Goal: Task Accomplishment & Management: Complete application form

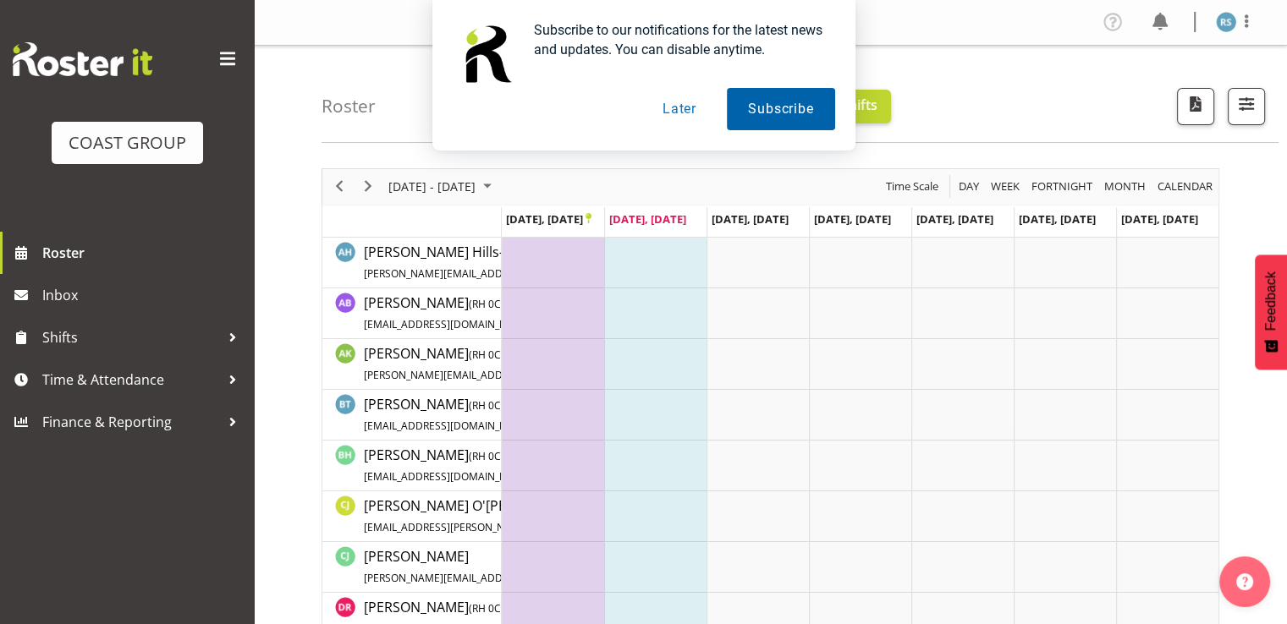
click at [776, 105] on button "Subscribe" at bounding box center [780, 109] width 107 height 42
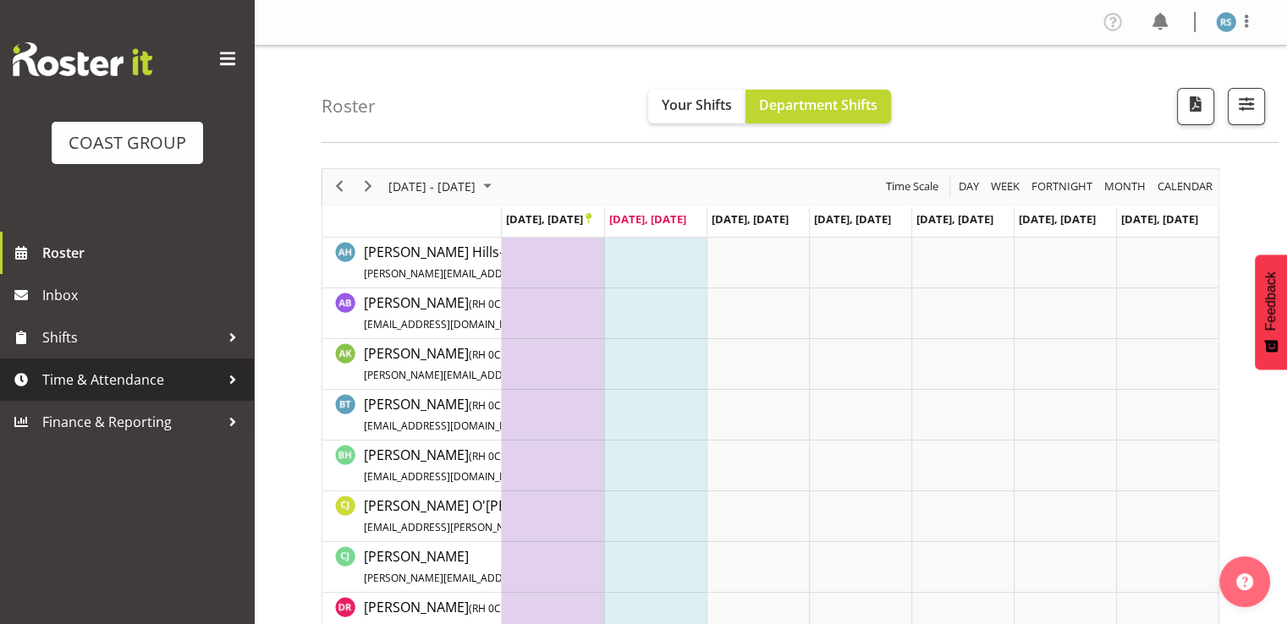
click at [135, 380] on span "Time & Attendance" at bounding box center [131, 379] width 178 height 25
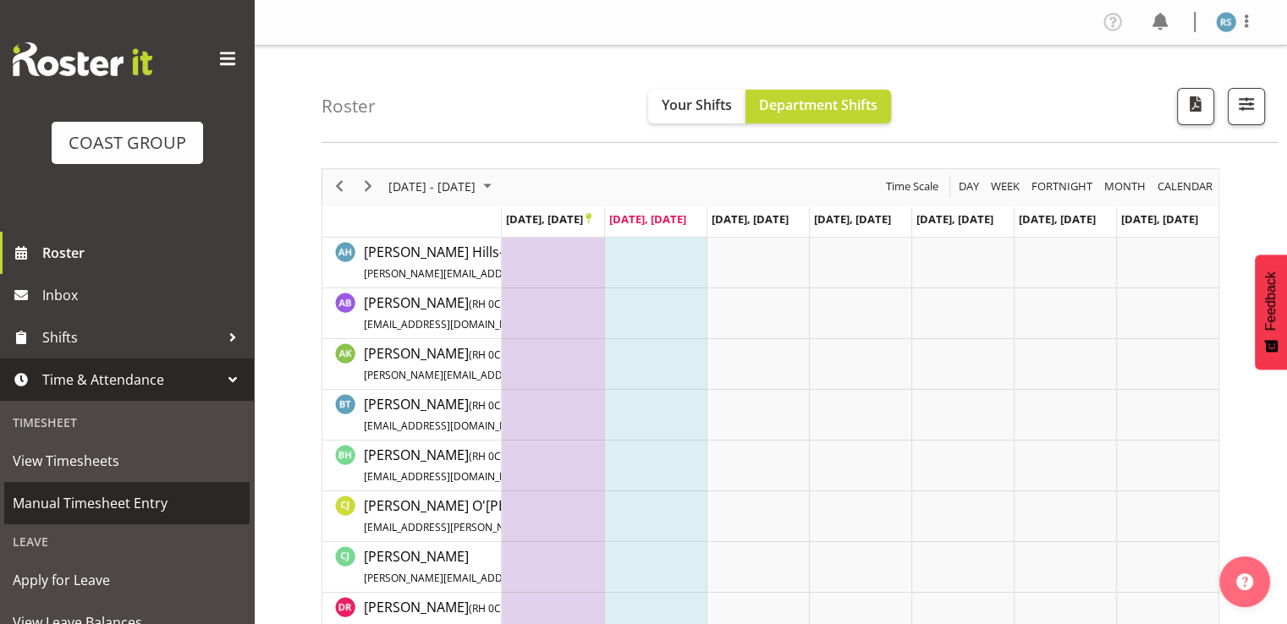
click at [88, 491] on span "Manual Timesheet Entry" at bounding box center [127, 503] width 228 height 25
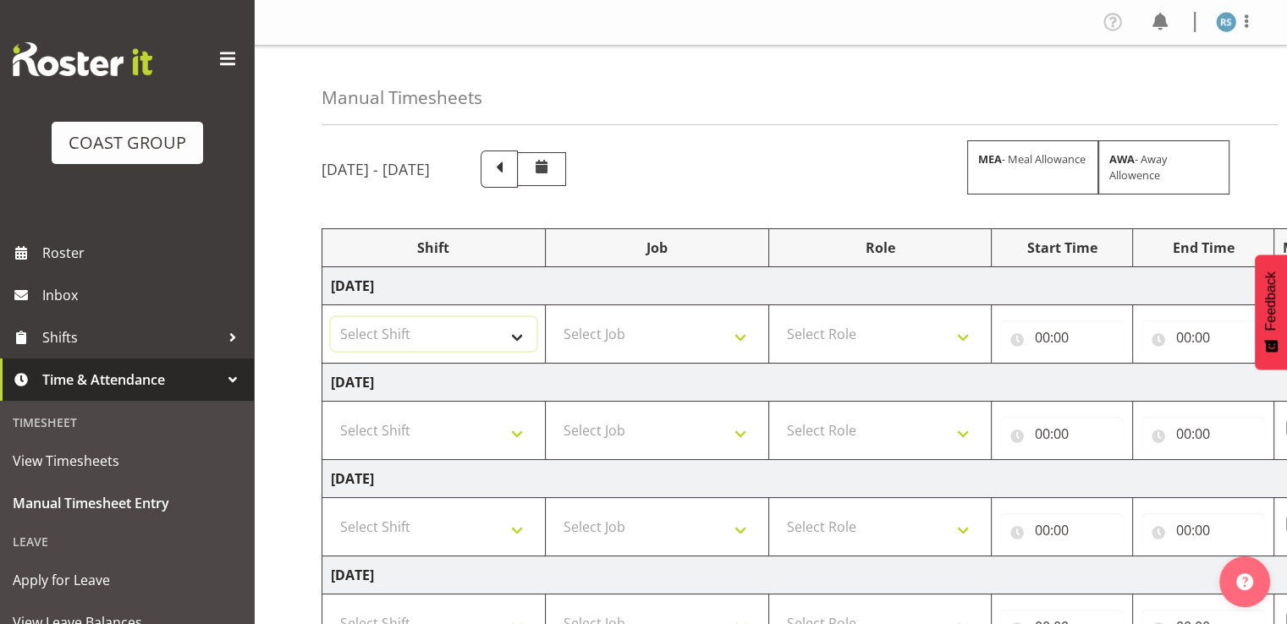
click at [520, 342] on select "Select Shift Break AHICE Break ATSNZ Break All Blacks casual Break Arts [PERSON…" at bounding box center [434, 334] width 206 height 34
select select "62216"
click at [331, 317] on select "Select Shift Break AHICE Break ATSNZ Break All Blacks casual Break Arts [PERSON…" at bounding box center [434, 334] width 206 height 34
click at [460, 433] on select "Select Shift Break AHICE Break ATSNZ Break All Blacks casual Break Arts [PERSON…" at bounding box center [434, 431] width 206 height 34
select select "62216"
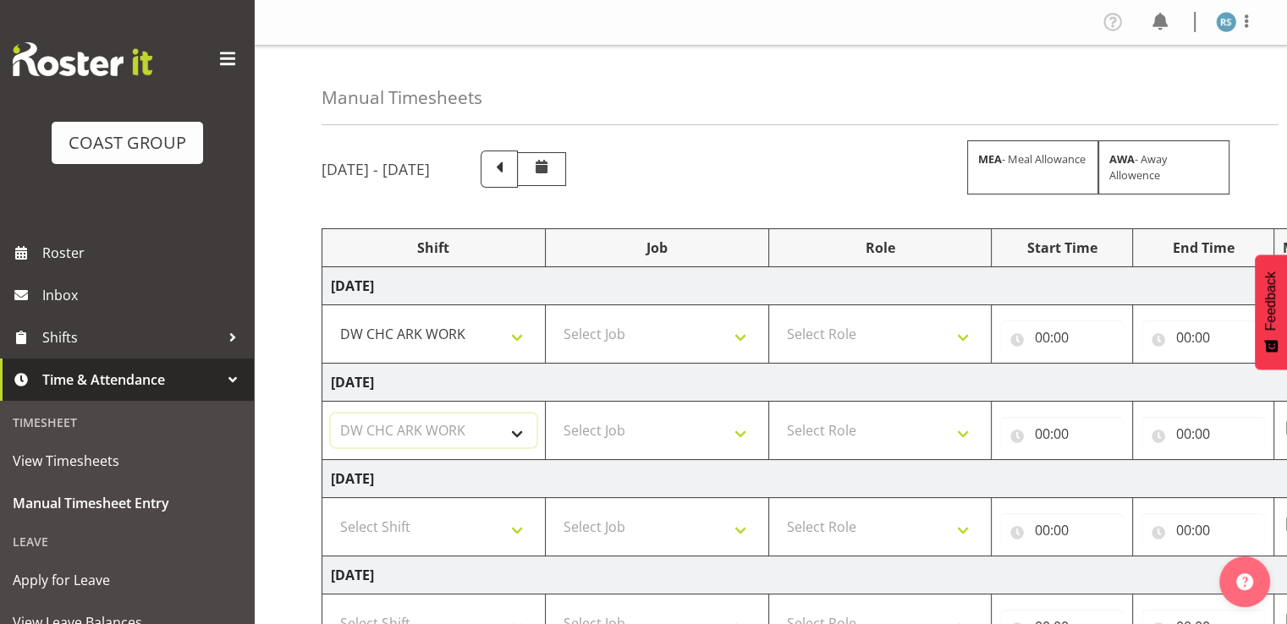
click at [331, 414] on select "Select Shift Break AHICE Break ATSNZ Break All Blacks casual Break Arts [PERSON…" at bounding box center [434, 431] width 206 height 34
click at [468, 510] on select "Select Shift Break AHICE Break ATSNZ Break All Blacks casual Break Arts [PERSON…" at bounding box center [434, 527] width 206 height 34
select select "62216"
click at [331, 510] on select "Select Shift Break AHICE Break ATSNZ Break All Blacks casual Break Arts [PERSON…" at bounding box center [434, 527] width 206 height 34
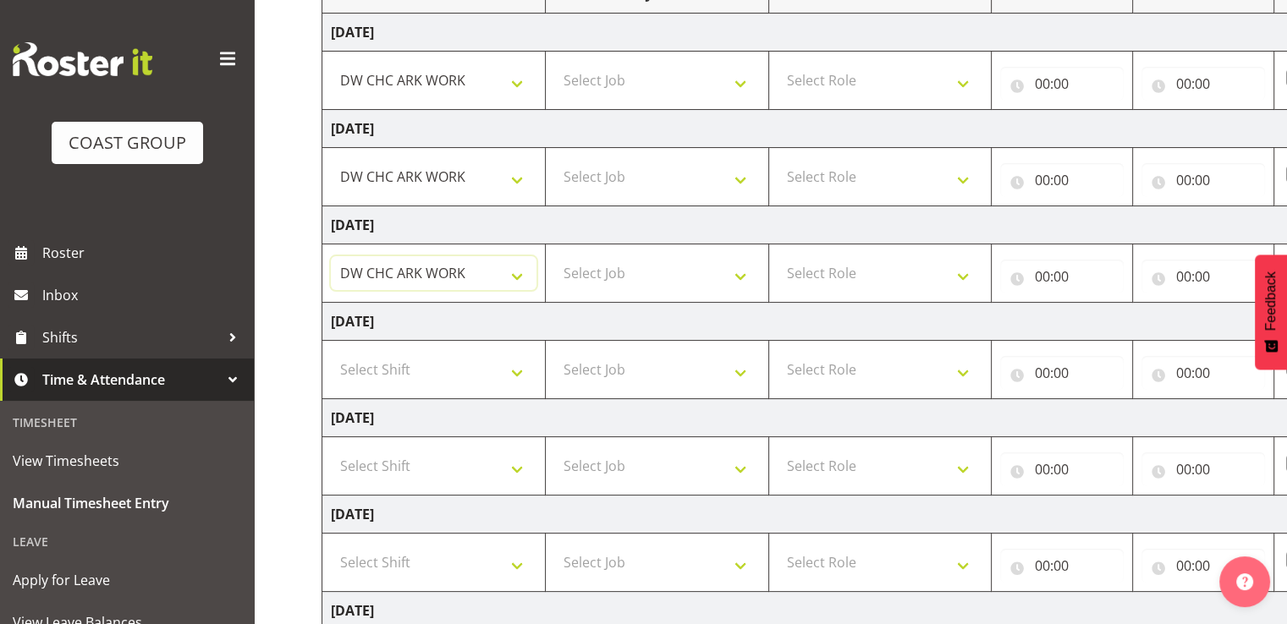
scroll to position [338, 0]
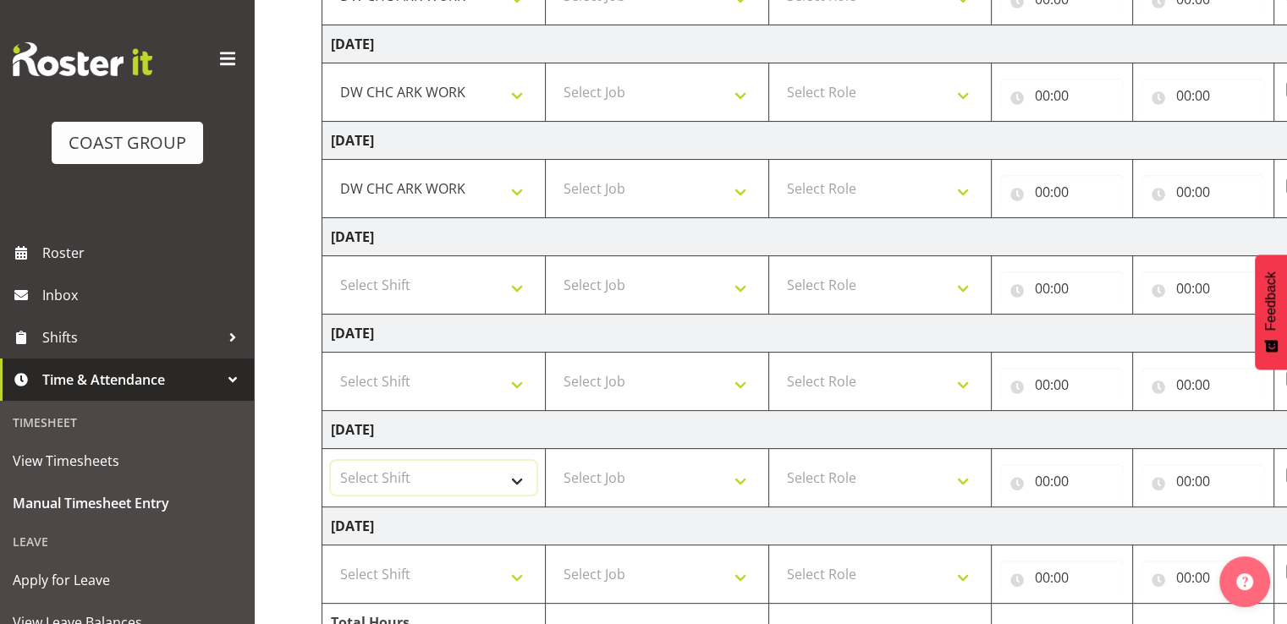
click at [449, 476] on select "Select Shift Break AHICE Break ATSNZ Break All Blacks casual Break Arts [PERSON…" at bounding box center [434, 478] width 206 height 34
select select "62216"
click at [331, 461] on select "Select Shift Break AHICE Break ATSNZ Break All Blacks casual Break Arts [PERSON…" at bounding box center [434, 478] width 206 height 34
click at [435, 569] on select "Select Shift Break AHICE Break ATSNZ Break All Blacks casual Break Arts [PERSON…" at bounding box center [434, 575] width 206 height 34
select select "62216"
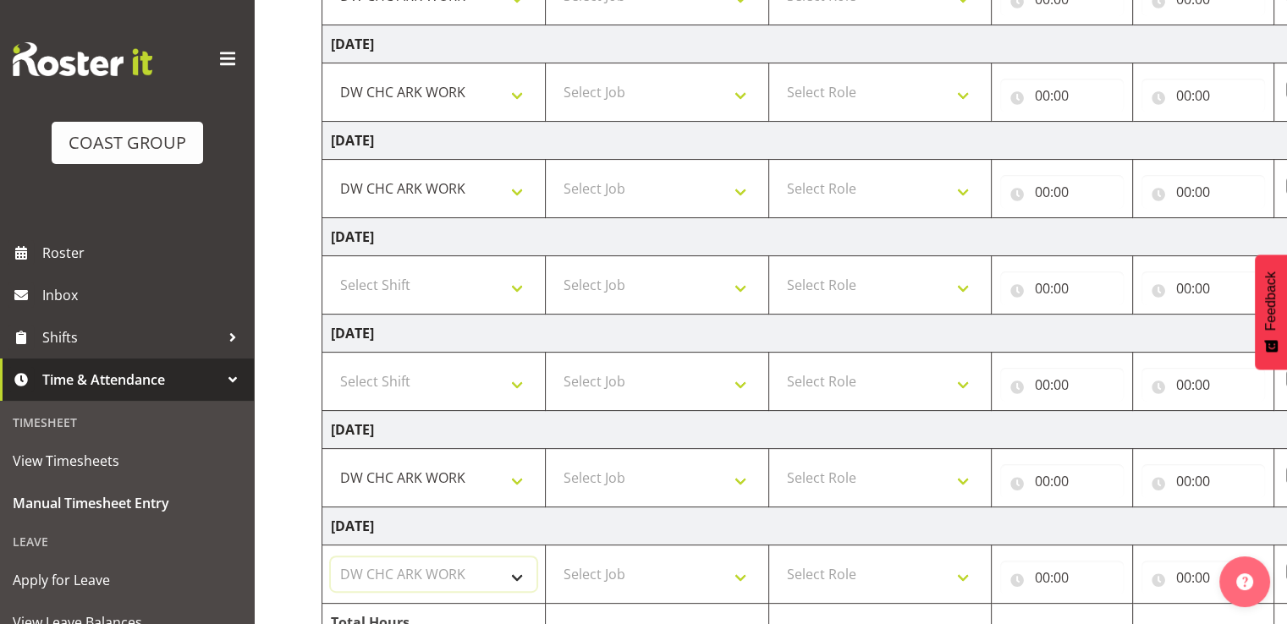
click at [331, 558] on select "Select Shift Break AHICE Break ATSNZ Break All Blacks casual Break Arts [PERSON…" at bounding box center [434, 575] width 206 height 34
click at [663, 564] on select "Select Job 1 Carlton Events 1 [PERSON_NAME][GEOGRAPHIC_DATA] 1 [PERSON_NAME][GE…" at bounding box center [657, 575] width 206 height 34
click at [554, 558] on select "Select Job 1 Carlton Events 1 [PERSON_NAME][GEOGRAPHIC_DATA] 1 [PERSON_NAME][GE…" at bounding box center [657, 575] width 206 height 34
click at [663, 564] on select "1 Carlton Events 1 [PERSON_NAME] 1 [PERSON_NAME][GEOGRAPHIC_DATA] 1 EHS WAREHOU…" at bounding box center [657, 575] width 206 height 34
select select "9477"
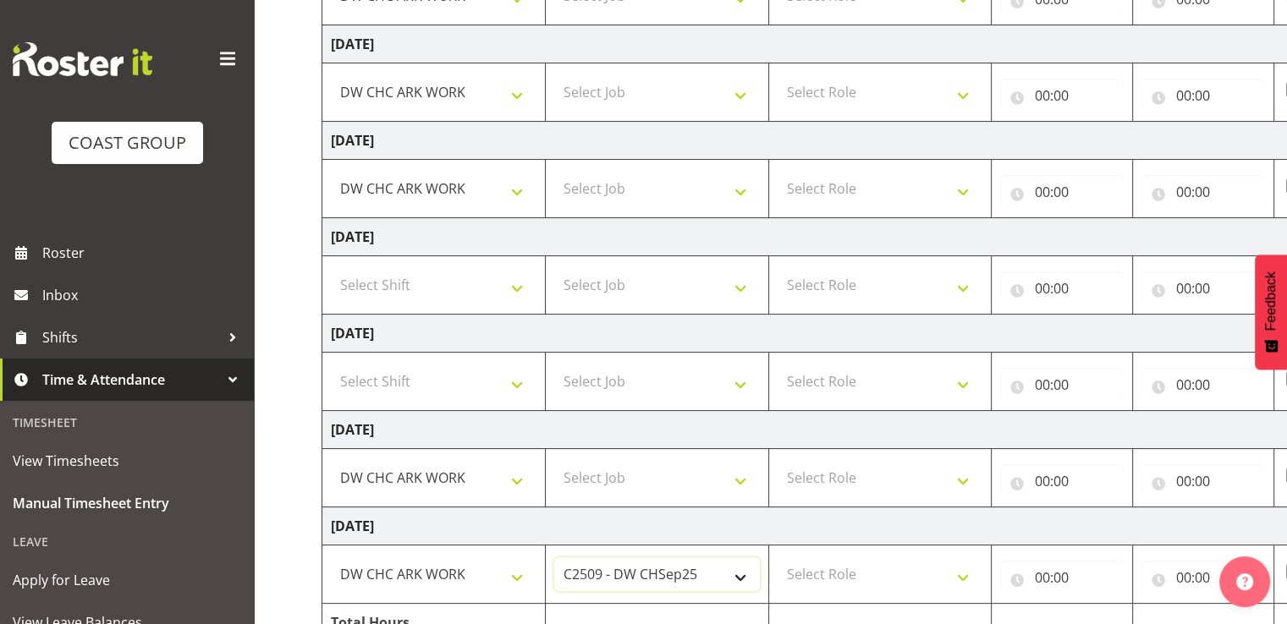
click at [554, 558] on select "1 Carlton Events 1 [PERSON_NAME] 1 [PERSON_NAME][GEOGRAPHIC_DATA] 1 EHS WAREHOU…" at bounding box center [657, 575] width 206 height 34
click at [677, 481] on select "Select Job 1 Carlton Events 1 [PERSON_NAME][GEOGRAPHIC_DATA] 1 [PERSON_NAME][GE…" at bounding box center [657, 478] width 206 height 34
select select "9477"
click at [554, 461] on select "Select Job 1 Carlton Events 1 [PERSON_NAME][GEOGRAPHIC_DATA] 1 [PERSON_NAME][GE…" at bounding box center [657, 478] width 206 height 34
click at [677, 383] on select "Select Job 1 Carlton Events 1 [PERSON_NAME][GEOGRAPHIC_DATA] 1 [PERSON_NAME][GE…" at bounding box center [657, 382] width 206 height 34
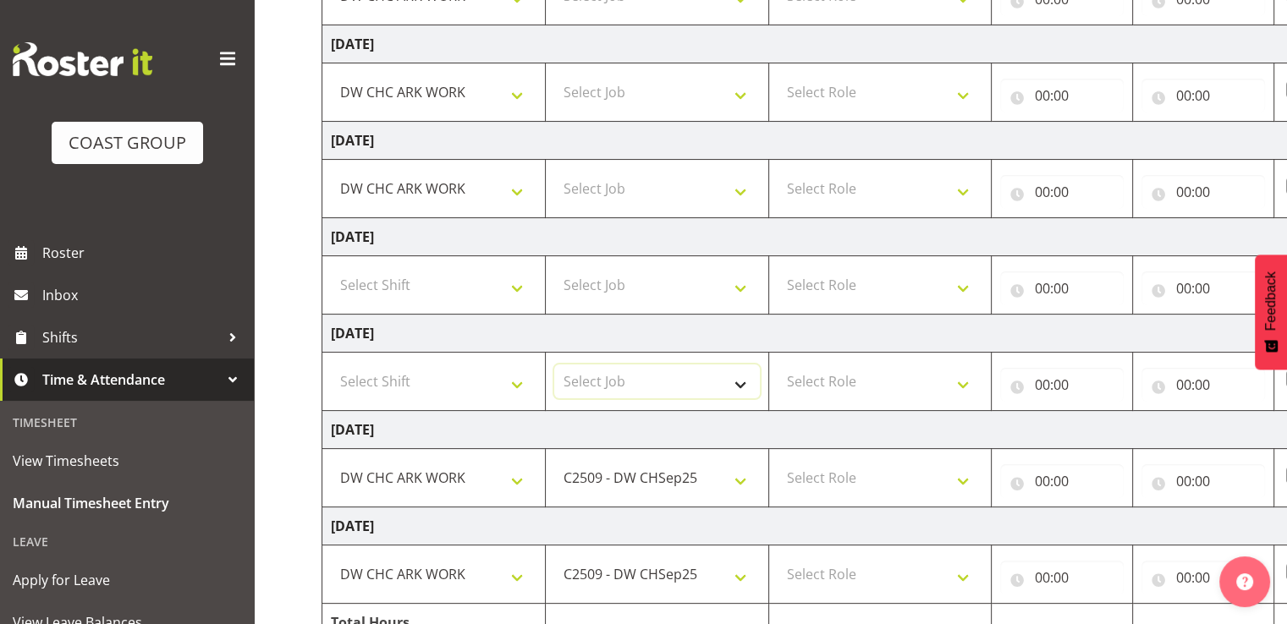
click at [677, 383] on select "Select Job 1 Carlton Events 1 [PERSON_NAME][GEOGRAPHIC_DATA] 1 [PERSON_NAME][GE…" at bounding box center [657, 382] width 206 height 34
click at [685, 205] on td "Select Job 1 Carlton Events 1 [PERSON_NAME][GEOGRAPHIC_DATA] 1 [PERSON_NAME][GE…" at bounding box center [656, 189] width 223 height 58
click at [689, 186] on select "Select Job 1 Carlton Events 1 [PERSON_NAME][GEOGRAPHIC_DATA] 1 [PERSON_NAME][GE…" at bounding box center [657, 189] width 206 height 34
select select "9477"
click at [554, 172] on select "Select Job 1 Carlton Events 1 [PERSON_NAME][GEOGRAPHIC_DATA] 1 [PERSON_NAME][GE…" at bounding box center [657, 189] width 206 height 34
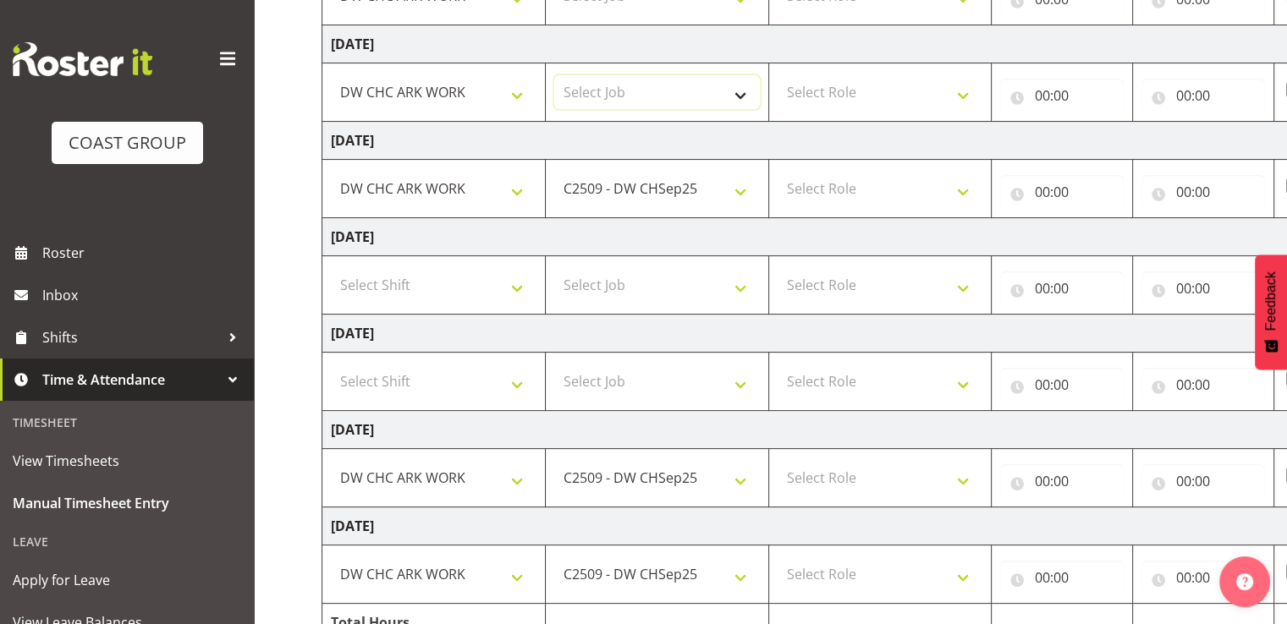
click at [636, 106] on select "Select Job 1 Carlton Events 1 [PERSON_NAME][GEOGRAPHIC_DATA] 1 [PERSON_NAME][GE…" at bounding box center [657, 92] width 206 height 34
select select "9477"
click at [554, 75] on select "Select Job 1 Carlton Events 1 [PERSON_NAME][GEOGRAPHIC_DATA] 1 [PERSON_NAME][GE…" at bounding box center [657, 92] width 206 height 34
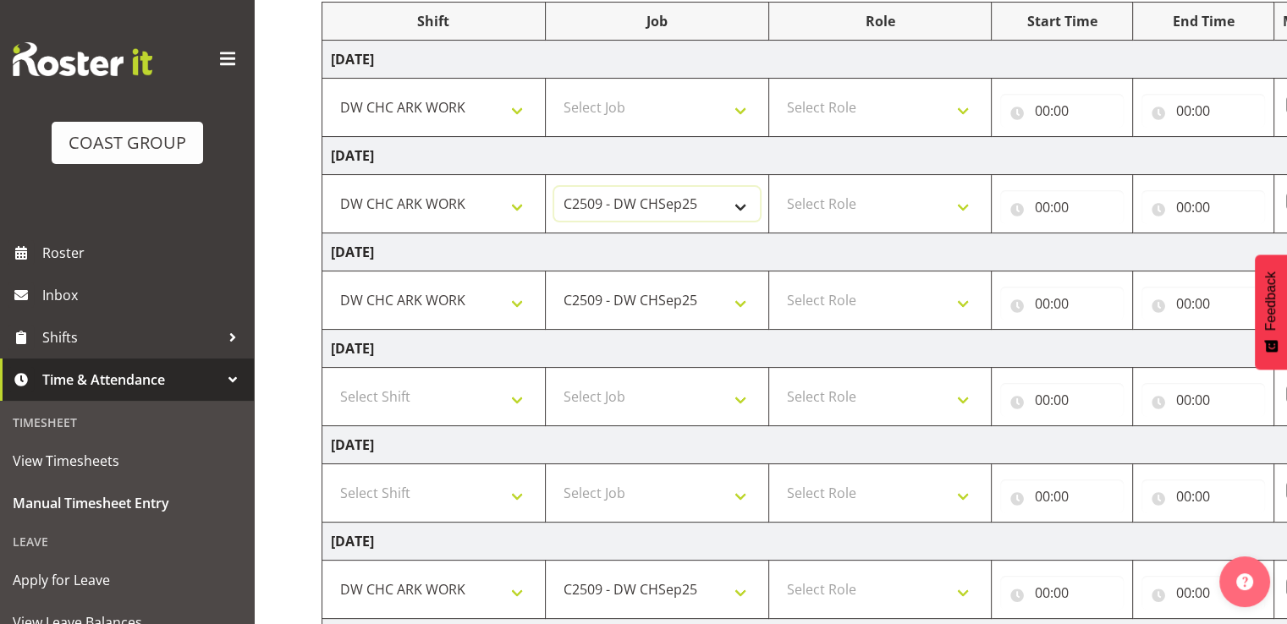
scroll to position [169, 0]
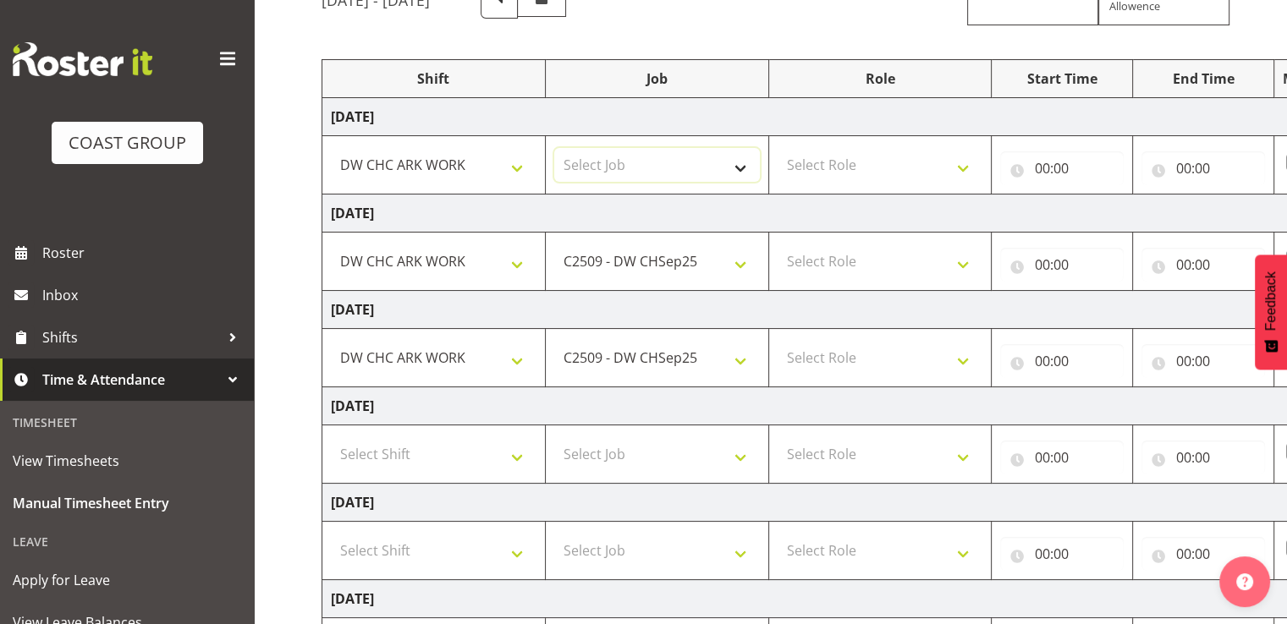
click at [640, 177] on select "Select Job 1 Carlton Events 1 [PERSON_NAME][GEOGRAPHIC_DATA] 1 [PERSON_NAME][GE…" at bounding box center [657, 165] width 206 height 34
select select "9477"
click at [554, 148] on select "Select Job 1 Carlton Events 1 [PERSON_NAME][GEOGRAPHIC_DATA] 1 [PERSON_NAME][GE…" at bounding box center [657, 165] width 206 height 34
click at [806, 168] on select "Select Role SIGNWRITER Signwriter EHS CHC OPS" at bounding box center [881, 165] width 206 height 34
select select "41"
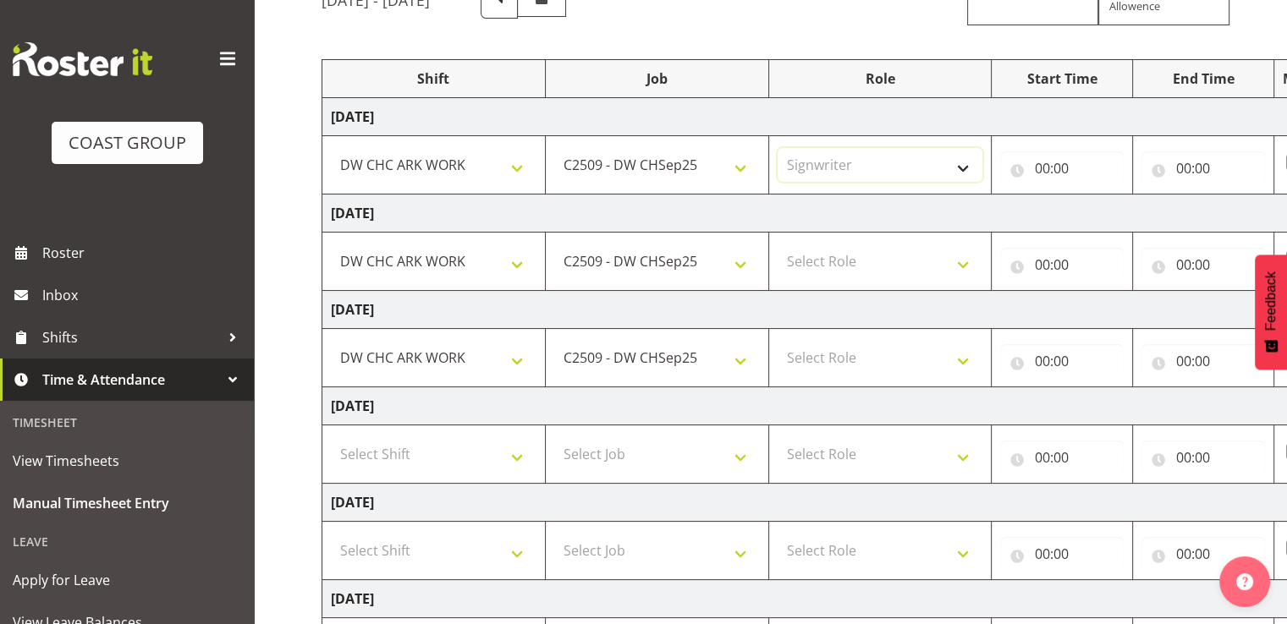
click at [778, 148] on select "Select Role SIGNWRITER Signwriter EHS CHC OPS" at bounding box center [881, 165] width 206 height 34
click at [839, 257] on select "Select Role SIGNWRITER Signwriter EHS CHC OPS" at bounding box center [881, 262] width 206 height 34
select select "41"
click at [778, 245] on select "Select Role SIGNWRITER Signwriter EHS CHC OPS" at bounding box center [881, 262] width 206 height 34
click at [849, 351] on select "Select Role SIGNWRITER Signwriter EHS CHC OPS" at bounding box center [881, 358] width 206 height 34
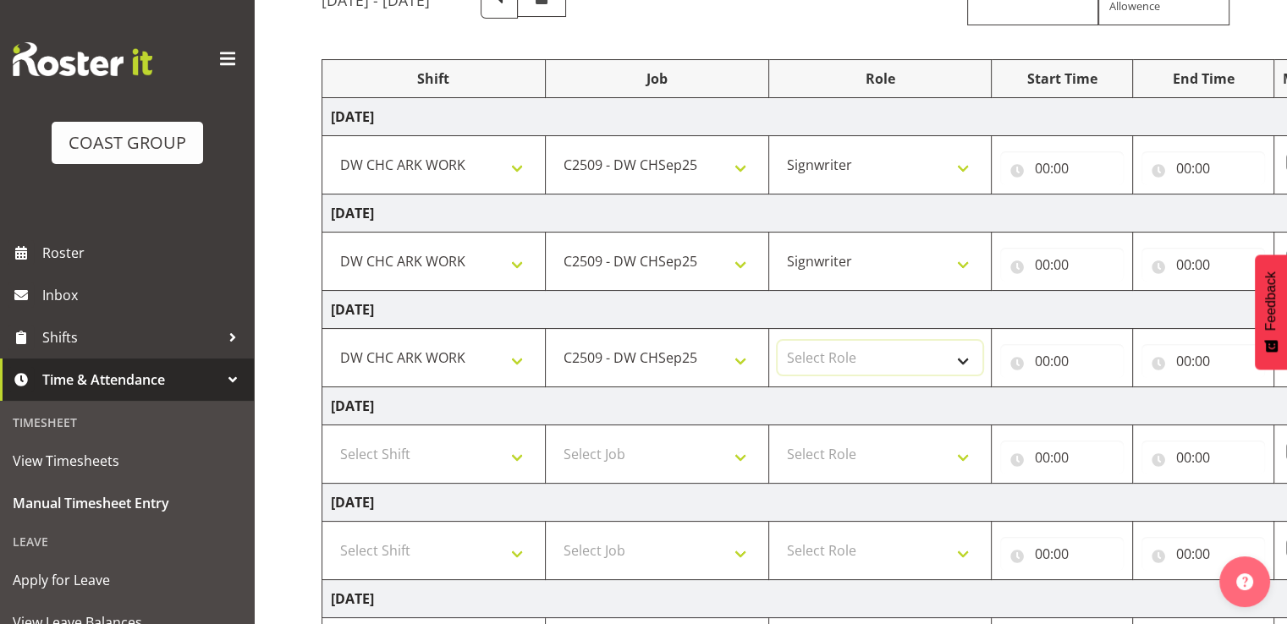
select select "41"
click at [778, 341] on select "Select Role SIGNWRITER Signwriter EHS CHC OPS" at bounding box center [881, 358] width 206 height 34
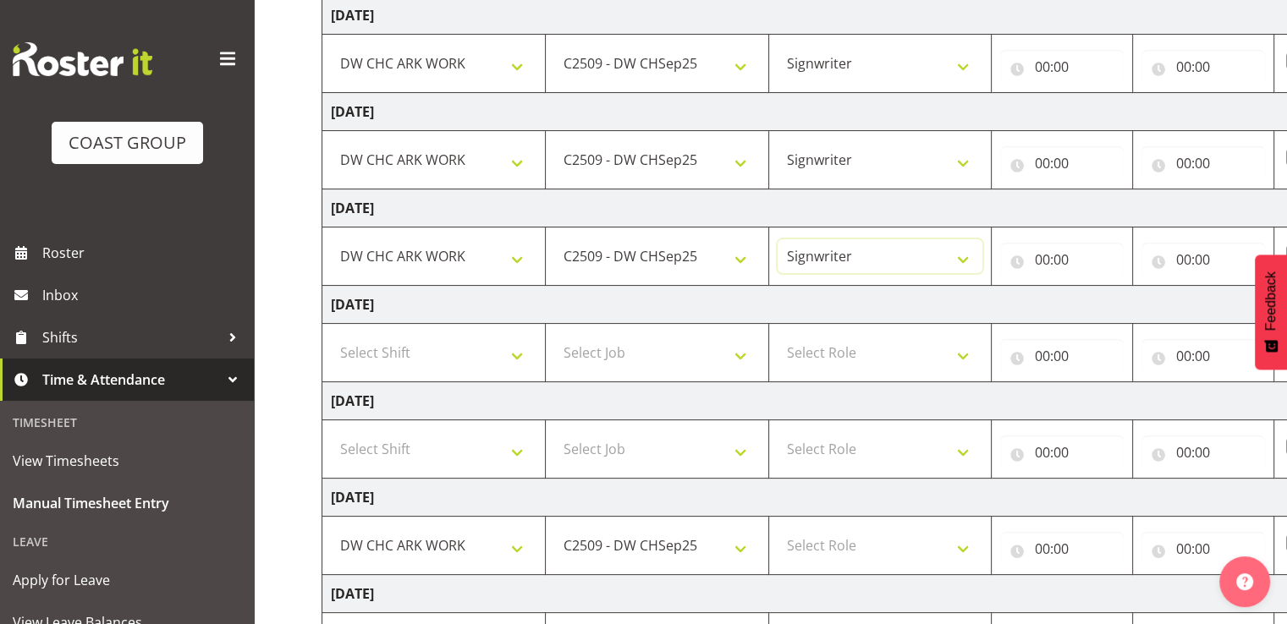
scroll to position [423, 0]
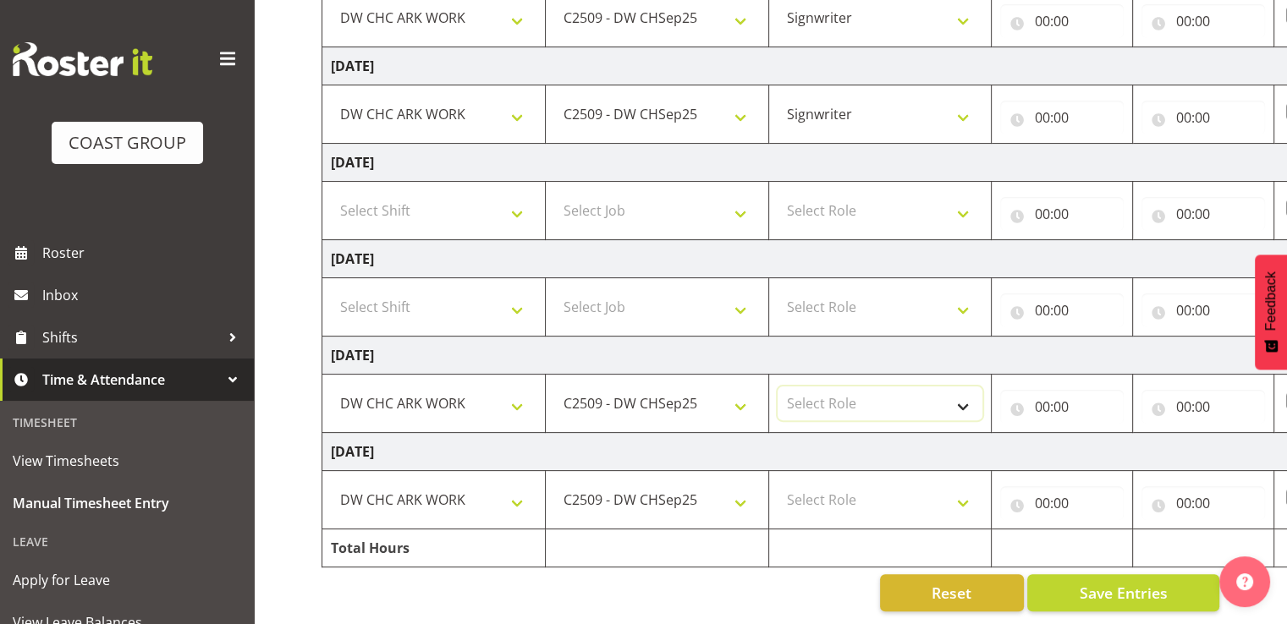
click at [865, 391] on select "Select Role SIGNWRITER Signwriter EHS CHC OPS" at bounding box center [881, 404] width 206 height 34
select select "41"
click at [778, 387] on select "Select Role SIGNWRITER Signwriter EHS CHC OPS" at bounding box center [881, 404] width 206 height 34
click at [854, 483] on select "Select Role SIGNWRITER Signwriter EHS CHC OPS" at bounding box center [881, 500] width 206 height 34
select select "41"
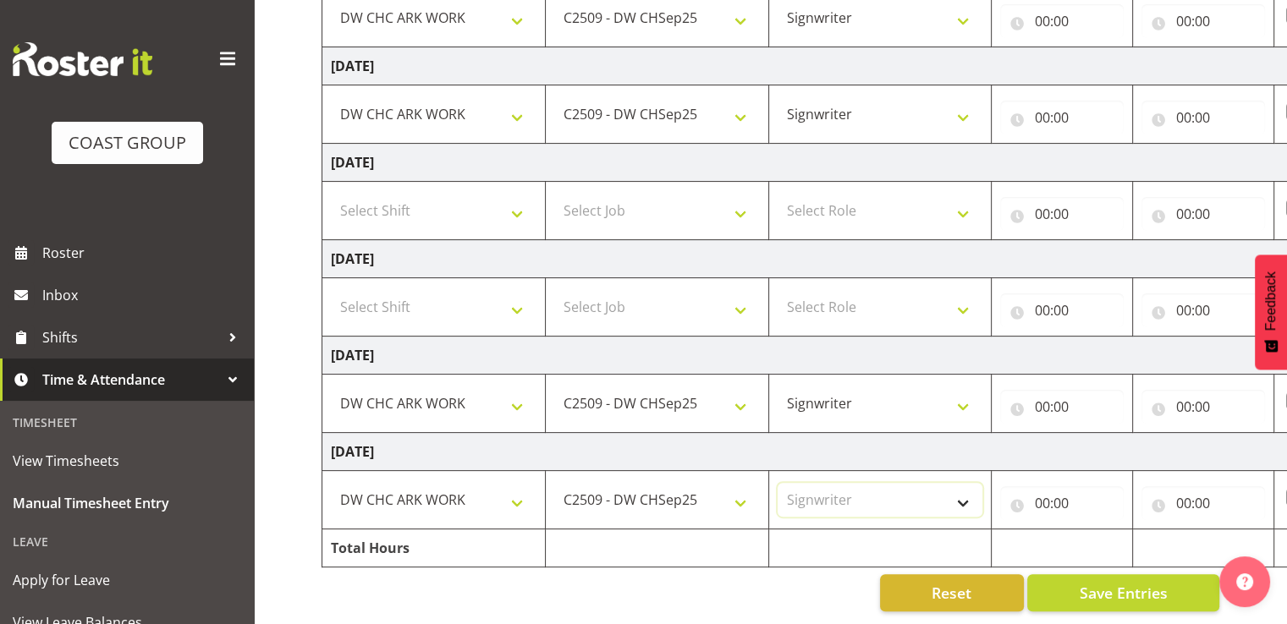
click at [778, 483] on select "Select Role SIGNWRITER Signwriter EHS CHC OPS" at bounding box center [881, 500] width 206 height 34
click at [891, 444] on td "[DATE]" at bounding box center [914, 452] width 1184 height 38
click at [1049, 498] on input "00:00" at bounding box center [1062, 504] width 124 height 34
click at [1112, 531] on select "00 01 02 03 04 05 06 07 08 09 10 11 12 13 14 15 16 17 18 19 20 21 22 23" at bounding box center [1116, 548] width 38 height 34
select select "7"
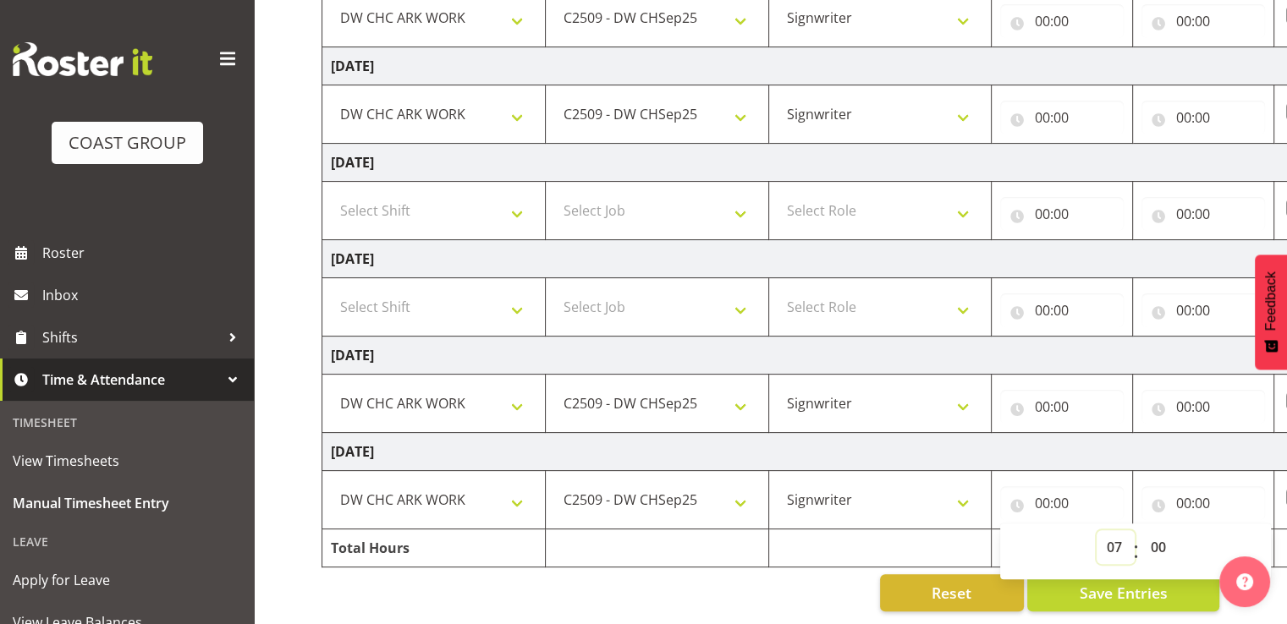
click at [1097, 531] on select "00 01 02 03 04 05 06 07 08 09 10 11 12 13 14 15 16 17 18 19 20 21 22 23" at bounding box center [1116, 548] width 38 height 34
type input "07:00"
click at [1202, 492] on input "00:00" at bounding box center [1203, 504] width 124 height 34
click at [1252, 539] on select "00 01 02 03 04 05 06 07 08 09 10 11 12 13 14 15 16 17 18 19 20 21 22 23" at bounding box center [1257, 548] width 38 height 34
select select "17"
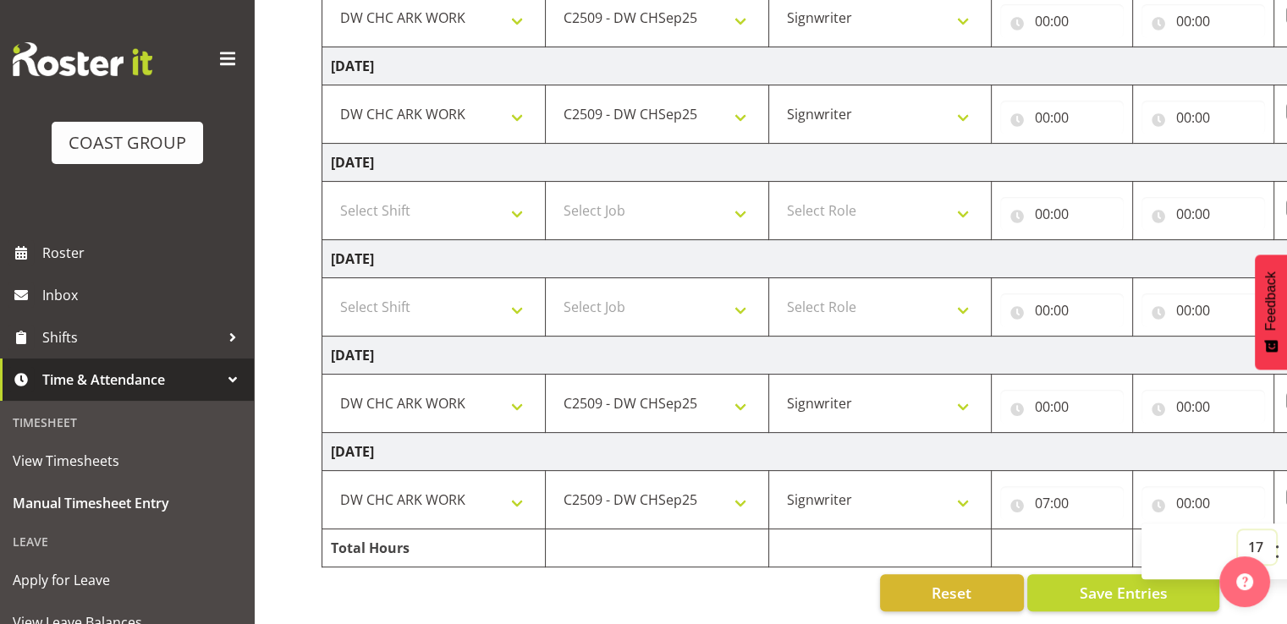
click at [1238, 531] on select "00 01 02 03 04 05 06 07 08 09 10 11 12 13 14 15 16 17 18 19 20 21 22 23" at bounding box center [1257, 548] width 38 height 34
type input "17:00"
click at [1046, 397] on input "00:00" at bounding box center [1062, 407] width 124 height 34
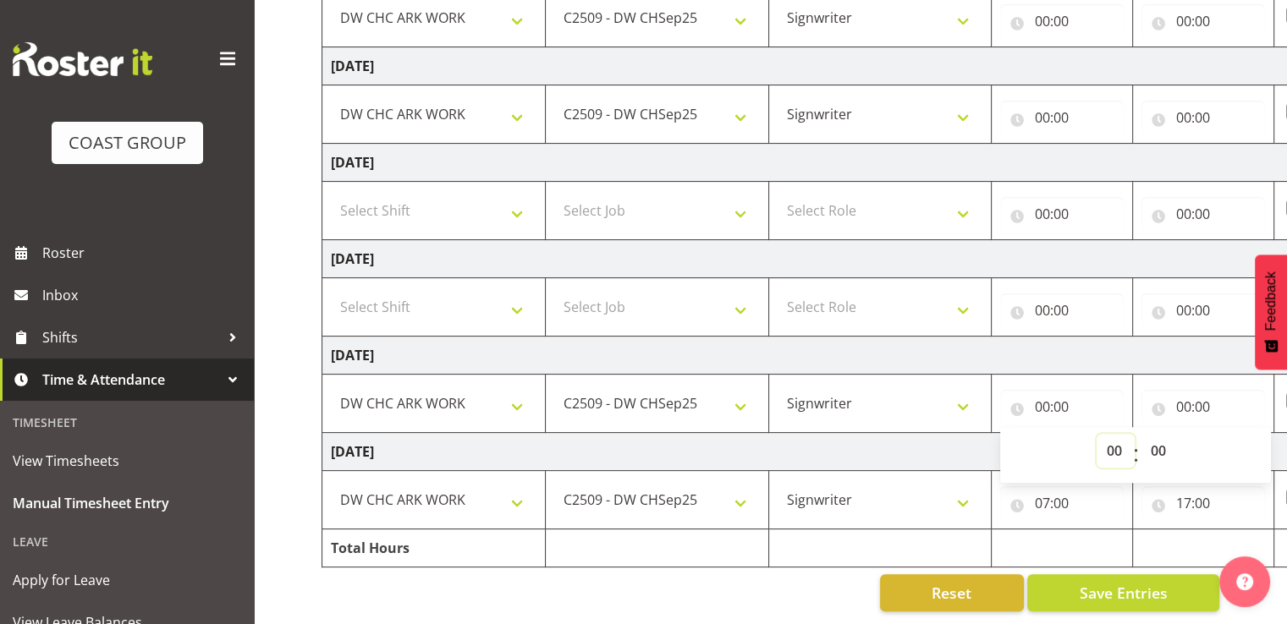
click at [1124, 434] on select "00 01 02 03 04 05 06 07 08 09 10 11 12 13 14 15 16 17 18 19 20 21 22 23" at bounding box center [1116, 451] width 38 height 34
select select "7"
click at [1097, 434] on select "00 01 02 03 04 05 06 07 08 09 10 11 12 13 14 15 16 17 18 19 20 21 22 23" at bounding box center [1116, 451] width 38 height 34
type input "07:00"
click at [1196, 391] on input "00:00" at bounding box center [1203, 407] width 124 height 34
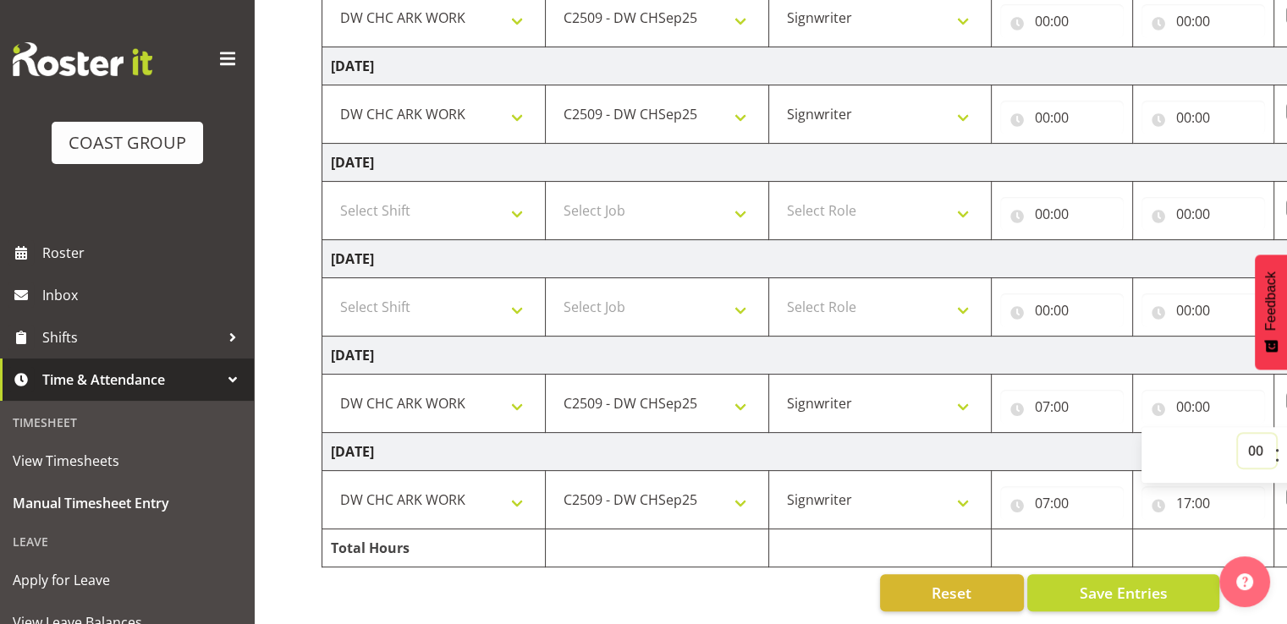
click at [1258, 437] on select "00 01 02 03 04 05 06 07 08 09 10 11 12 13 14 15 16 17 18 19 20 21 22 23" at bounding box center [1257, 451] width 38 height 34
select select "17"
click at [1238, 434] on select "00 01 02 03 04 05 06 07 08 09 10 11 12 13 14 15 16 17 18 19 20 21 22 23" at bounding box center [1257, 451] width 38 height 34
type input "17:00"
click at [1213, 337] on td "[DATE]" at bounding box center [914, 356] width 1184 height 38
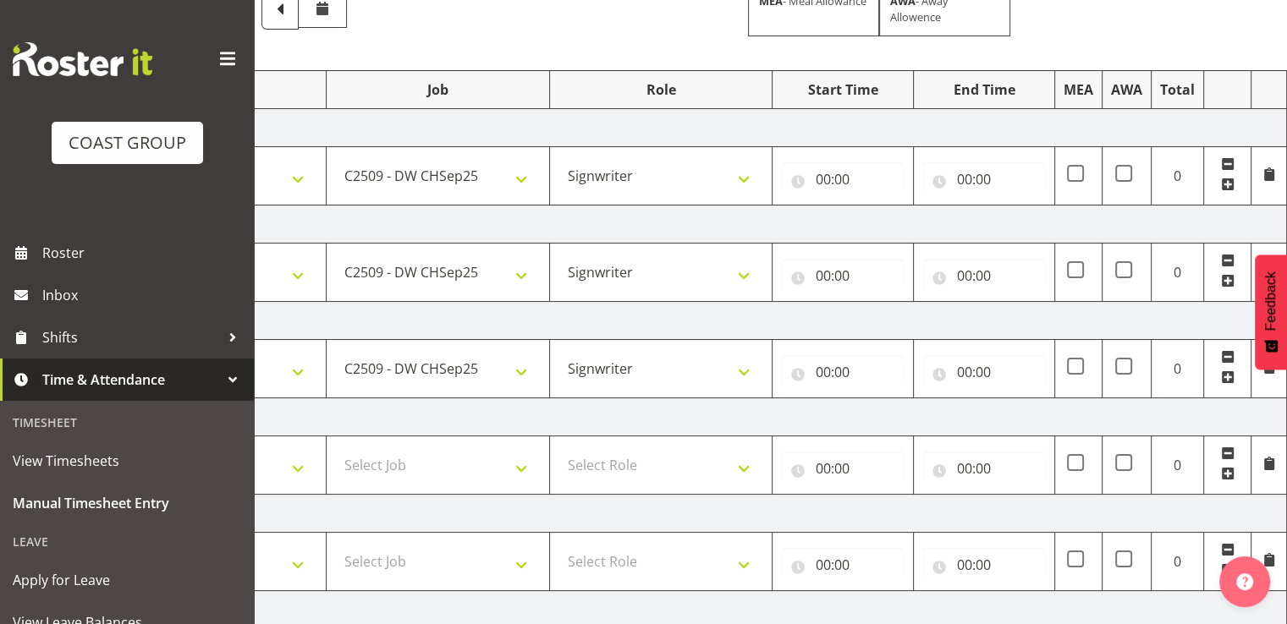
scroll to position [85, 0]
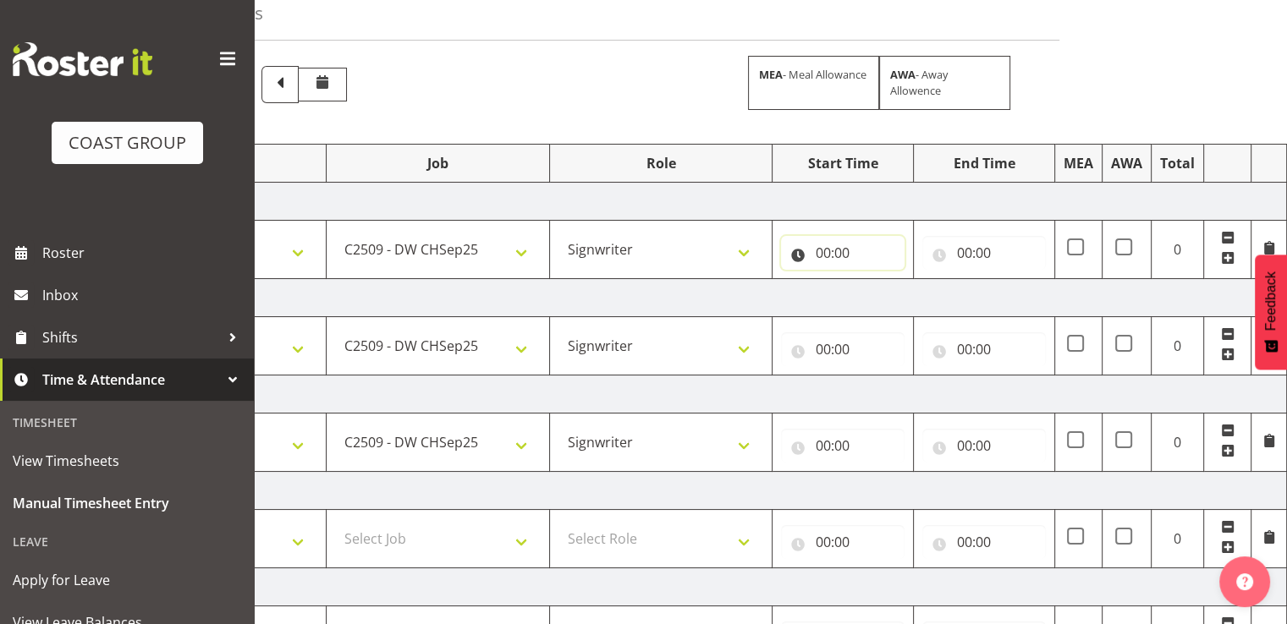
click at [870, 248] on input "00:00" at bounding box center [843, 253] width 124 height 34
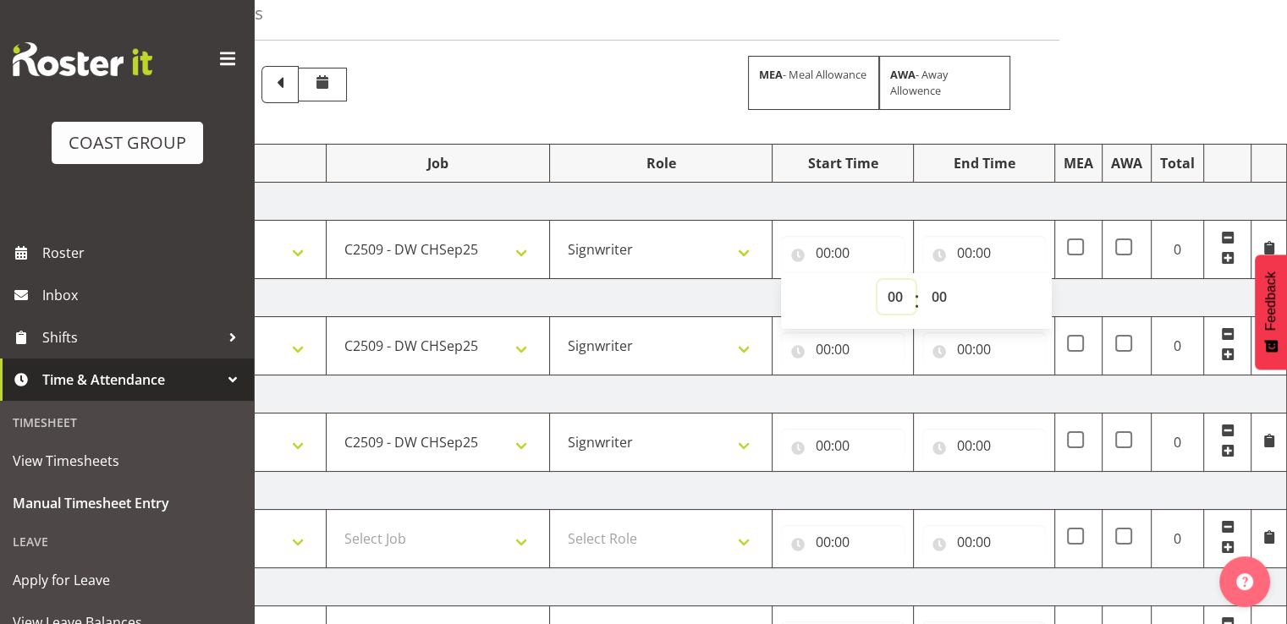
click at [887, 292] on select "00 01 02 03 04 05 06 07 08 09 10 11 12 13 14 15 16 17 18 19 20 21 22 23" at bounding box center [896, 297] width 38 height 34
select select "8"
click at [877, 280] on select "00 01 02 03 04 05 06 07 08 09 10 11 12 13 14 15 16 17 18 19 20 21 22 23" at bounding box center [896, 297] width 38 height 34
type input "08:00"
click at [985, 254] on input "00:00" at bounding box center [984, 253] width 124 height 34
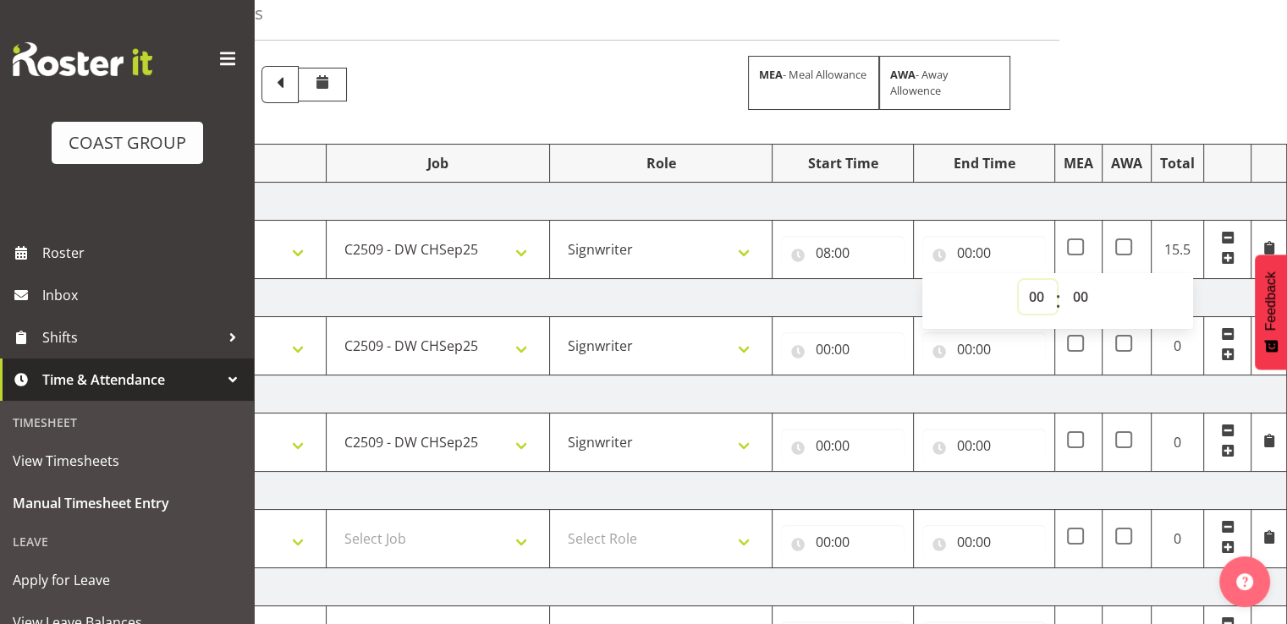
drag, startPoint x: 1031, startPoint y: 292, endPoint x: 1041, endPoint y: 284, distance: 12.0
click at [1031, 292] on select "00 01 02 03 04 05 06 07 08 09 10 11 12 13 14 15 16 17 18 19 20 21 22 23" at bounding box center [1038, 297] width 38 height 34
select select "7"
click at [1019, 280] on select "00 01 02 03 04 05 06 07 08 09 10 11 12 13 14 15 16 17 18 19 20 21 22 23" at bounding box center [1038, 297] width 38 height 34
type input "07:00"
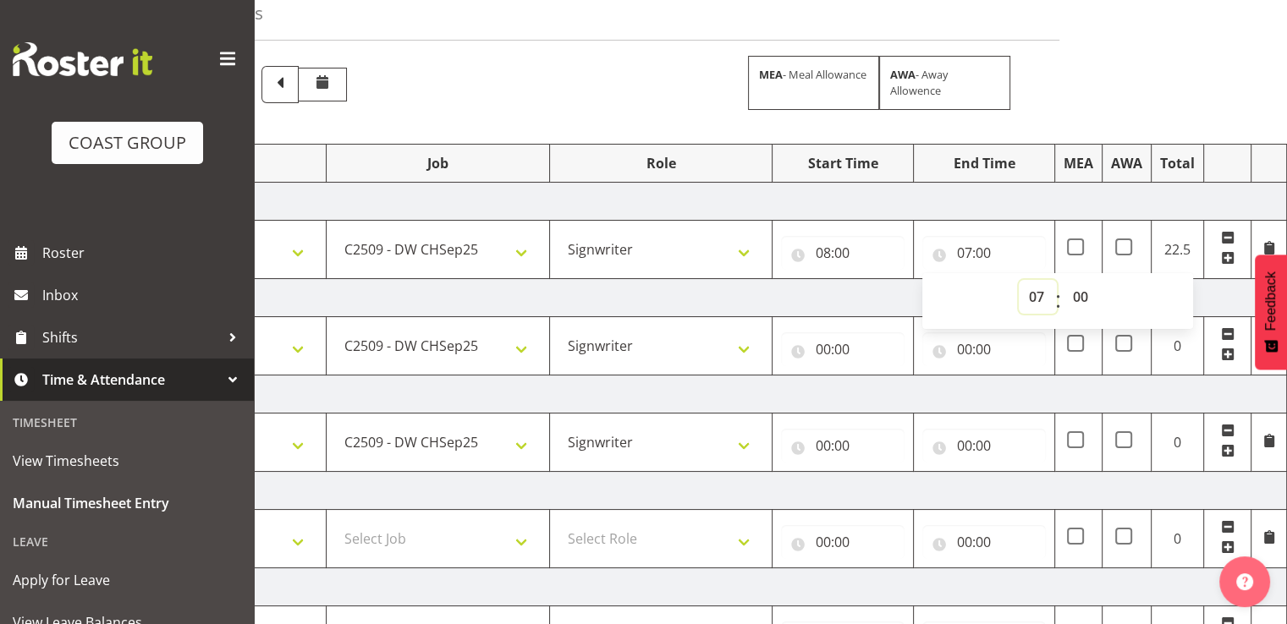
click at [1040, 294] on select "00 01 02 03 04 05 06 07 08 09 10 11 12 13 14 15 16 17 18 19 20 21 22 23" at bounding box center [1038, 297] width 38 height 34
select select "17"
click at [1019, 280] on select "00 01 02 03 04 05 06 07 08 09 10 11 12 13 14 15 16 17 18 19 20 21 22 23" at bounding box center [1038, 297] width 38 height 34
type input "17:00"
drag, startPoint x: 1077, startPoint y: 292, endPoint x: 1085, endPoint y: 287, distance: 9.2
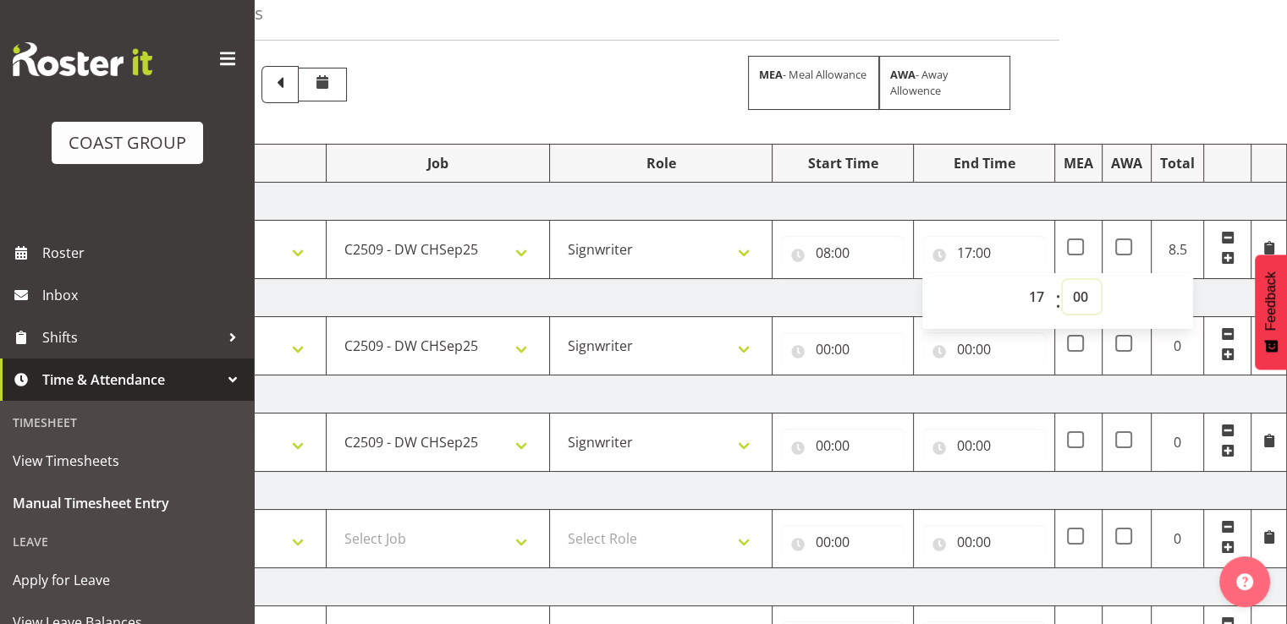
click at [1077, 292] on select "00 01 02 03 04 05 06 07 08 09 10 11 12 13 14 15 16 17 18 19 20 21 22 23 24 25 2…" at bounding box center [1082, 297] width 38 height 34
select select "30"
click at [1063, 280] on select "00 01 02 03 04 05 06 07 08 09 10 11 12 13 14 15 16 17 18 19 20 21 22 23 24 25 2…" at bounding box center [1082, 297] width 38 height 34
type input "17:30"
click at [869, 347] on input "00:00" at bounding box center [843, 350] width 124 height 34
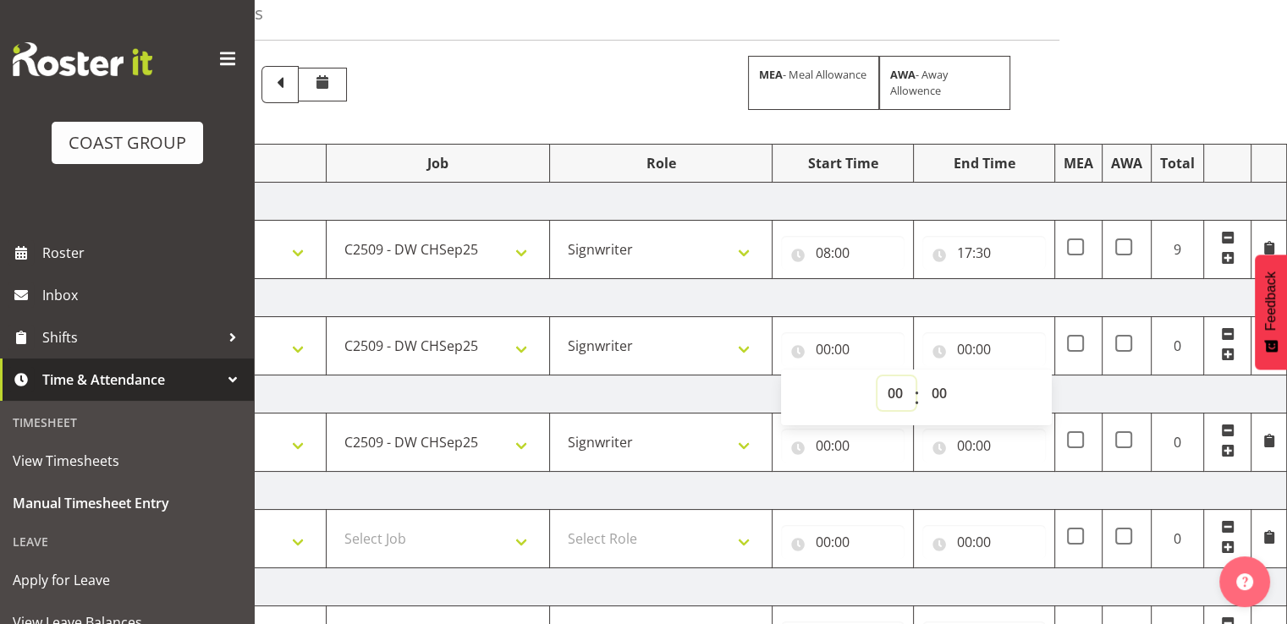
click at [889, 389] on select "00 01 02 03 04 05 06 07 08 09 10 11 12 13 14 15 16 17 18 19 20 21 22 23" at bounding box center [896, 394] width 38 height 34
select select "8"
click at [877, 377] on select "00 01 02 03 04 05 06 07 08 09 10 11 12 13 14 15 16 17 18 19 20 21 22 23" at bounding box center [896, 394] width 38 height 34
type input "08:00"
click at [975, 353] on input "00:00" at bounding box center [984, 350] width 124 height 34
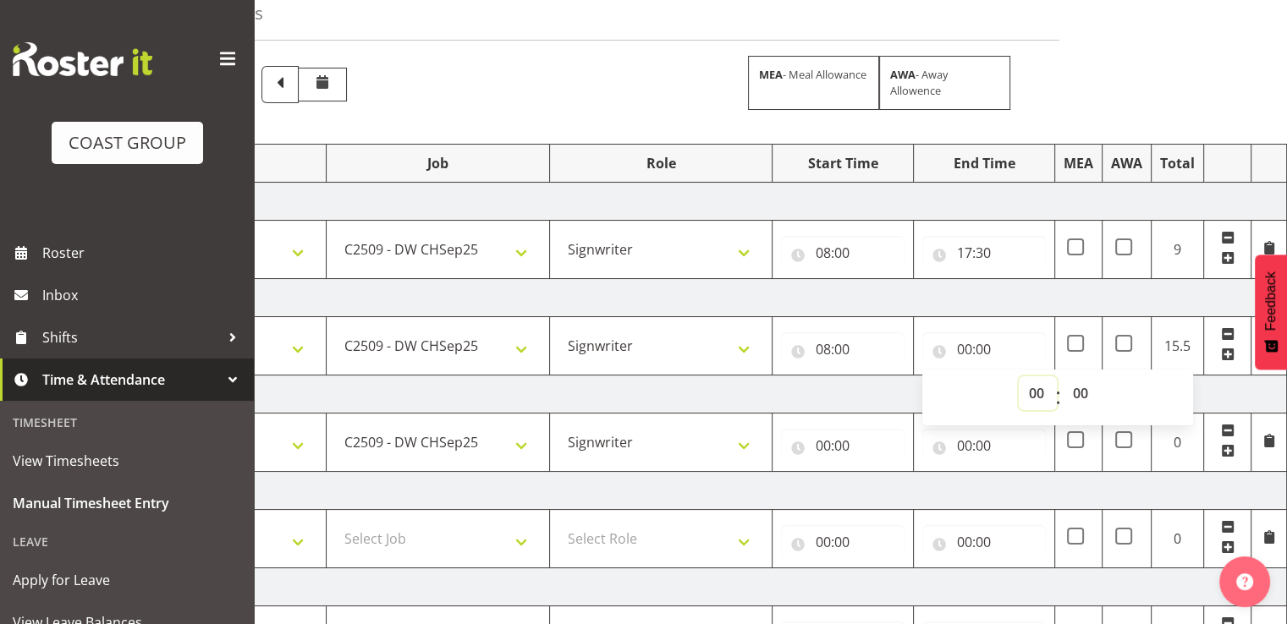
click at [1031, 384] on select "00 01 02 03 04 05 06 07 08 09 10 11 12 13 14 15 16 17 18 19 20 21 22 23" at bounding box center [1038, 394] width 38 height 34
select select "17"
click at [1019, 377] on select "00 01 02 03 04 05 06 07 08 09 10 11 12 13 14 15 16 17 18 19 20 21 22 23" at bounding box center [1038, 394] width 38 height 34
type input "17:00"
click at [840, 436] on input "00:00" at bounding box center [843, 446] width 124 height 34
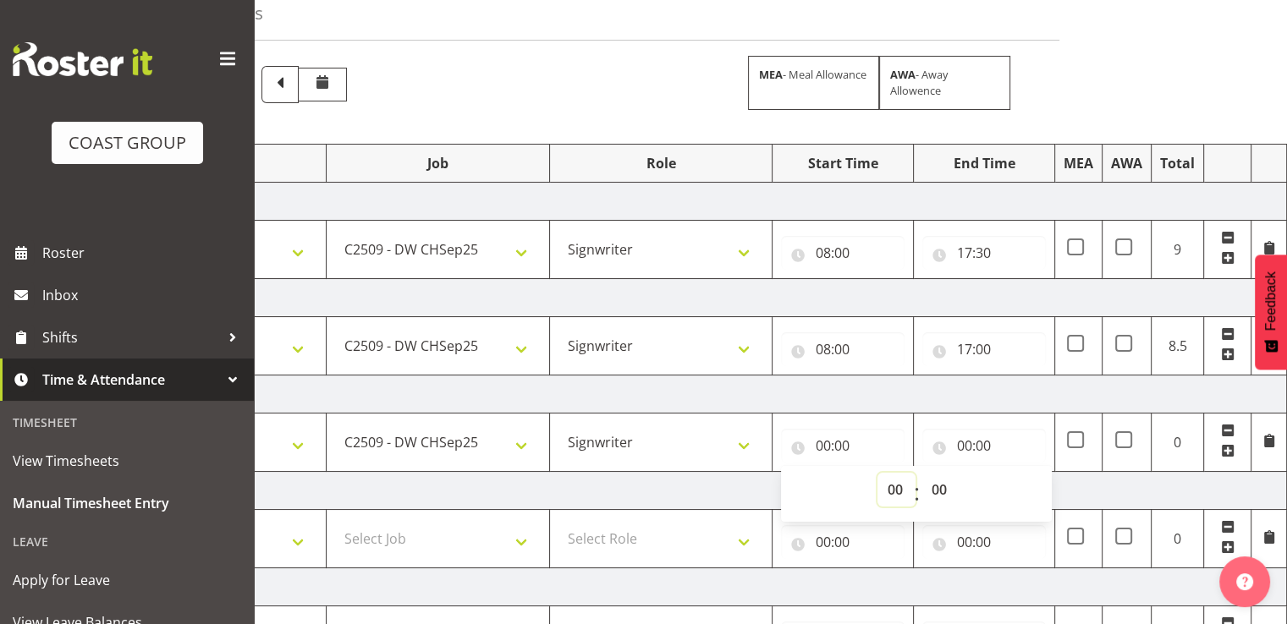
click at [896, 491] on select "00 01 02 03 04 05 06 07 08 09 10 11 12 13 14 15 16 17 18 19 20 21 22 23" at bounding box center [896, 490] width 38 height 34
select select "7"
click at [877, 473] on select "00 01 02 03 04 05 06 07 08 09 10 11 12 13 14 15 16 17 18 19 20 21 22 23" at bounding box center [896, 490] width 38 height 34
type input "07:00"
click at [938, 490] on select "00 01 02 03 04 05 06 07 08 09 10 11 12 13 14 15 16 17 18 19 20 21 22 23 24 25 2…" at bounding box center [940, 490] width 38 height 34
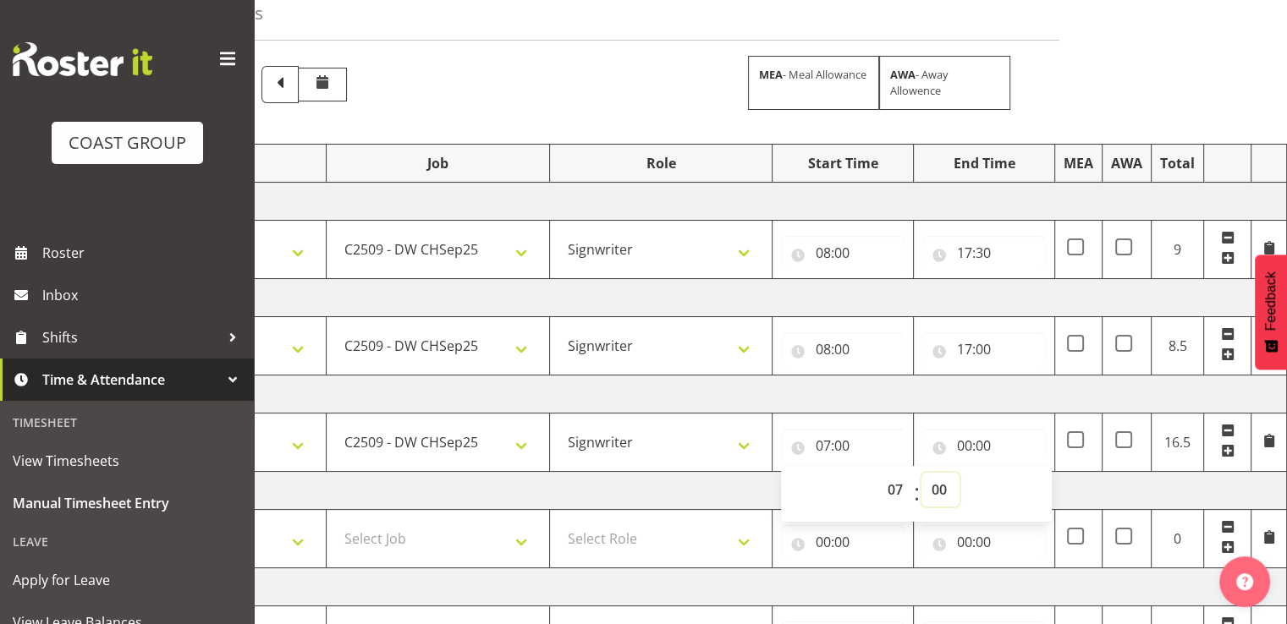
select select "30"
click at [921, 473] on select "00 01 02 03 04 05 06 07 08 09 10 11 12 13 14 15 16 17 18 19 20 21 22 23 24 25 2…" at bounding box center [940, 490] width 38 height 34
type input "07:30"
click at [990, 447] on input "00:00" at bounding box center [984, 446] width 124 height 34
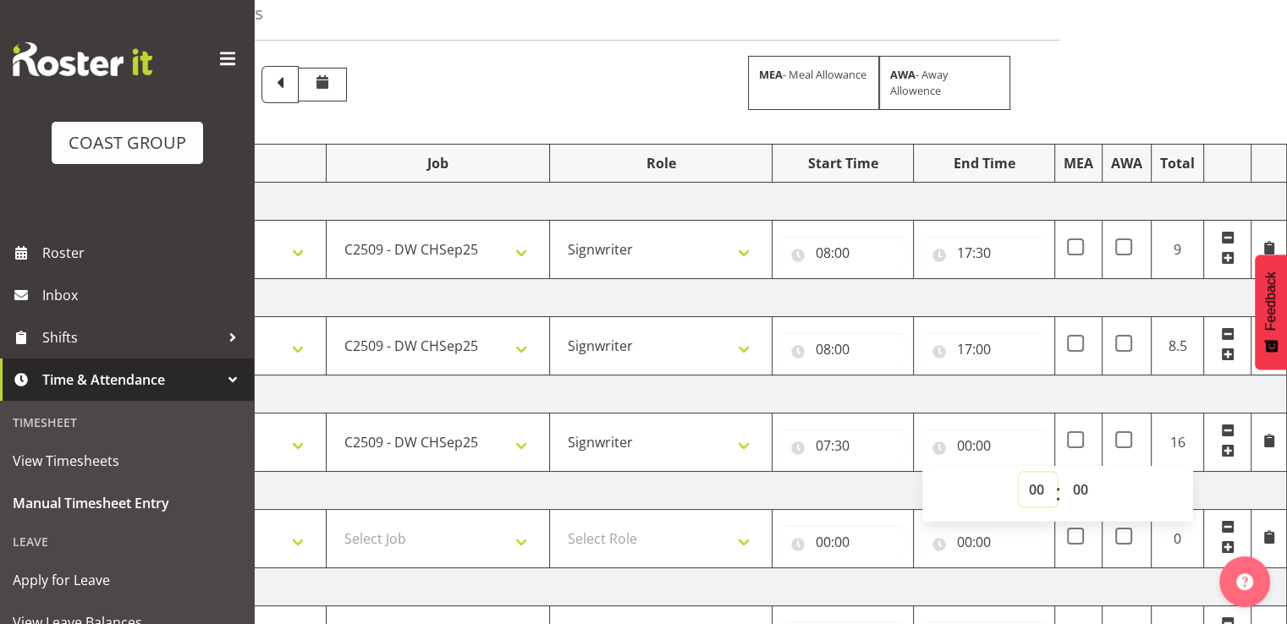
click at [1025, 481] on select "00 01 02 03 04 05 06 07 08 09 10 11 12 13 14 15 16 17 18 19 20 21 22 23" at bounding box center [1038, 490] width 38 height 34
select select "17"
click at [1019, 473] on select "00 01 02 03 04 05 06 07 08 09 10 11 12 13 14 15 16 17 18 19 20 21 22 23" at bounding box center [1038, 490] width 38 height 34
type input "17:00"
click at [1045, 390] on td "[DATE]" at bounding box center [695, 395] width 1184 height 38
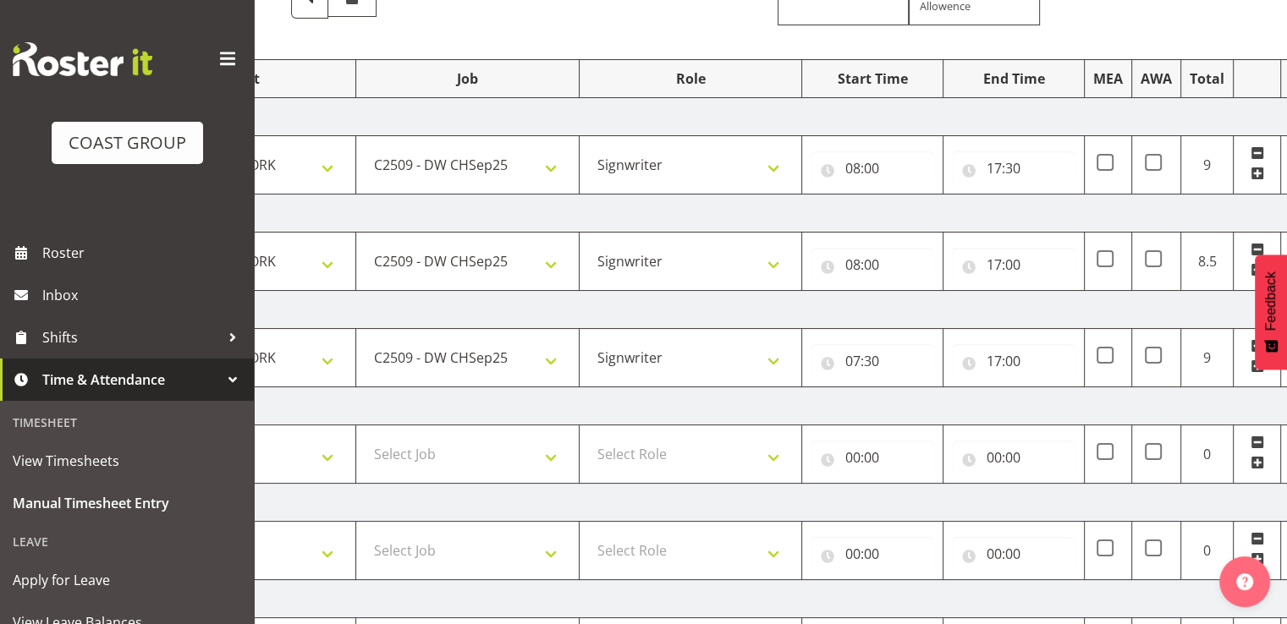
scroll to position [0, 219]
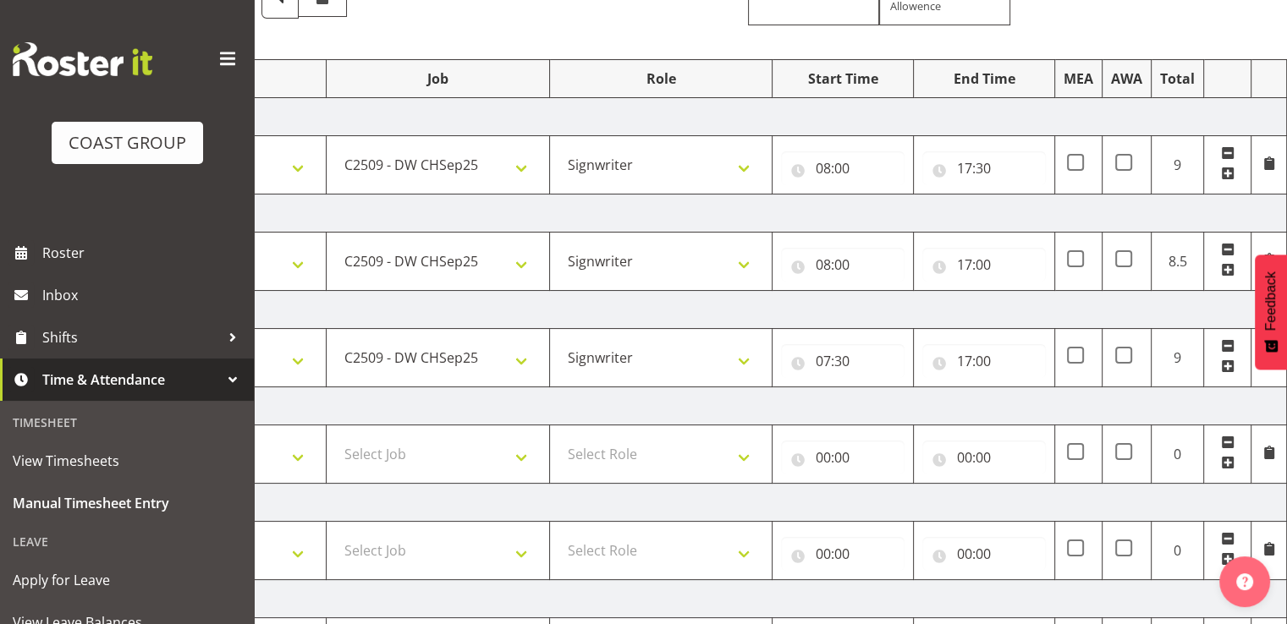
click at [1228, 173] on span at bounding box center [1228, 174] width 14 height 14
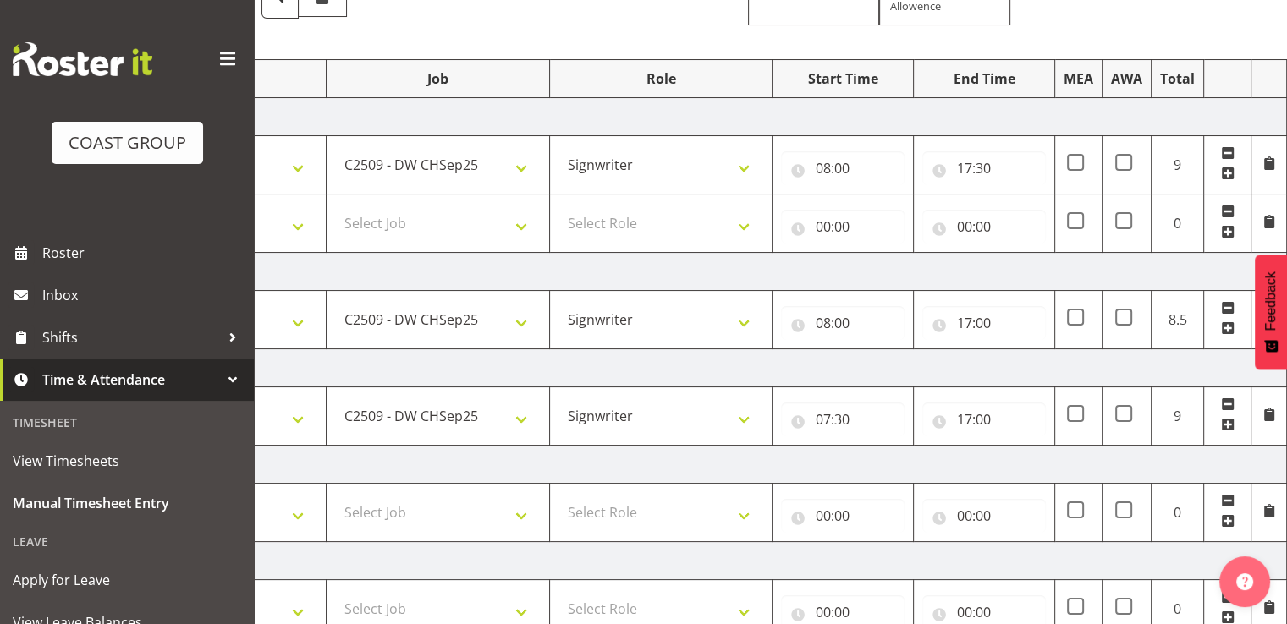
click at [554, 217] on td "Select Role SIGNWRITER Signwriter EHS CHC OPS" at bounding box center [660, 224] width 223 height 58
drag, startPoint x: 581, startPoint y: 219, endPoint x: 584, endPoint y: 231, distance: 12.1
click at [581, 219] on select "Select Role SIGNWRITER Signwriter EHS CHC OPS" at bounding box center [661, 223] width 206 height 34
select select "41"
click at [558, 206] on select "Select Role SIGNWRITER Signwriter EHS CHC OPS" at bounding box center [661, 223] width 206 height 34
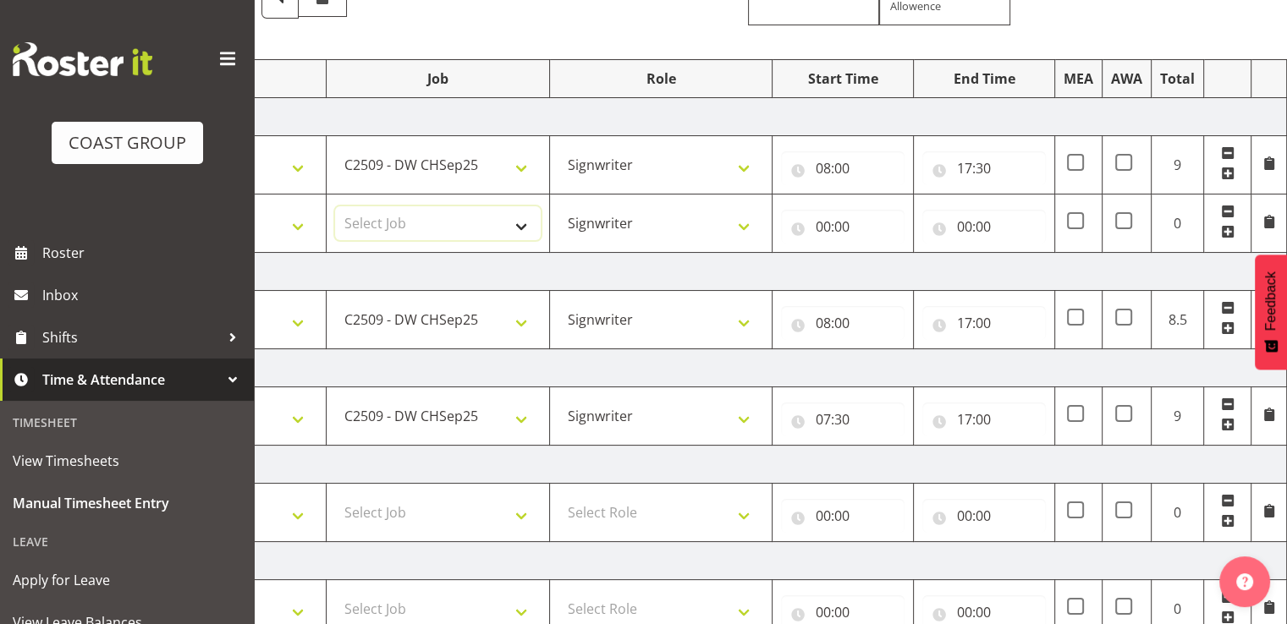
click at [473, 228] on select "Select Job 1 Carlton Events 1 [PERSON_NAME][GEOGRAPHIC_DATA] 1 [PERSON_NAME][GE…" at bounding box center [438, 223] width 206 height 34
select select "9477"
click at [335, 206] on select "Select Job 1 Carlton Events 1 [PERSON_NAME][GEOGRAPHIC_DATA] 1 [PERSON_NAME][GE…" at bounding box center [438, 223] width 206 height 34
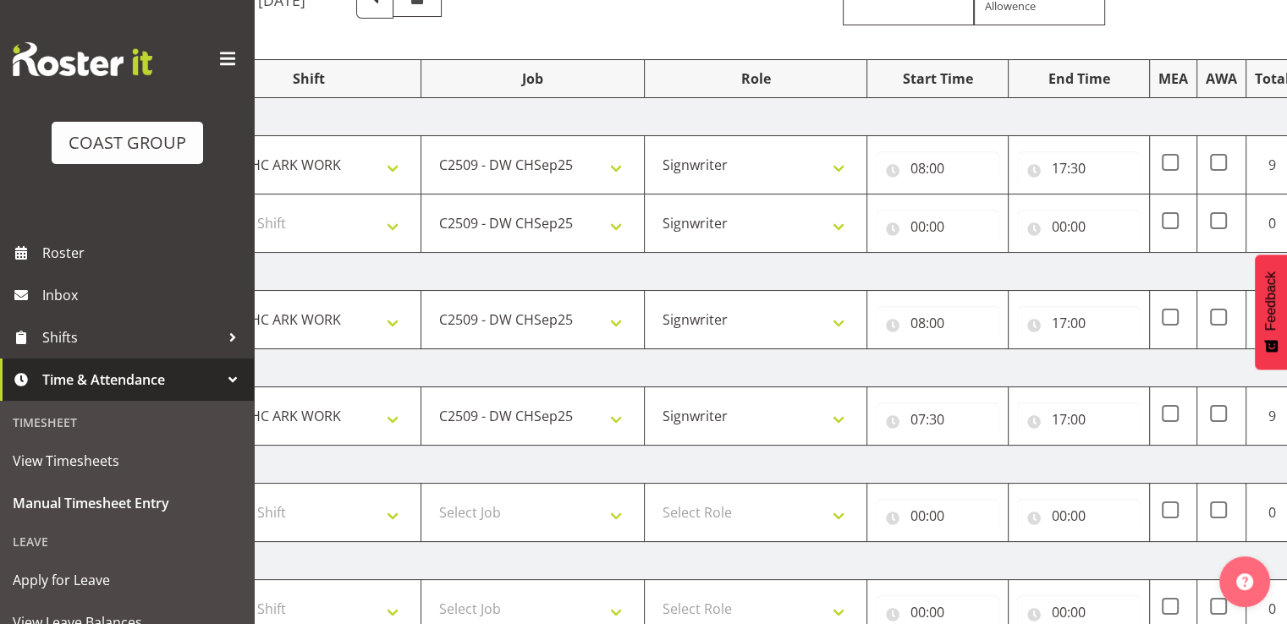
scroll to position [0, 109]
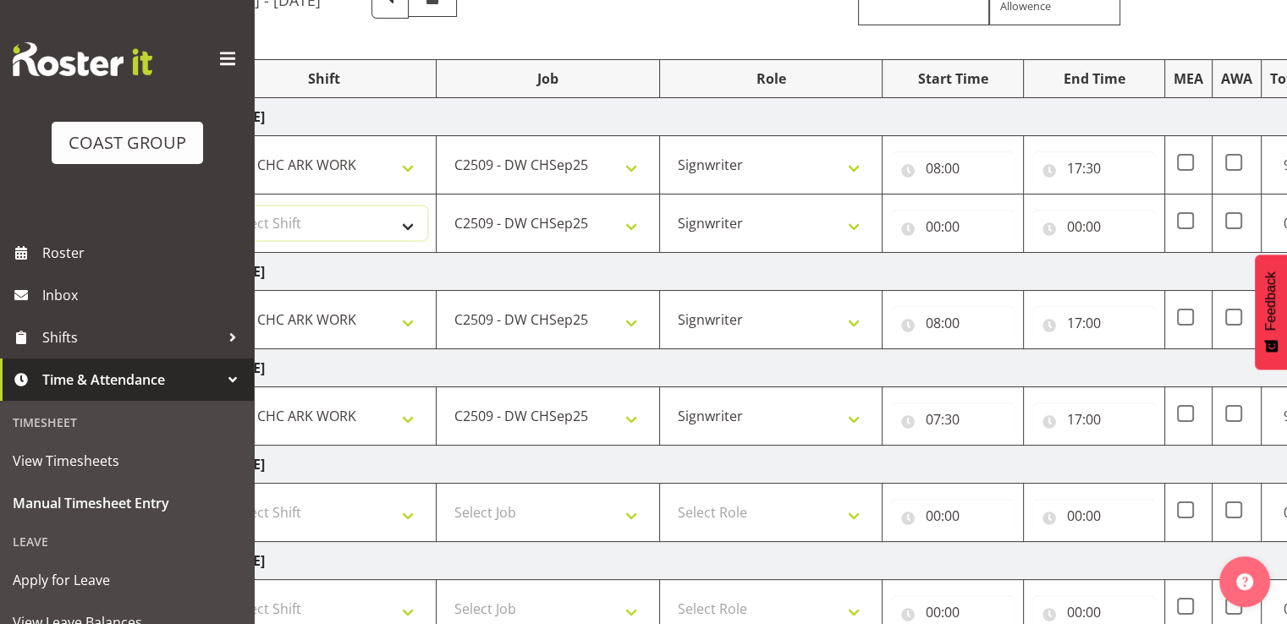
click at [400, 234] on select "Select Shift Break AHICE Break ATSNZ Break All Blacks casual Break Arts [PERSON…" at bounding box center [325, 223] width 206 height 34
select select "62216"
click at [222, 206] on select "Select Shift Break AHICE Break ATSNZ Break All Blacks casual Break Arts [PERSON…" at bounding box center [325, 223] width 206 height 34
click at [943, 227] on input "00:00" at bounding box center [953, 227] width 124 height 34
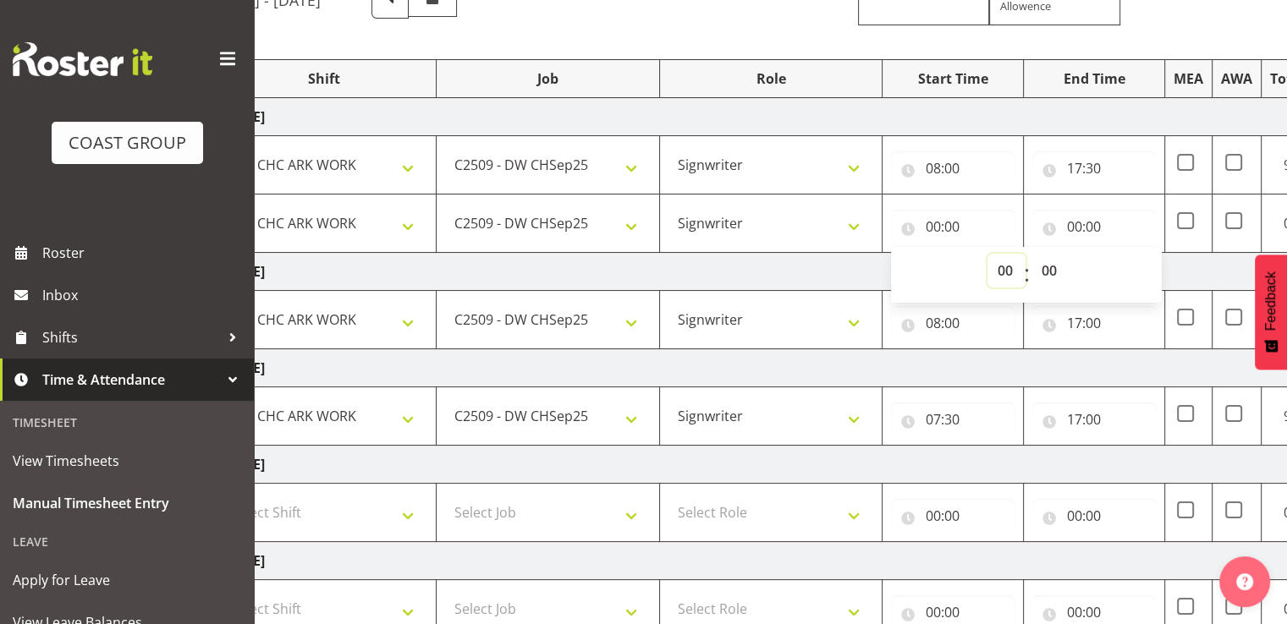
click at [1005, 272] on select "00 01 02 03 04 05 06 07 08 09 10 11 12 13 14 15 16 17 18 19 20 21 22 23" at bounding box center [1006, 271] width 38 height 34
select select "21"
click at [987, 254] on select "00 01 02 03 04 05 06 07 08 09 10 11 12 13 14 15 16 17 18 19 20 21 22 23" at bounding box center [1006, 271] width 38 height 34
type input "21:00"
click at [1100, 225] on input "00:00" at bounding box center [1094, 227] width 124 height 34
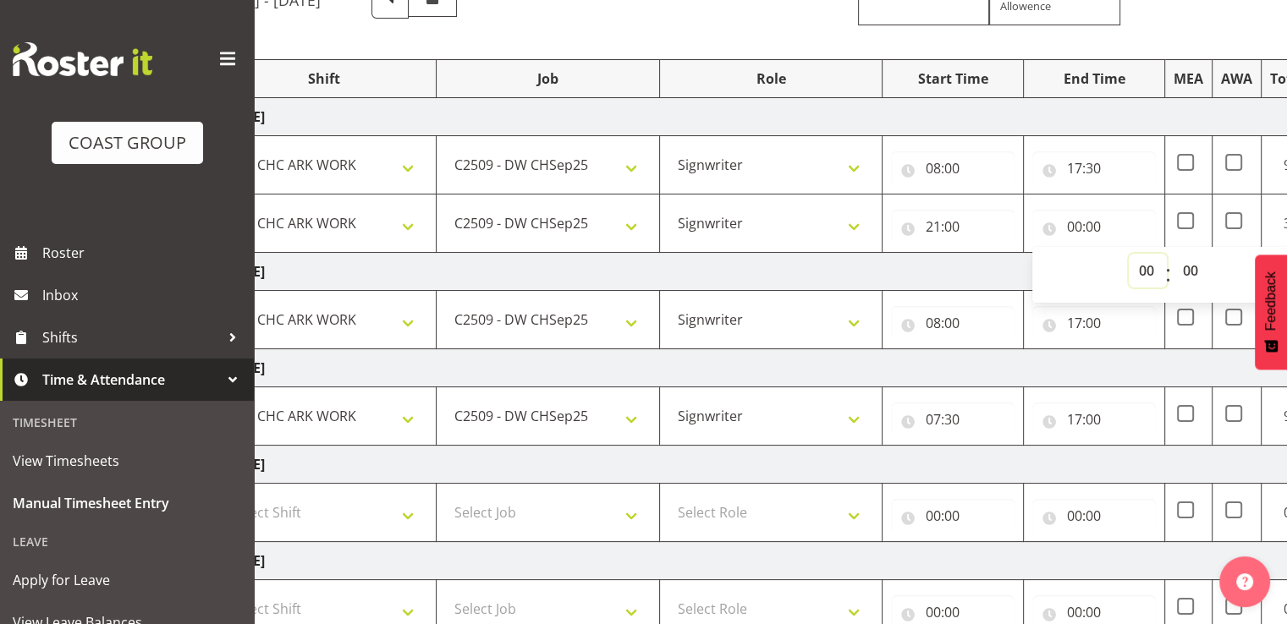
click at [1147, 274] on select "00 01 02 03 04 05 06 07 08 09 10 11 12 13 14 15 16 17 18 19 20 21 22 23" at bounding box center [1148, 271] width 38 height 34
select select "23"
click at [1129, 254] on select "00 01 02 03 04 05 06 07 08 09 10 11 12 13 14 15 16 17 18 19 20 21 22 23" at bounding box center [1148, 271] width 38 height 34
type input "23:00"
click at [968, 261] on td "[DATE]" at bounding box center [805, 272] width 1184 height 38
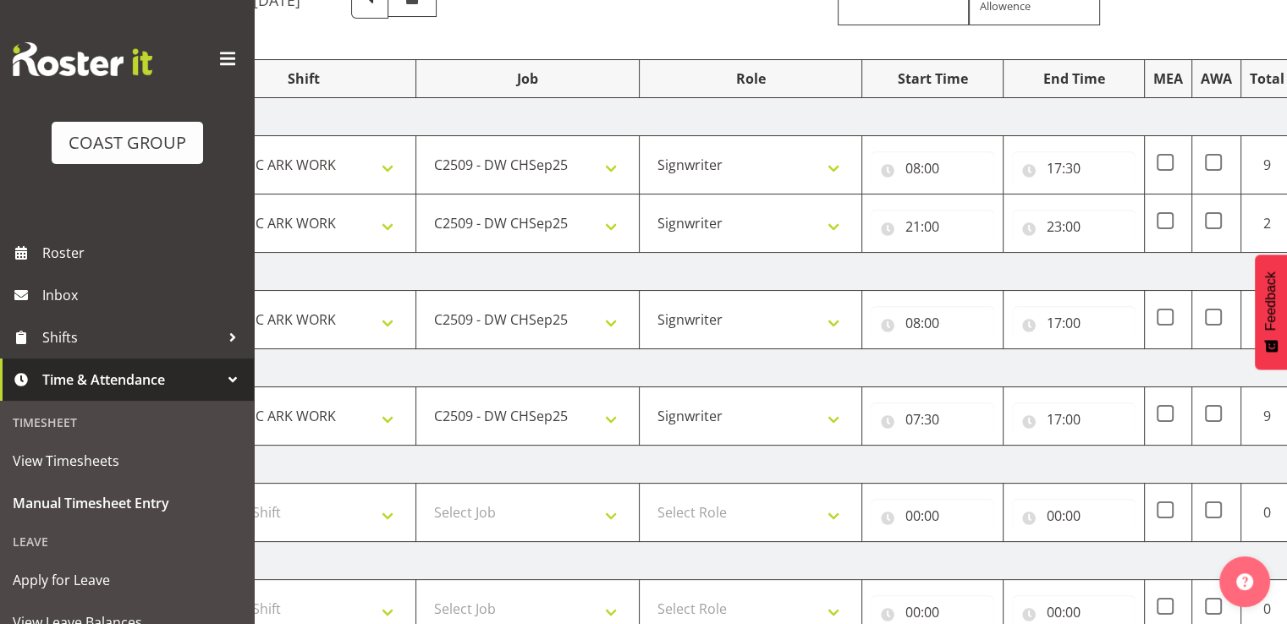
scroll to position [0, 219]
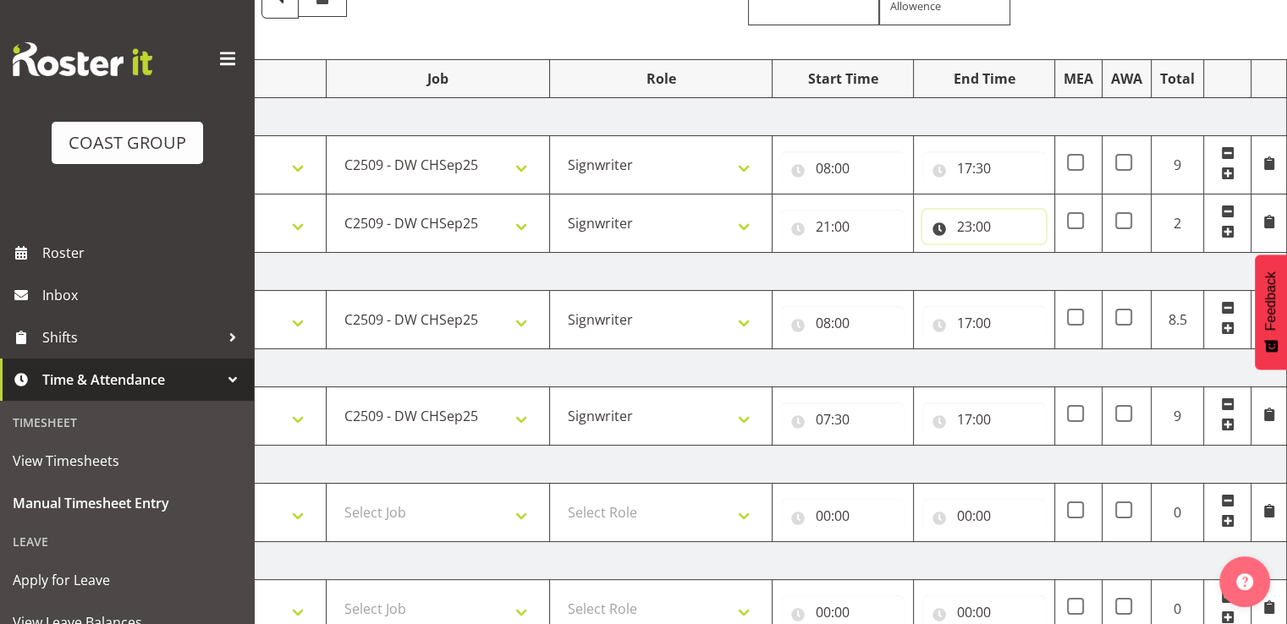
click at [1001, 234] on input "23:00" at bounding box center [984, 227] width 124 height 34
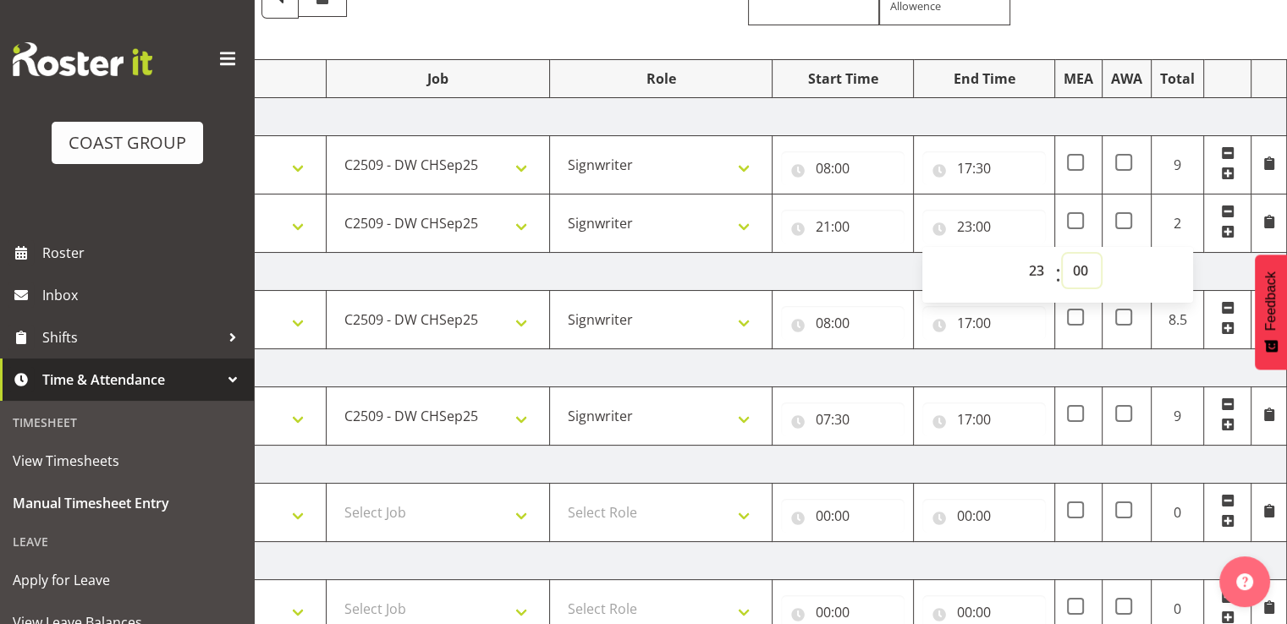
click at [1083, 267] on select "00 01 02 03 04 05 06 07 08 09 10 11 12 13 14 15 16 17 18 19 20 21 22 23 24 25 2…" at bounding box center [1082, 271] width 38 height 34
select select "30"
click at [1063, 254] on select "00 01 02 03 04 05 06 07 08 09 10 11 12 13 14 15 16 17 18 19 20 21 22 23 24 25 2…" at bounding box center [1082, 271] width 38 height 34
type input "23:30"
click at [856, 268] on td "[DATE]" at bounding box center [695, 272] width 1184 height 38
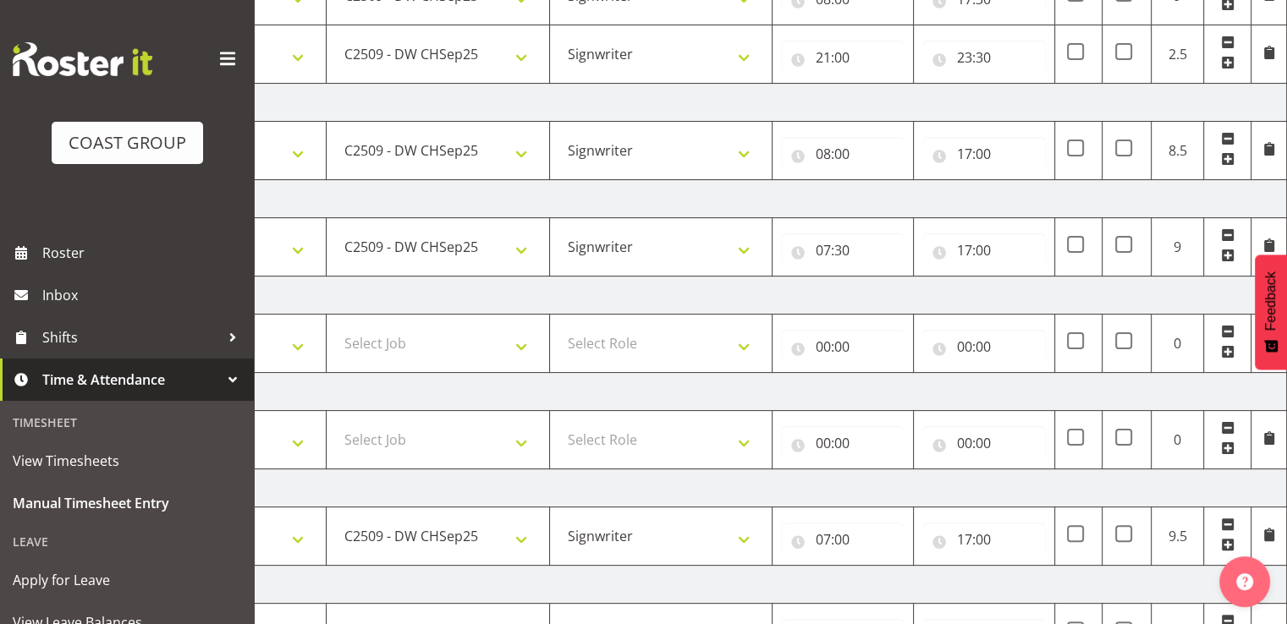
scroll to position [311, 0]
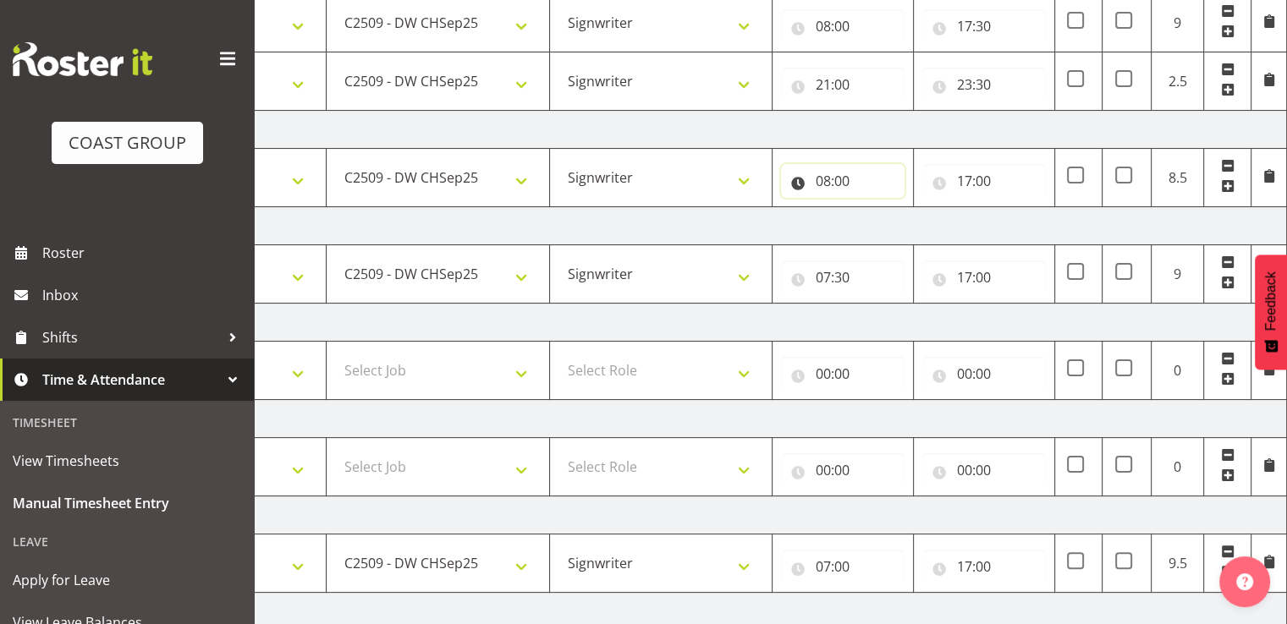
click at [858, 182] on input "08:00" at bounding box center [843, 181] width 124 height 34
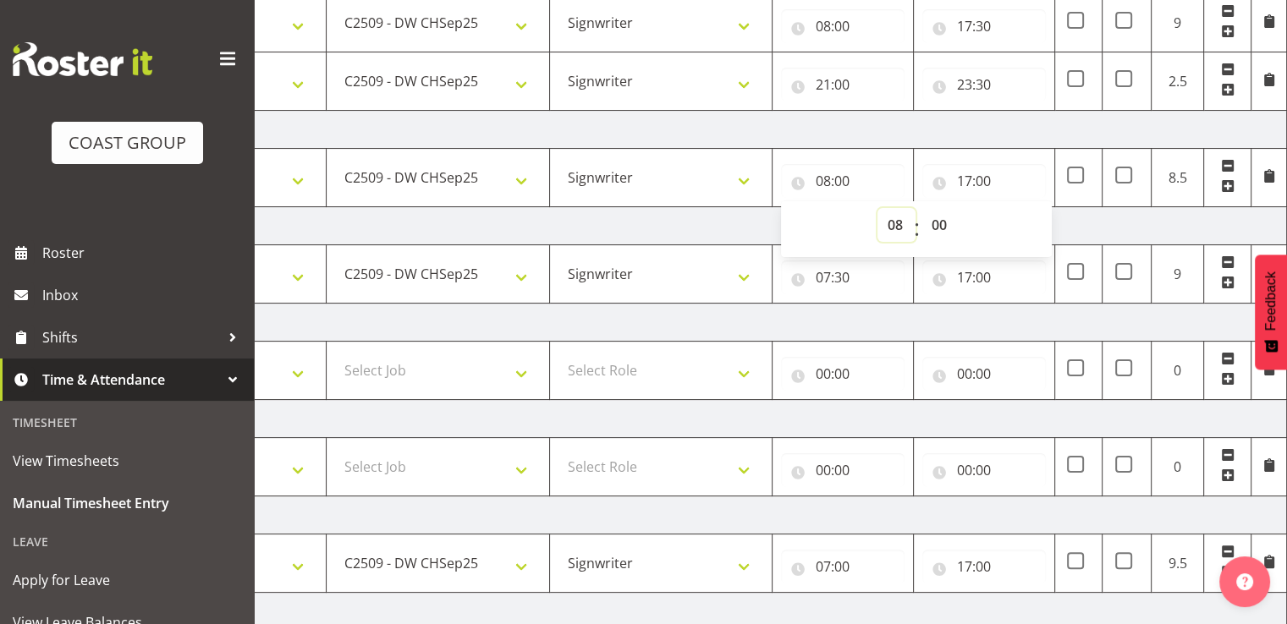
click at [899, 228] on select "00 01 02 03 04 05 06 07 08 09 10 11 12 13 14 15 16 17 18 19 20 21 22 23" at bounding box center [896, 225] width 38 height 34
select select "7"
click at [877, 208] on select "00 01 02 03 04 05 06 07 08 09 10 11 12 13 14 15 16 17 18 19 20 21 22 23" at bounding box center [896, 225] width 38 height 34
type input "07:00"
drag, startPoint x: 938, startPoint y: 225, endPoint x: 943, endPoint y: 234, distance: 10.6
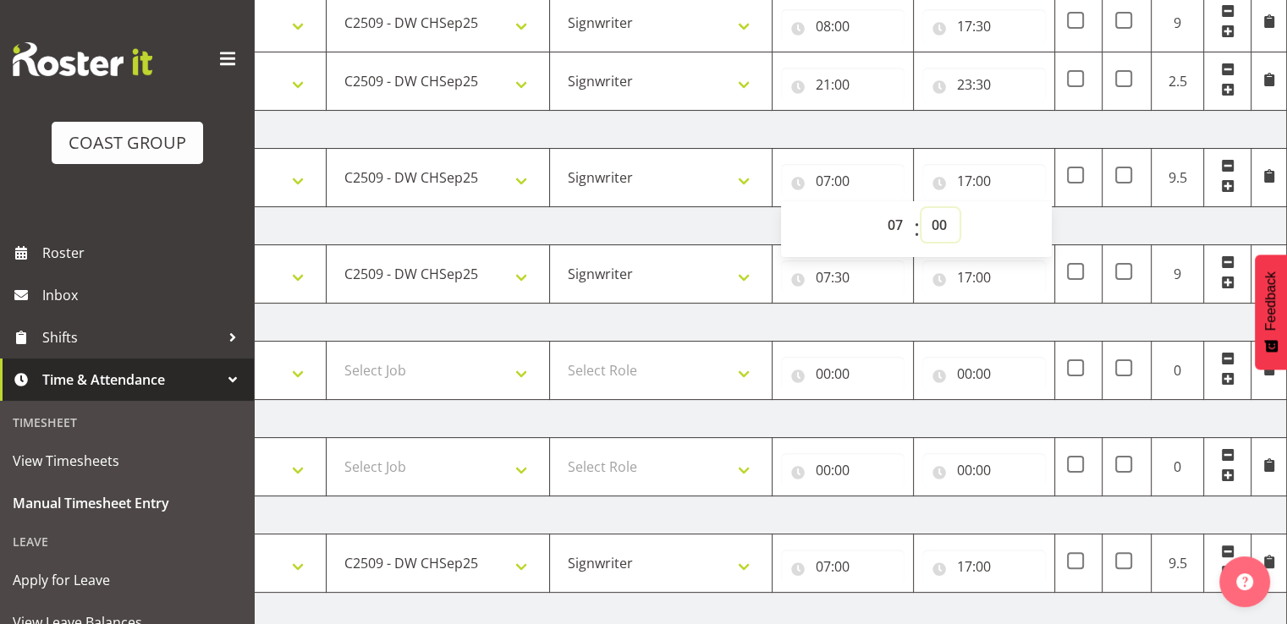
click at [938, 225] on select "00 01 02 03 04 05 06 07 08 09 10 11 12 13 14 15 16 17 18 19 20 21 22 23 24 25 2…" at bounding box center [940, 225] width 38 height 34
select select "30"
click at [921, 208] on select "00 01 02 03 04 05 06 07 08 09 10 11 12 13 14 15 16 17 18 19 20 21 22 23 24 25 2…" at bounding box center [940, 225] width 38 height 34
type input "07:30"
click at [757, 230] on td "[DATE]" at bounding box center [695, 226] width 1184 height 38
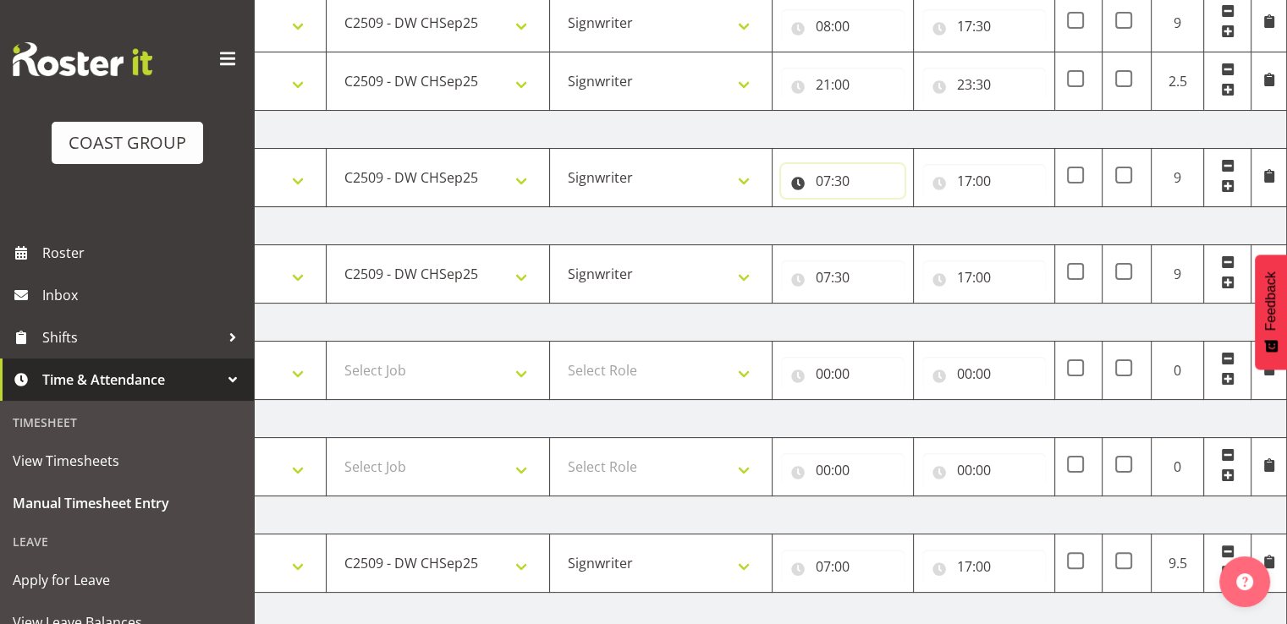
click at [846, 185] on input "07:30" at bounding box center [843, 181] width 124 height 34
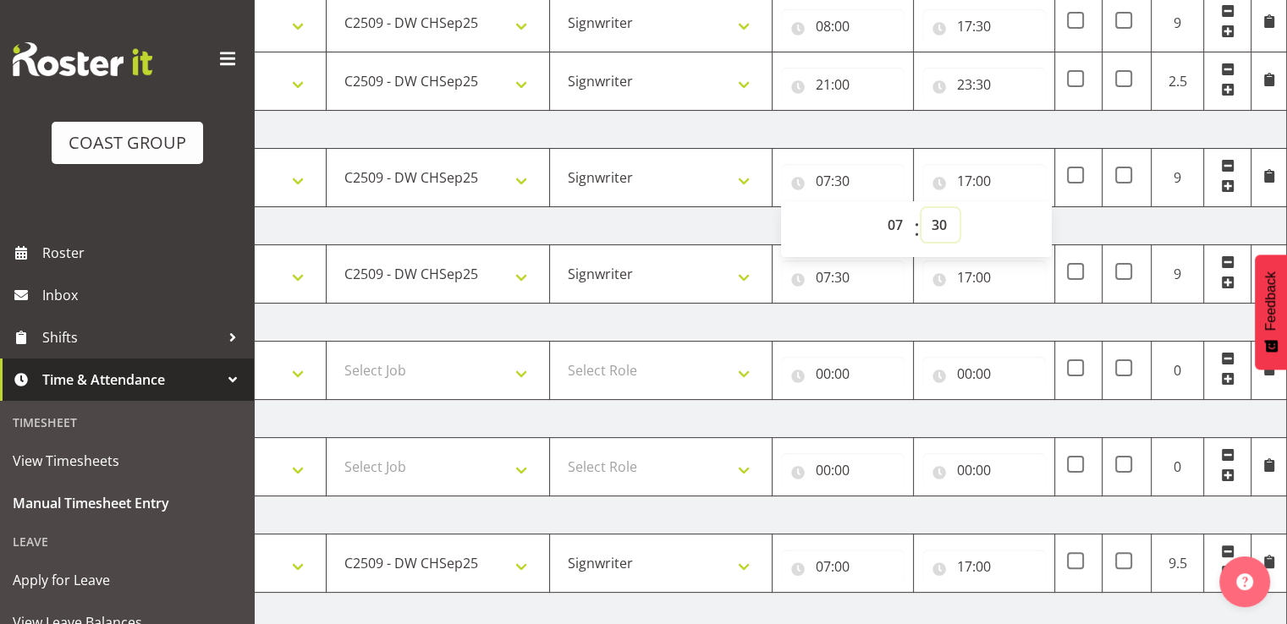
click at [934, 222] on select "00 01 02 03 04 05 06 07 08 09 10 11 12 13 14 15 16 17 18 19 20 21 22 23 24 25 2…" at bounding box center [940, 225] width 38 height 34
select select "0"
click at [921, 208] on select "00 01 02 03 04 05 06 07 08 09 10 11 12 13 14 15 16 17 18 19 20 21 22 23 24 25 2…" at bounding box center [940, 225] width 38 height 34
type input "07:00"
click at [897, 217] on select "00 01 02 03 04 05 06 07 08 09 10 11 12 13 14 15 16 17 18 19 20 21 22 23" at bounding box center [896, 225] width 38 height 34
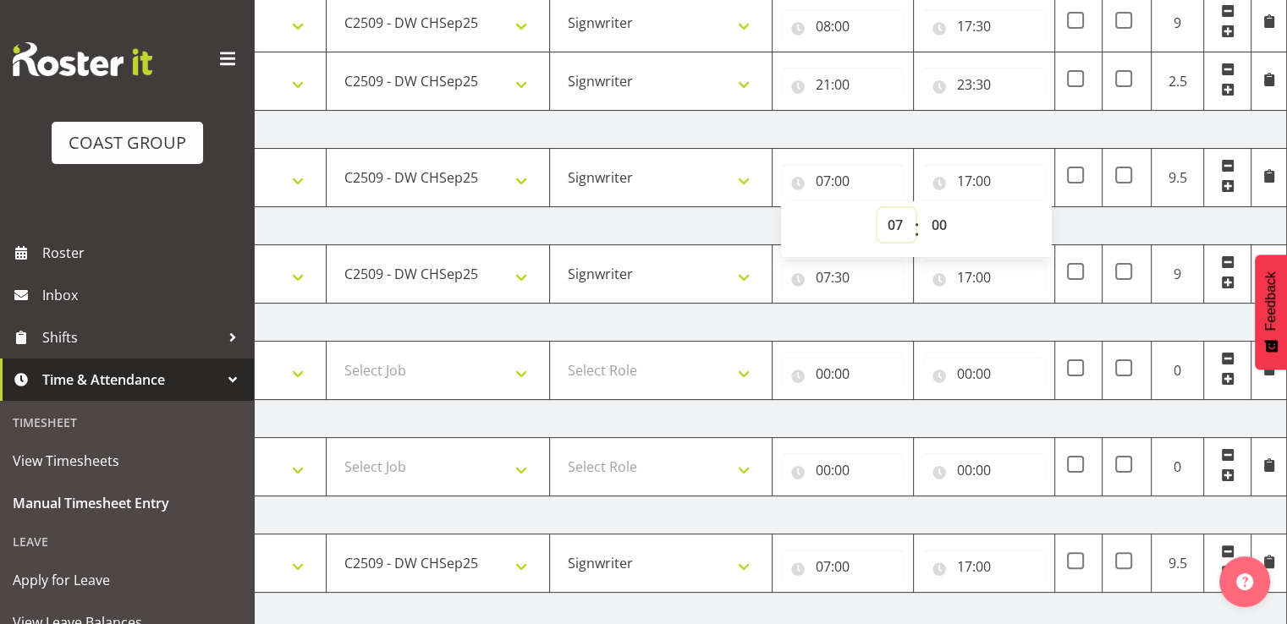
select select "8"
click at [877, 208] on select "00 01 02 03 04 05 06 07 08 09 10 11 12 13 14 15 16 17 18 19 20 21 22 23" at bounding box center [896, 225] width 38 height 34
type input "08:00"
click at [717, 224] on td "[DATE]" at bounding box center [695, 226] width 1184 height 38
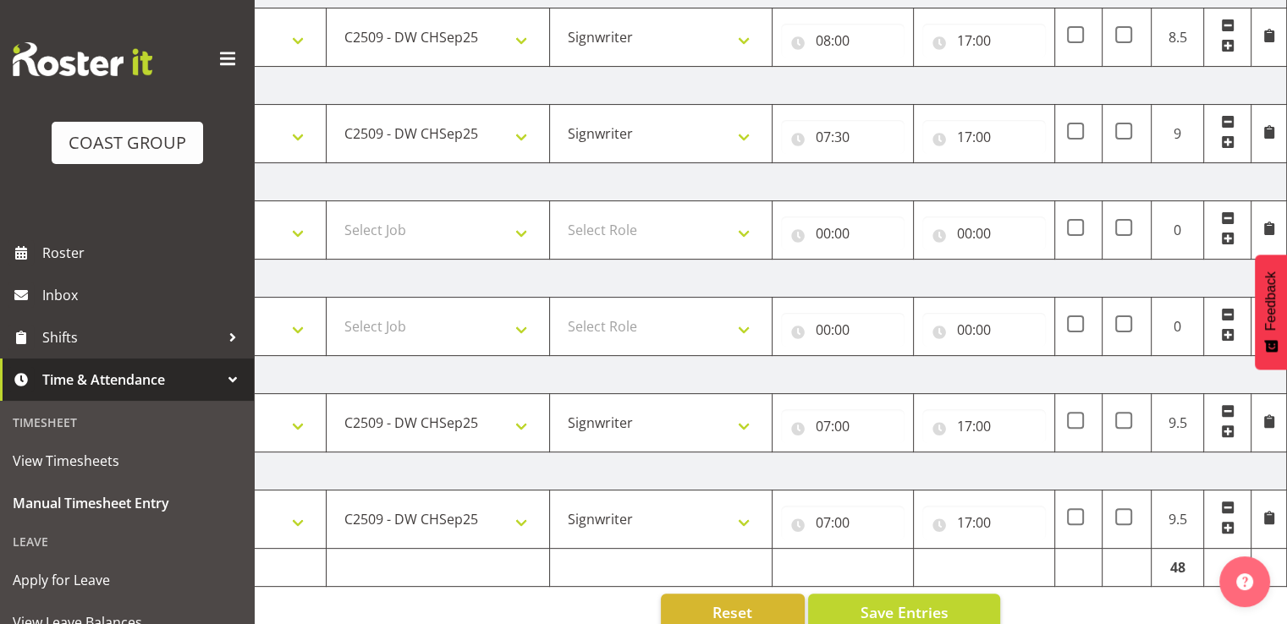
scroll to position [481, 0]
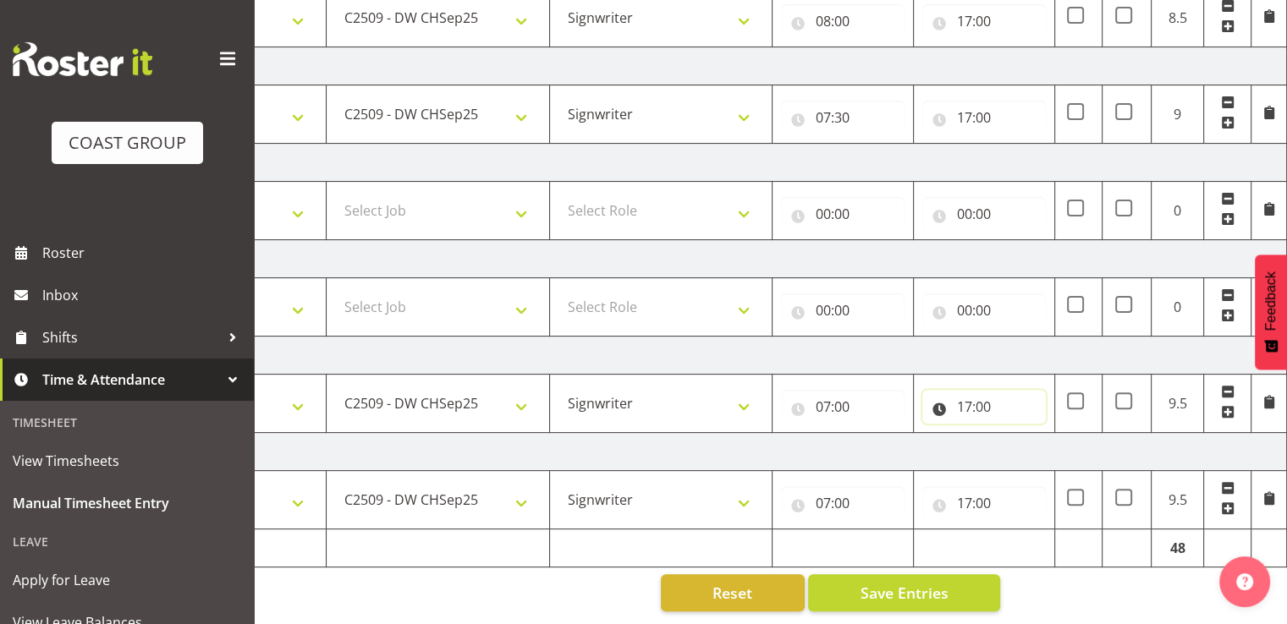
click at [995, 395] on input "17:00" at bounding box center [984, 407] width 124 height 34
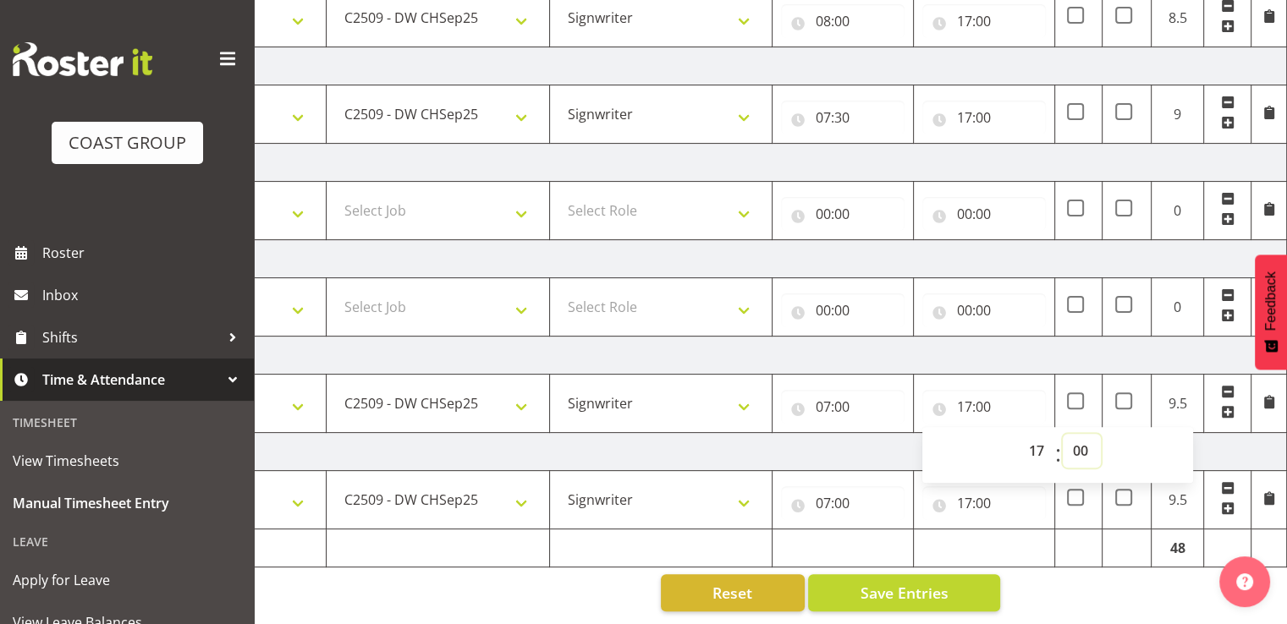
click at [1083, 437] on select "00 01 02 03 04 05 06 07 08 09 10 11 12 13 14 15 16 17 18 19 20 21 22 23 24 25 2…" at bounding box center [1082, 451] width 38 height 34
select select "30"
click at [1063, 434] on select "00 01 02 03 04 05 06 07 08 09 10 11 12 13 14 15 16 17 18 19 20 21 22 23 24 25 2…" at bounding box center [1082, 451] width 38 height 34
type input "17:30"
click at [1048, 256] on td "[DATE]" at bounding box center [695, 259] width 1184 height 38
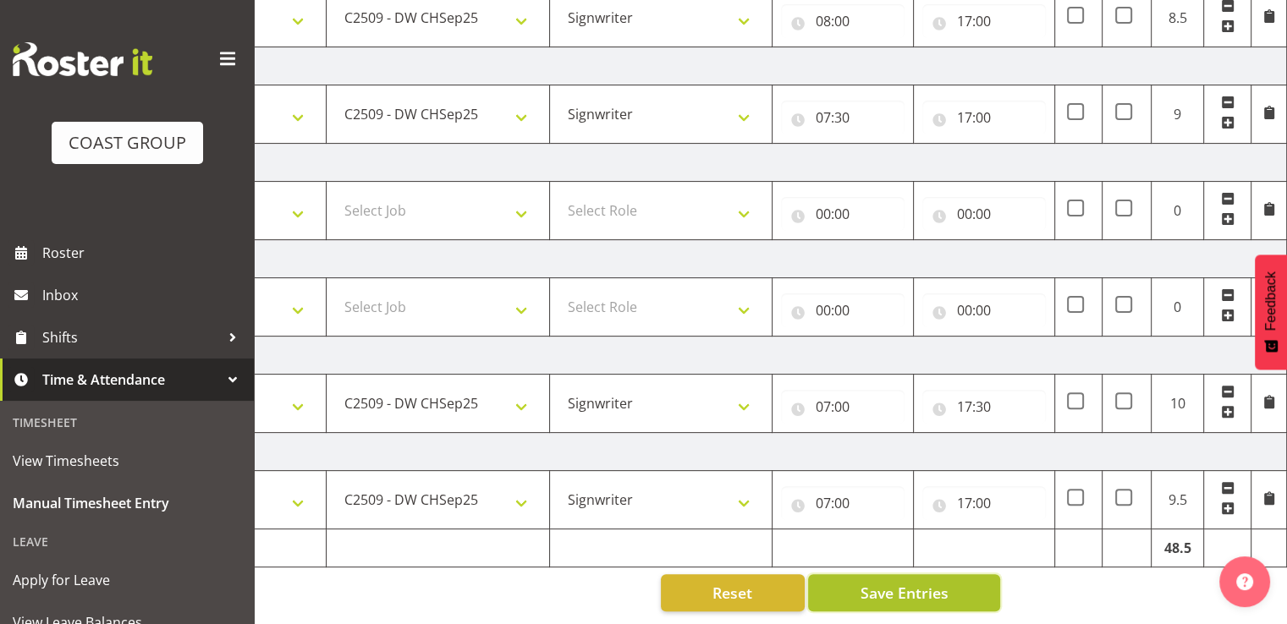
click at [919, 582] on span "Save Entries" at bounding box center [904, 593] width 88 height 22
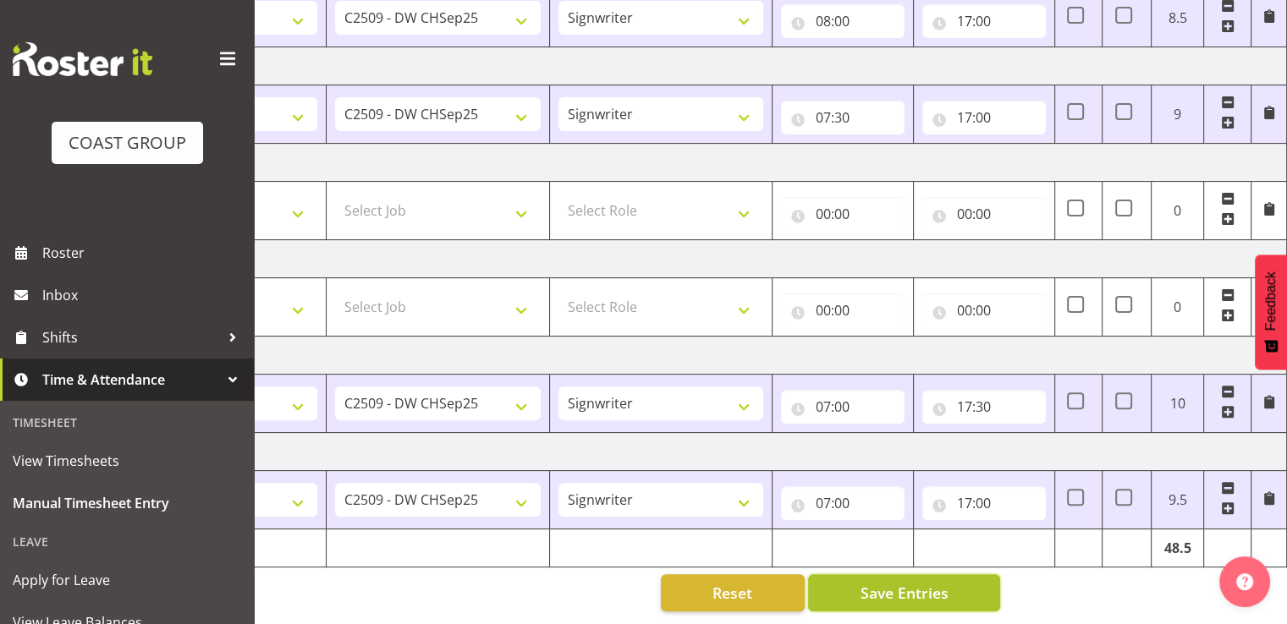
click at [906, 586] on span "Save Entries" at bounding box center [904, 593] width 88 height 22
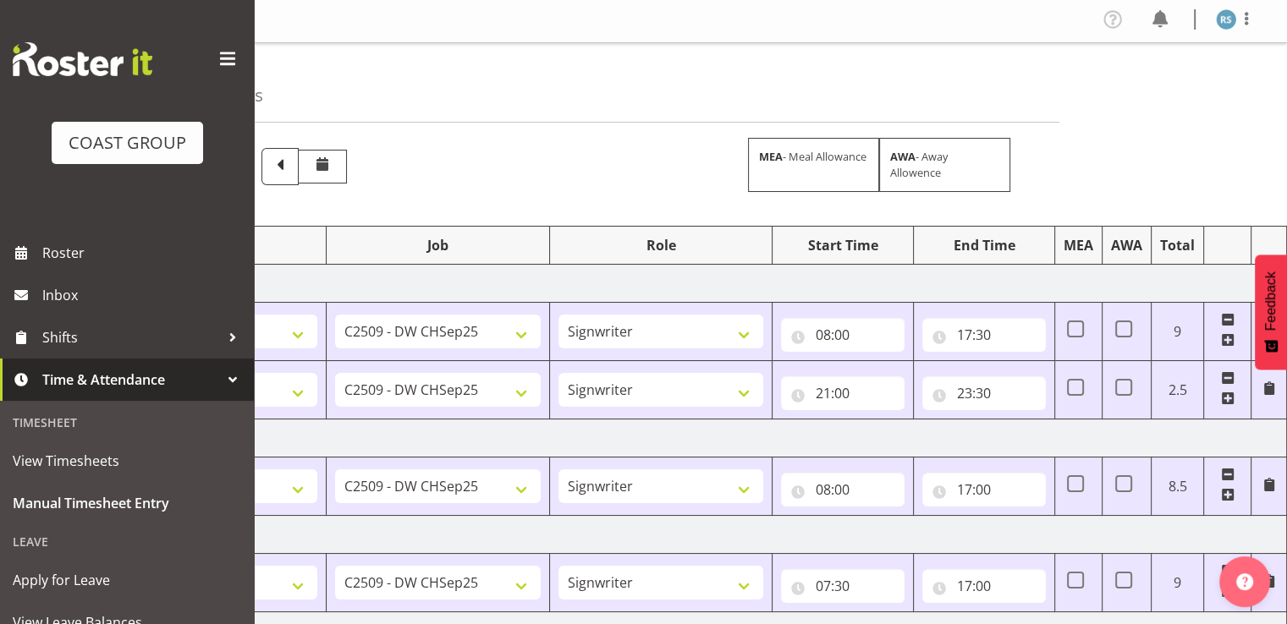
scroll to position [0, 0]
click at [1243, 18] on span at bounding box center [1246, 21] width 20 height 20
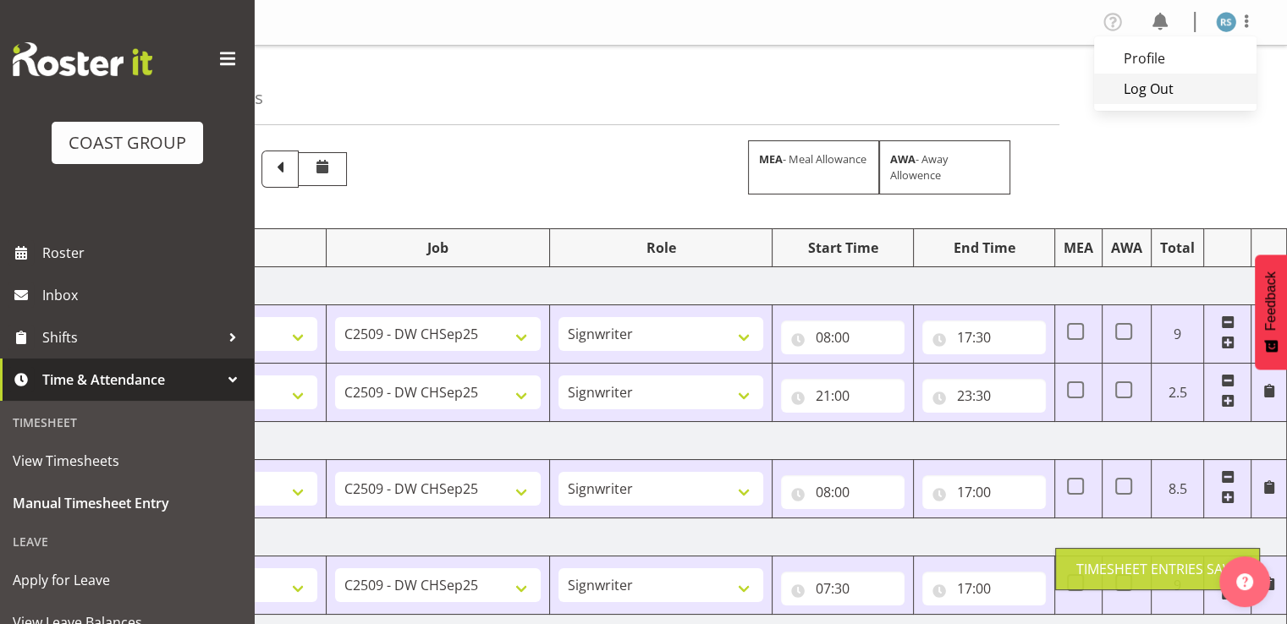
click at [1183, 93] on link "Log Out" at bounding box center [1175, 89] width 162 height 30
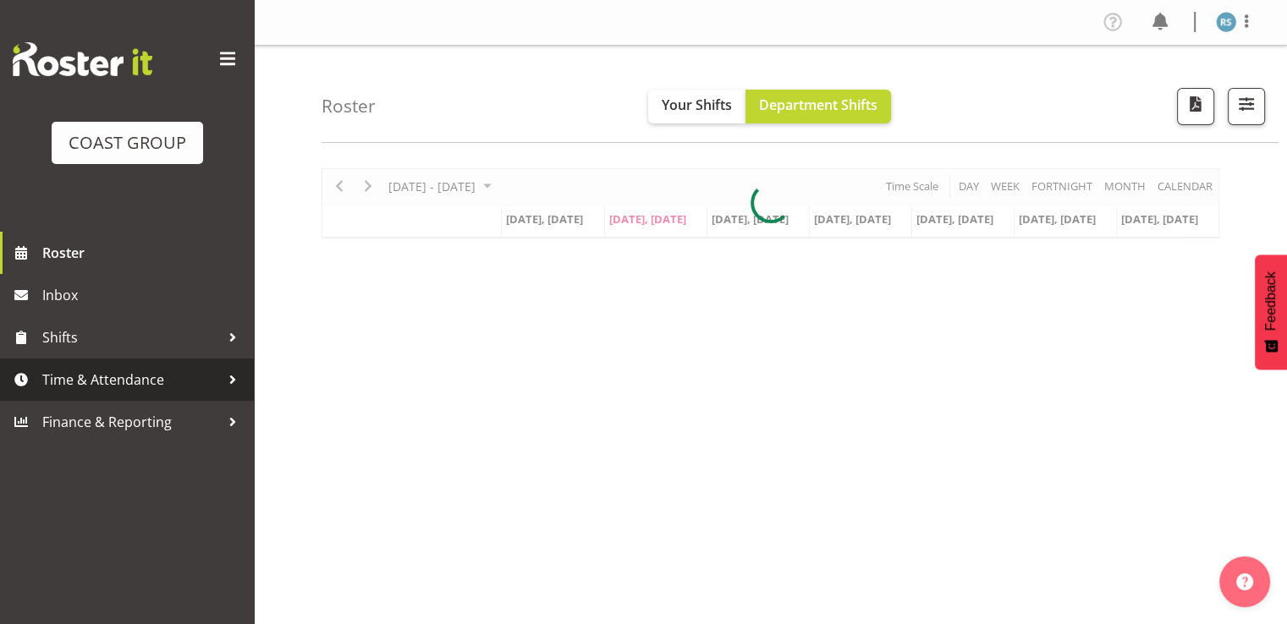
click at [151, 370] on span "Time & Attendance" at bounding box center [131, 379] width 178 height 25
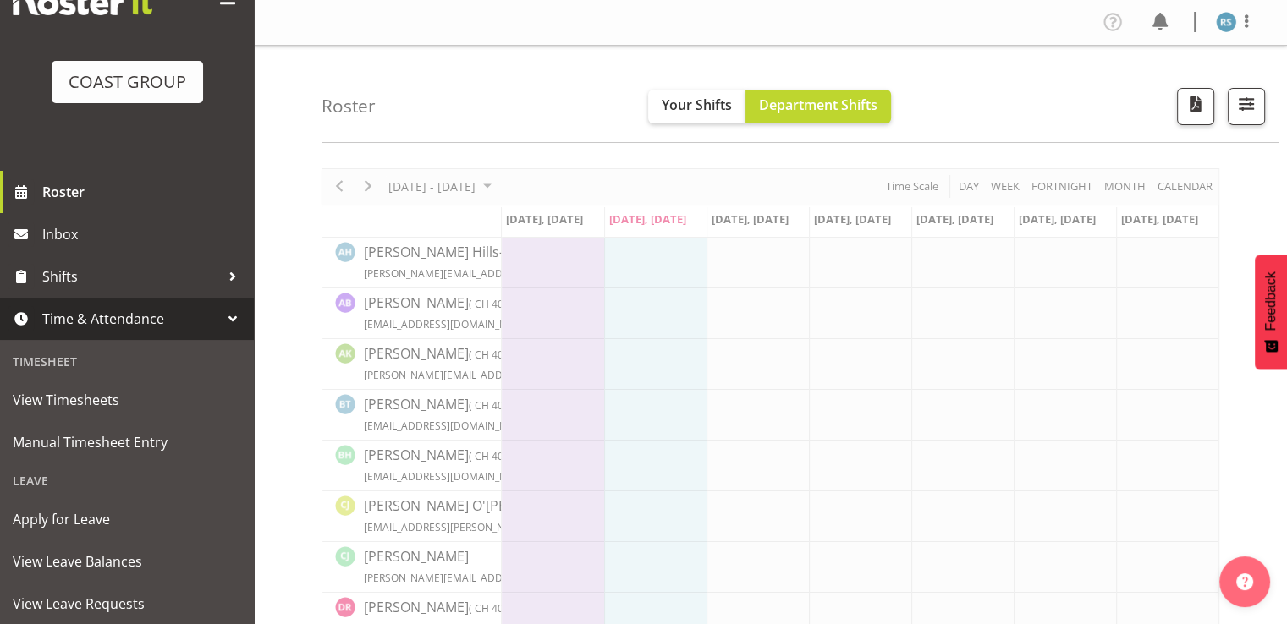
scroll to position [85, 0]
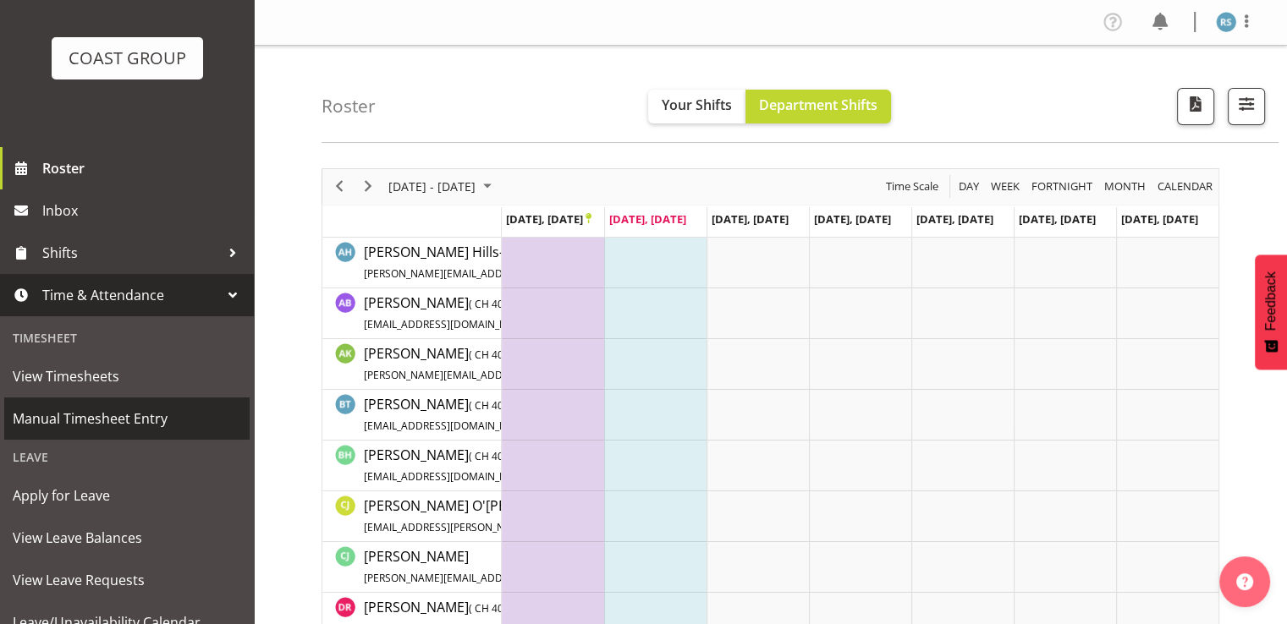
click at [149, 416] on span "Manual Timesheet Entry" at bounding box center [127, 418] width 228 height 25
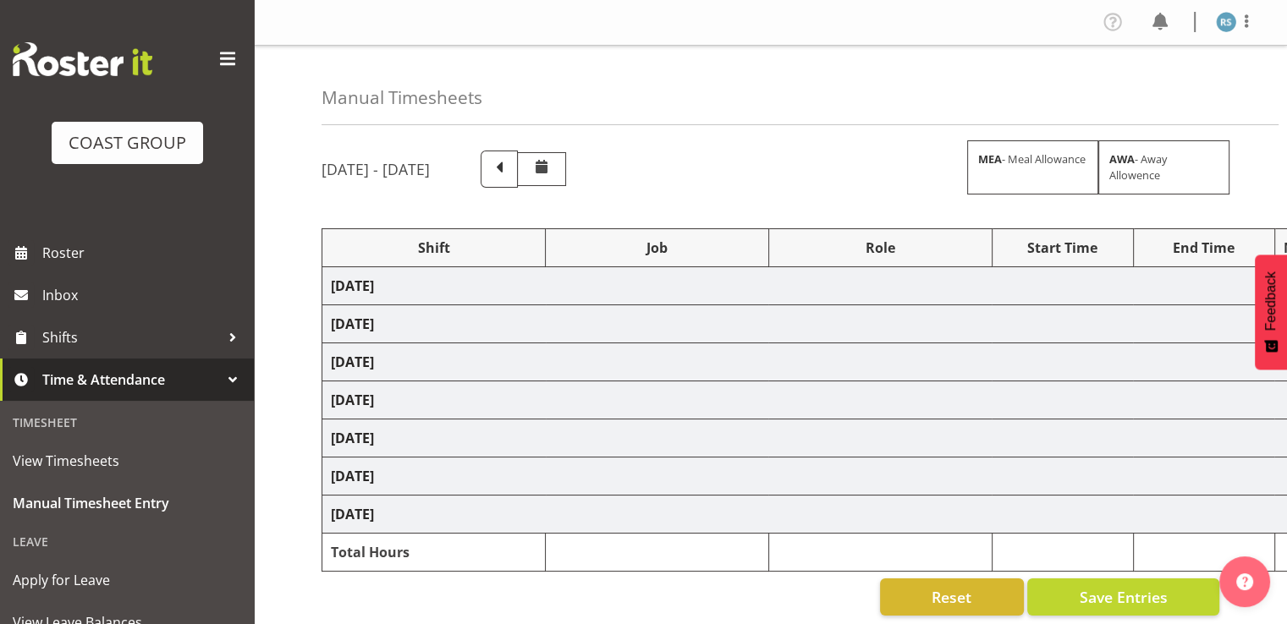
select select "62216"
select select "9477"
select select "41"
select select "62216"
select select "9477"
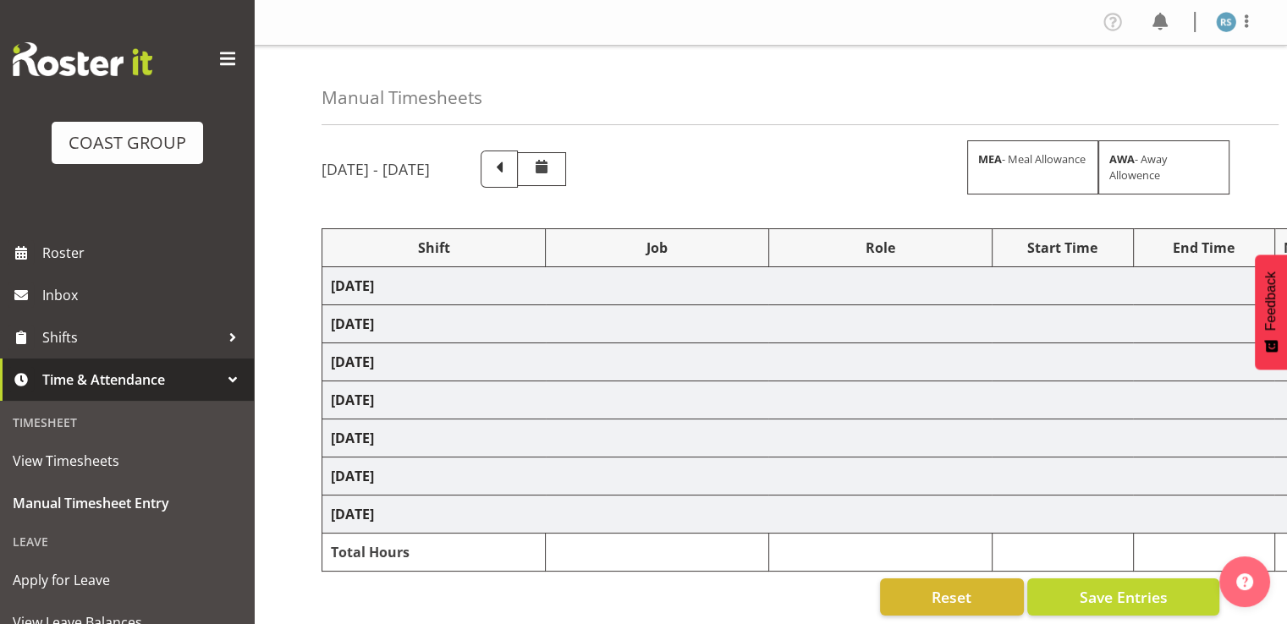
select select "41"
select select "62216"
select select "9477"
select select "41"
select select "62216"
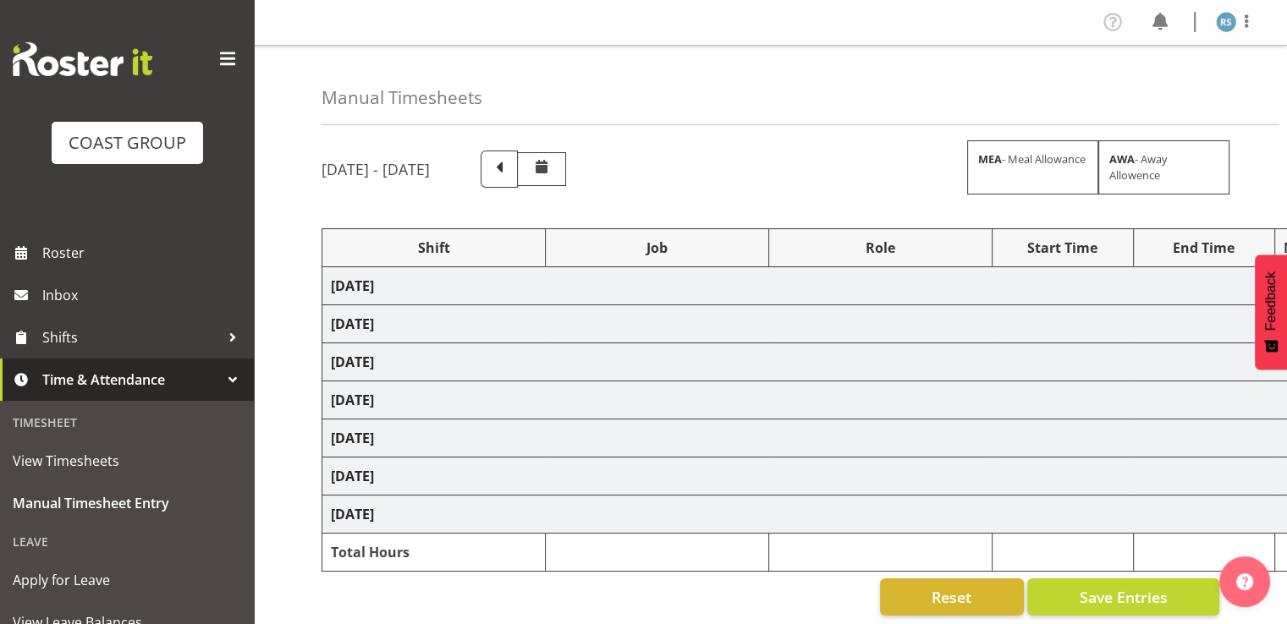
select select "9477"
select select "41"
select select "62216"
select select "9477"
select select "41"
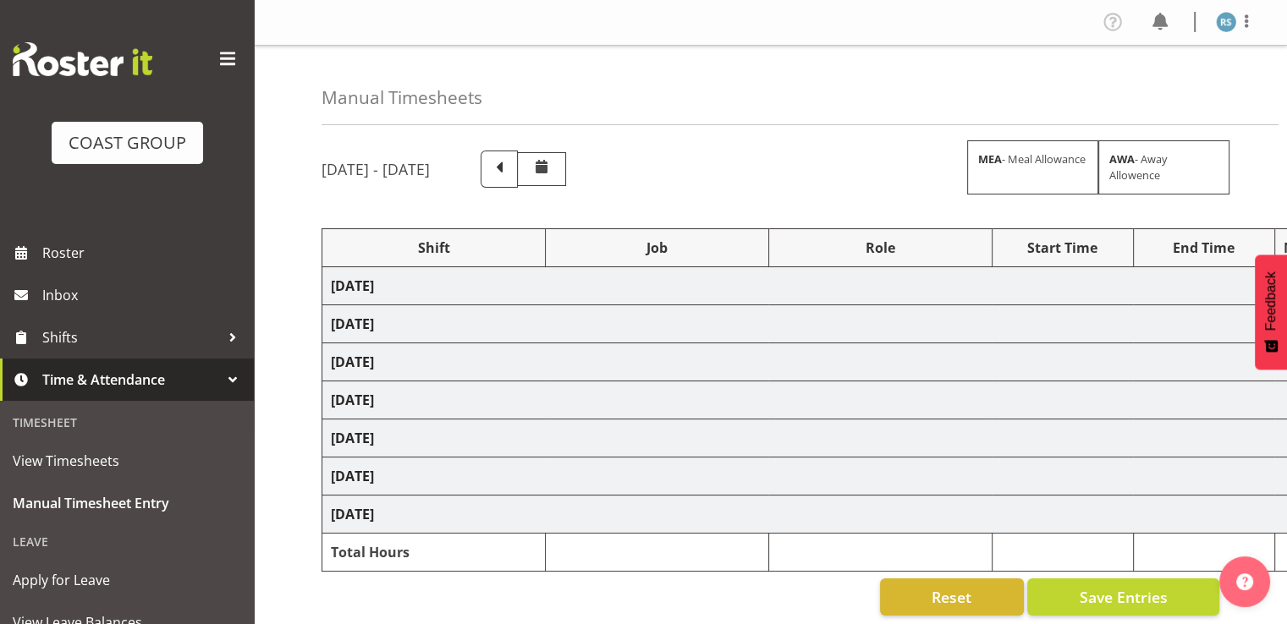
select select "62216"
select select "9477"
select select "41"
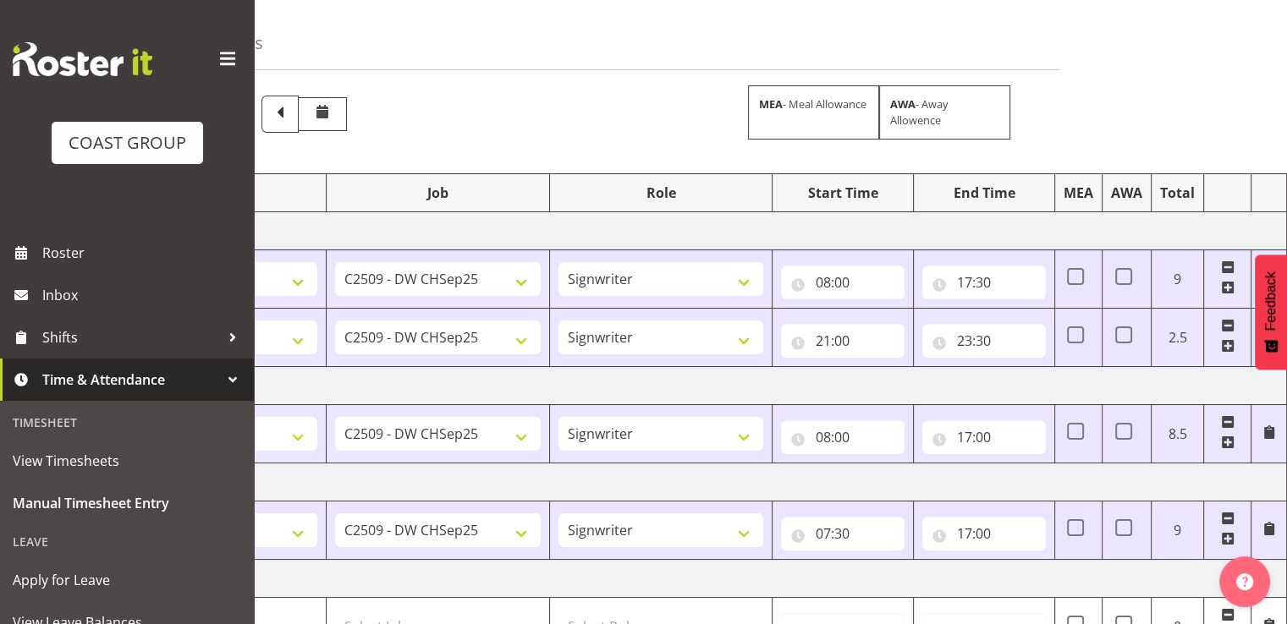
scroll to position [85, 0]
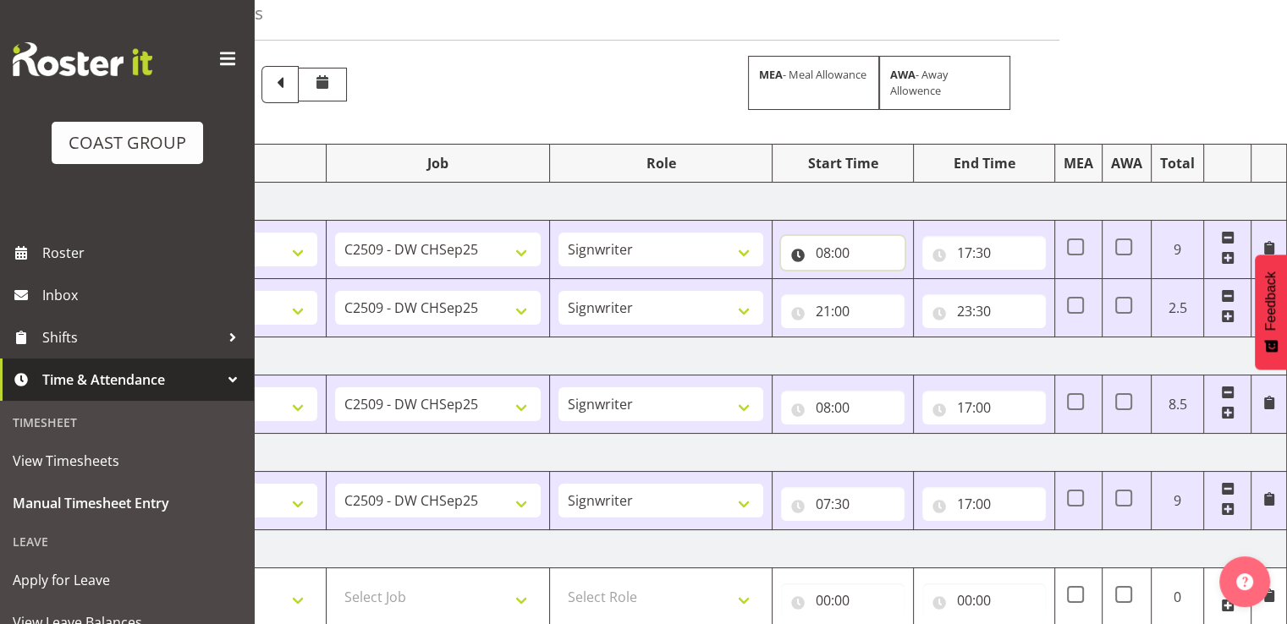
click at [864, 254] on input "08:00" at bounding box center [843, 253] width 124 height 34
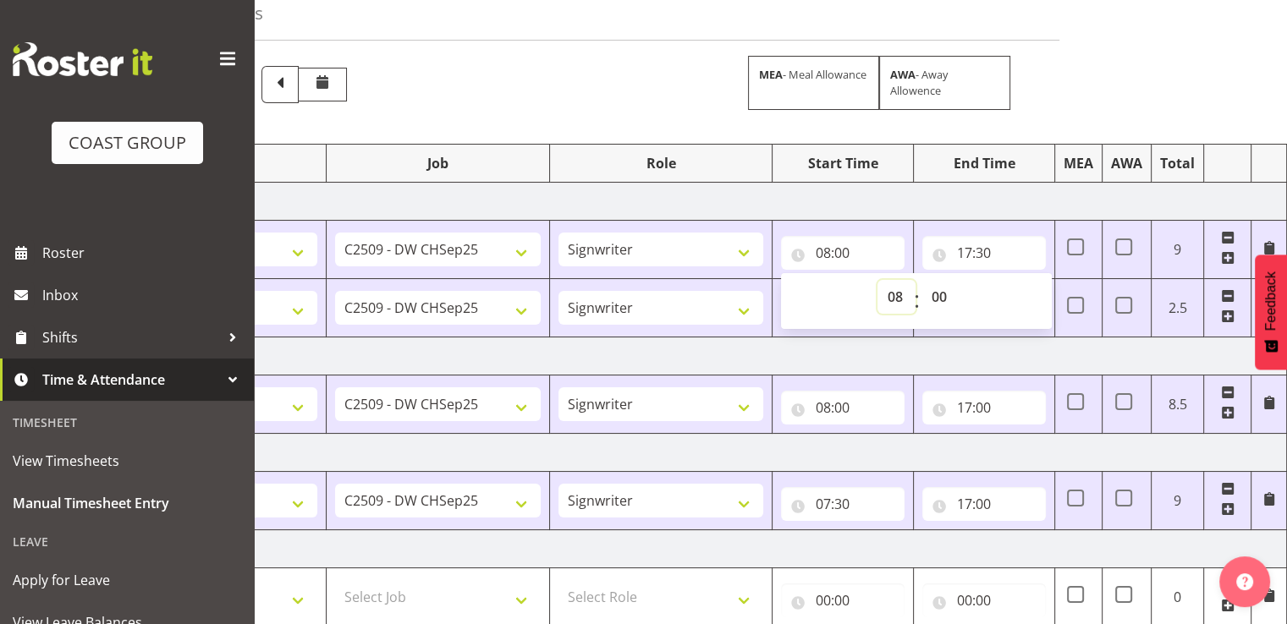
click at [891, 291] on select "00 01 02 03 04 05 06 07 08 09 10 11 12 13 14 15 16 17 18 19 20 21 22 23" at bounding box center [896, 297] width 38 height 34
select select "7"
click at [877, 280] on select "00 01 02 03 04 05 06 07 08 09 10 11 12 13 14 15 16 17 18 19 20 21 22 23" at bounding box center [896, 297] width 38 height 34
type input "07:00"
click at [976, 251] on input "17:30" at bounding box center [984, 253] width 124 height 34
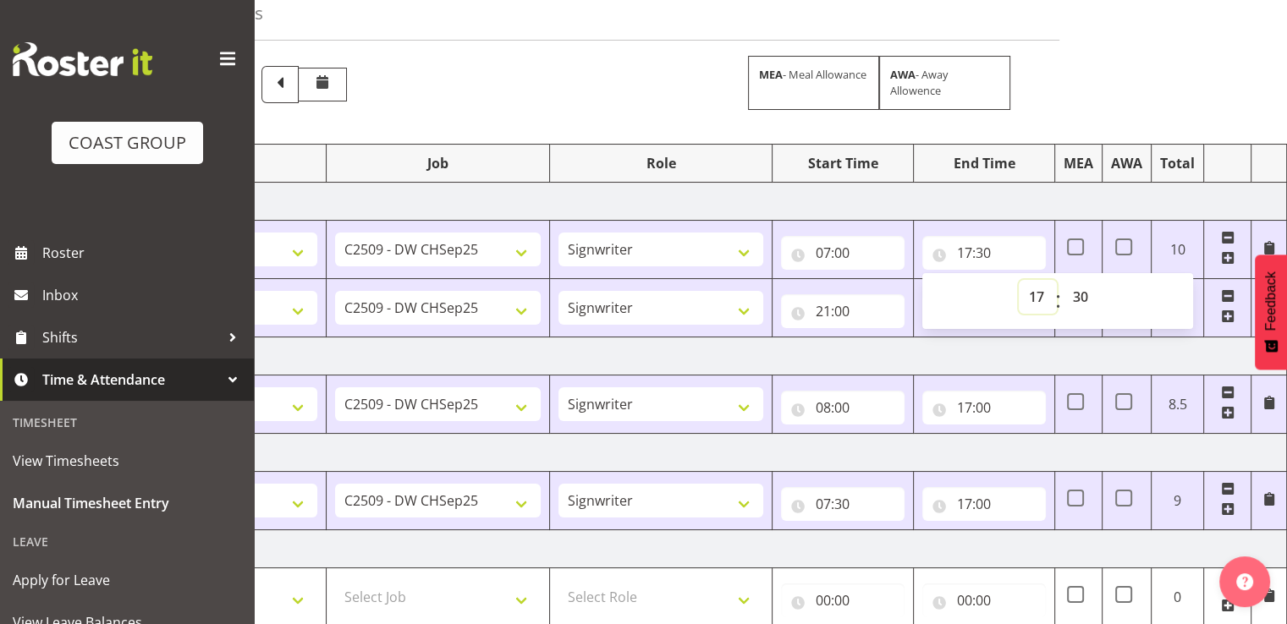
click at [1041, 298] on select "00 01 02 03 04 05 06 07 08 09 10 11 12 13 14 15 16 17 18 19 20 21 22 23" at bounding box center [1038, 297] width 38 height 34
select select "18"
click at [1019, 280] on select "00 01 02 03 04 05 06 07 08 09 10 11 12 13 14 15 16 17 18 19 20 21 22 23" at bounding box center [1038, 297] width 38 height 34
type input "18:30"
click at [891, 344] on td "[DATE]" at bounding box center [695, 357] width 1184 height 38
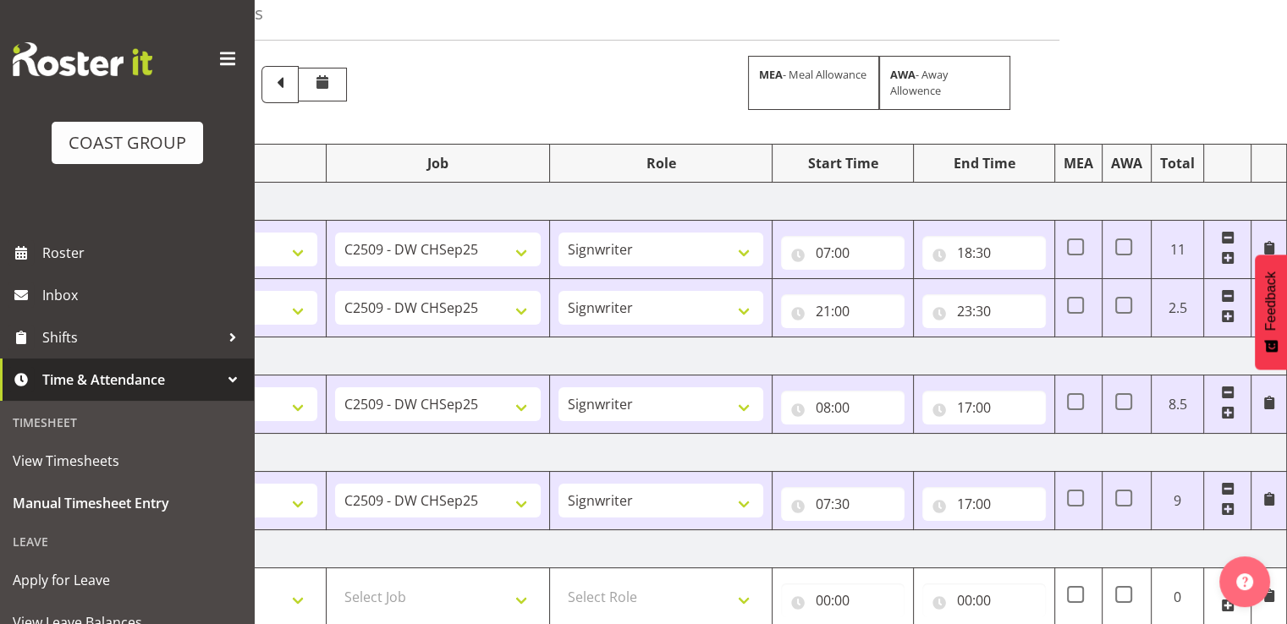
scroll to position [169, 0]
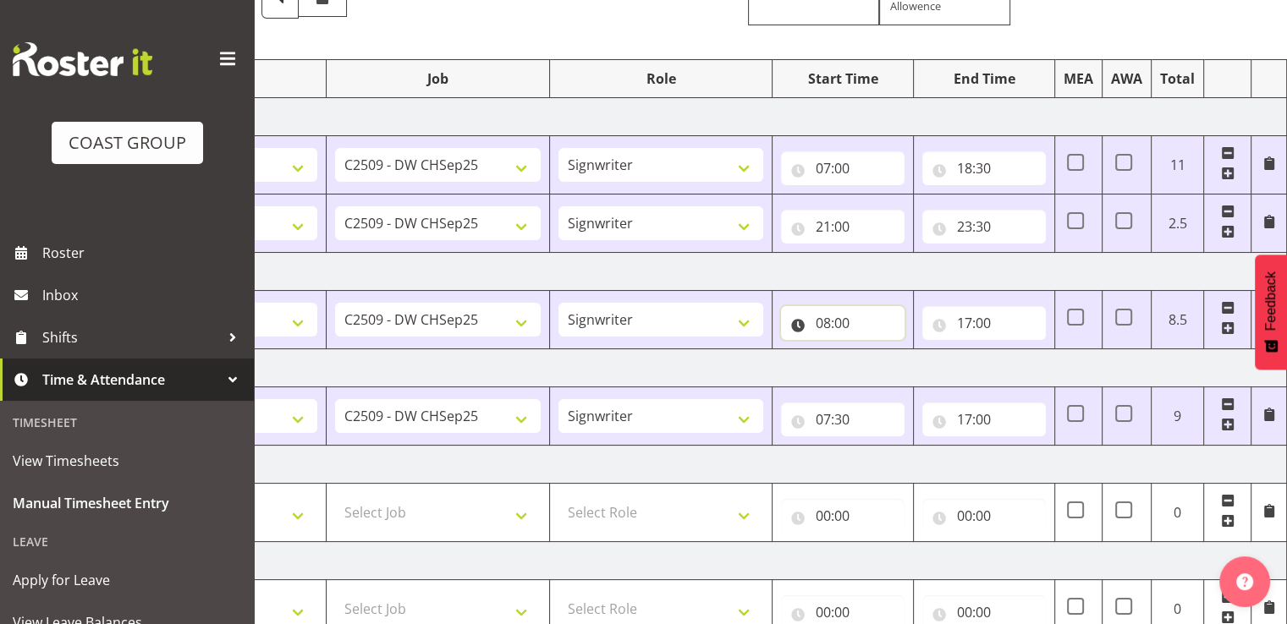
click at [858, 330] on input "08:00" at bounding box center [843, 323] width 124 height 34
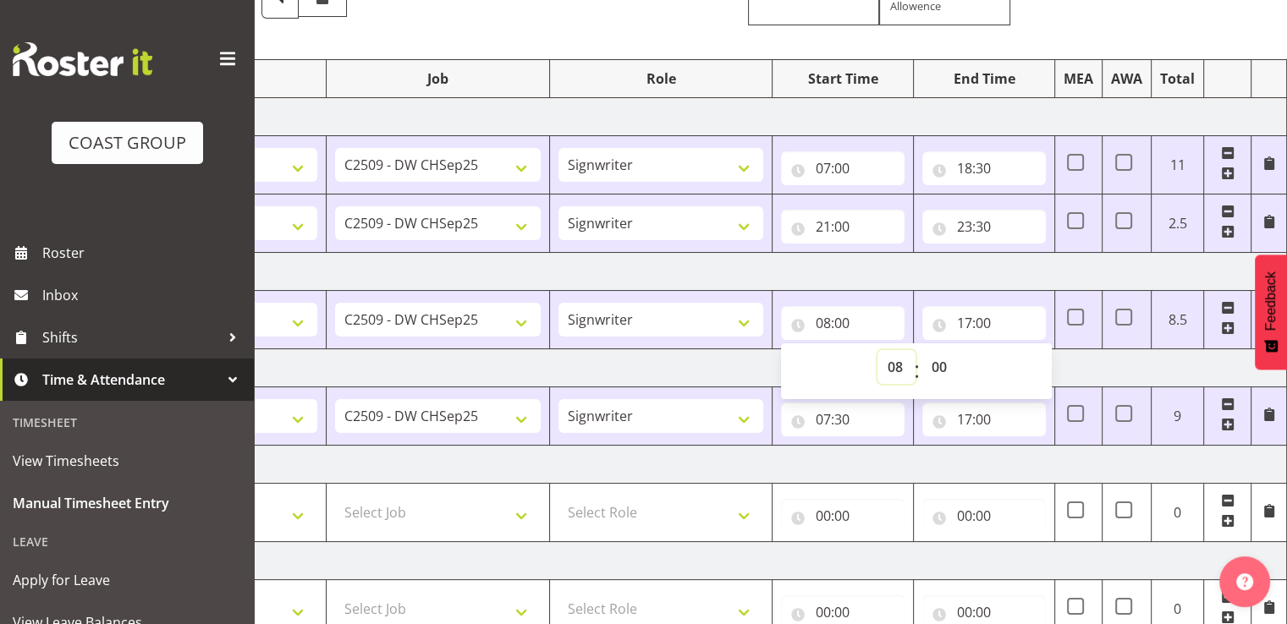
click at [897, 366] on select "00 01 02 03 04 05 06 07 08 09 10 11 12 13 14 15 16 17 18 19 20 21 22 23" at bounding box center [896, 367] width 38 height 34
select select "7"
click at [877, 350] on select "00 01 02 03 04 05 06 07 08 09 10 11 12 13 14 15 16 17 18 19 20 21 22 23" at bounding box center [896, 367] width 38 height 34
type input "07:00"
click at [982, 319] on input "17:00" at bounding box center [984, 323] width 124 height 34
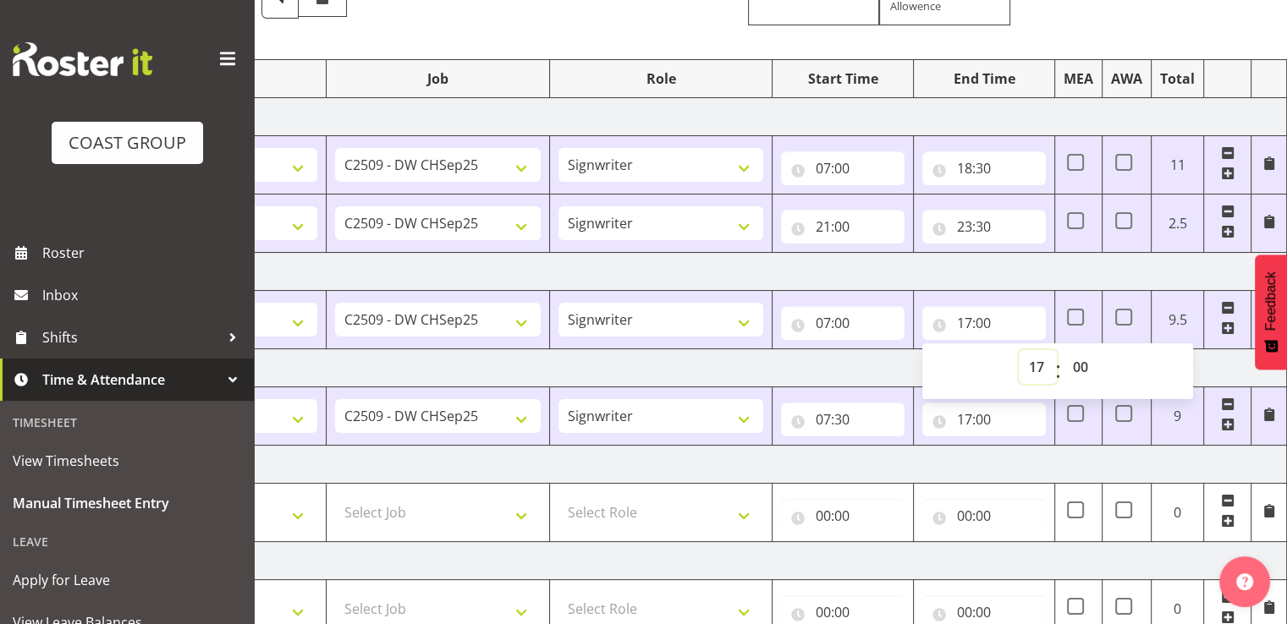
click at [1030, 364] on select "00 01 02 03 04 05 06 07 08 09 10 11 12 13 14 15 16 17 18 19 20 21 22 23" at bounding box center [1038, 367] width 38 height 34
select select "18"
click at [1019, 350] on select "00 01 02 03 04 05 06 07 08 09 10 11 12 13 14 15 16 17 18 19 20 21 22 23" at bounding box center [1038, 367] width 38 height 34
type input "18:00"
click at [848, 410] on input "07:30" at bounding box center [843, 420] width 124 height 34
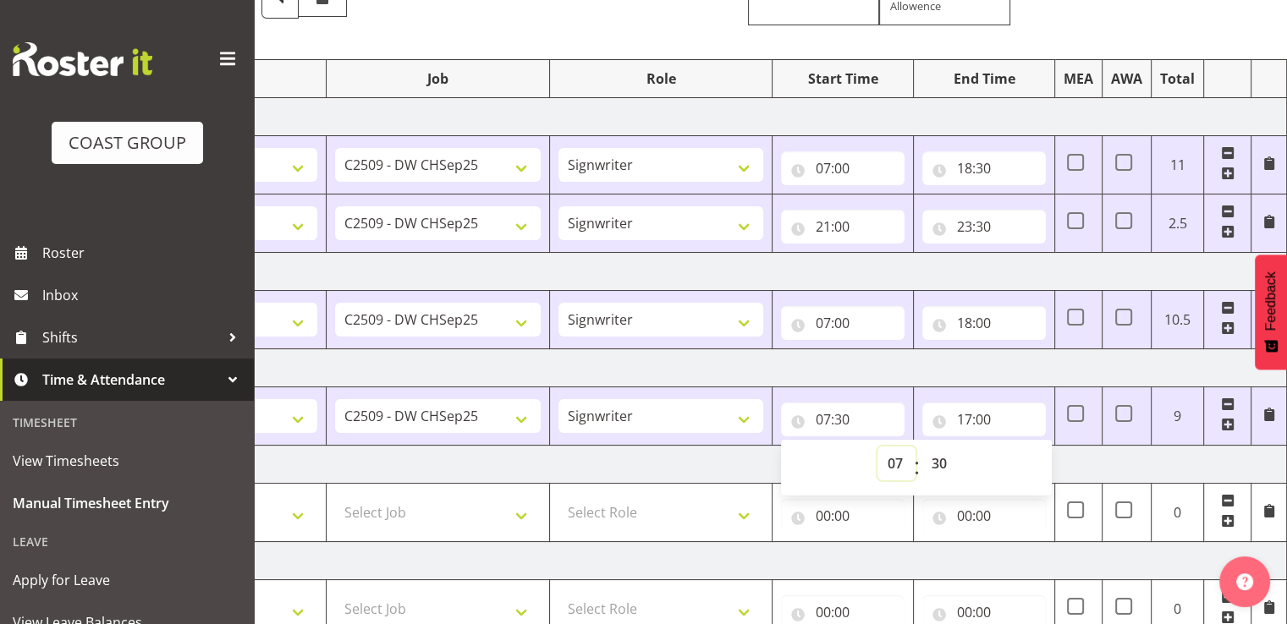
click at [897, 458] on select "00 01 02 03 04 05 06 07 08 09 10 11 12 13 14 15 16 17 18 19 20 21 22 23" at bounding box center [896, 464] width 38 height 34
select select "6"
click at [877, 447] on select "00 01 02 03 04 05 06 07 08 09 10 11 12 13 14 15 16 17 18 19 20 21 22 23" at bounding box center [896, 464] width 38 height 34
type input "06:30"
click at [979, 417] on input "17:00" at bounding box center [984, 420] width 124 height 34
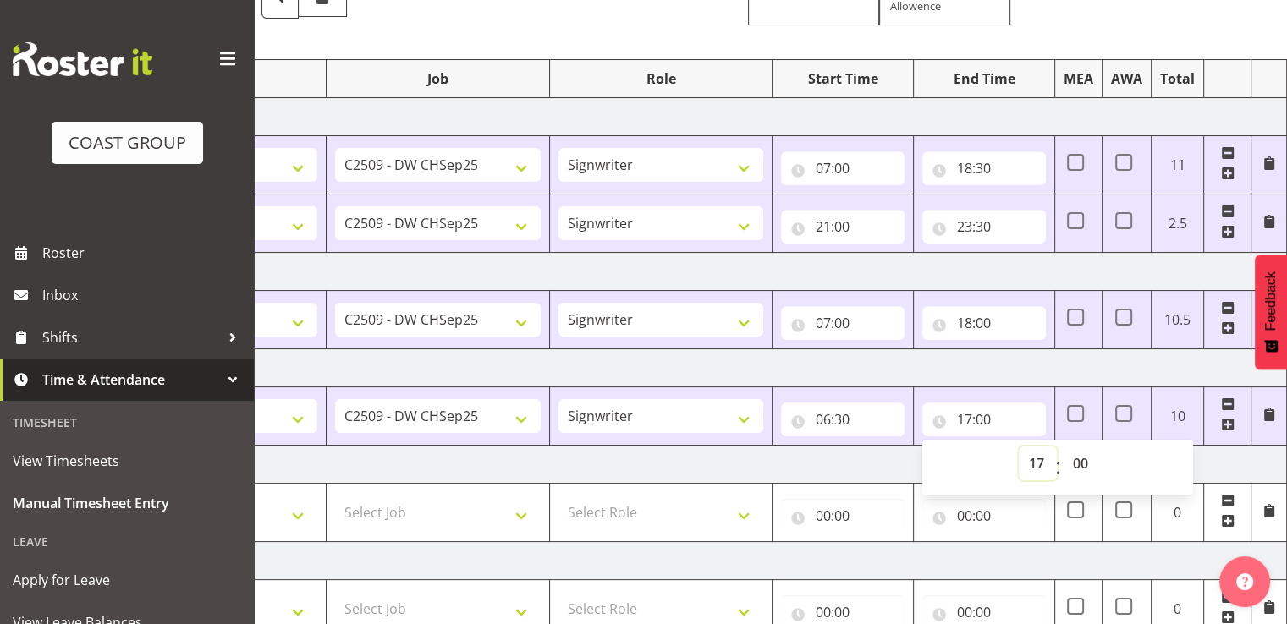
click at [1032, 458] on select "00 01 02 03 04 05 06 07 08 09 10 11 12 13 14 15 16 17 18 19 20 21 22 23" at bounding box center [1038, 464] width 38 height 34
select select "18"
click at [1019, 447] on select "00 01 02 03 04 05 06 07 08 09 10 11 12 13 14 15 16 17 18 19 20 21 22 23" at bounding box center [1038, 464] width 38 height 34
type input "18:00"
click at [1038, 373] on td "[DATE]" at bounding box center [695, 368] width 1184 height 38
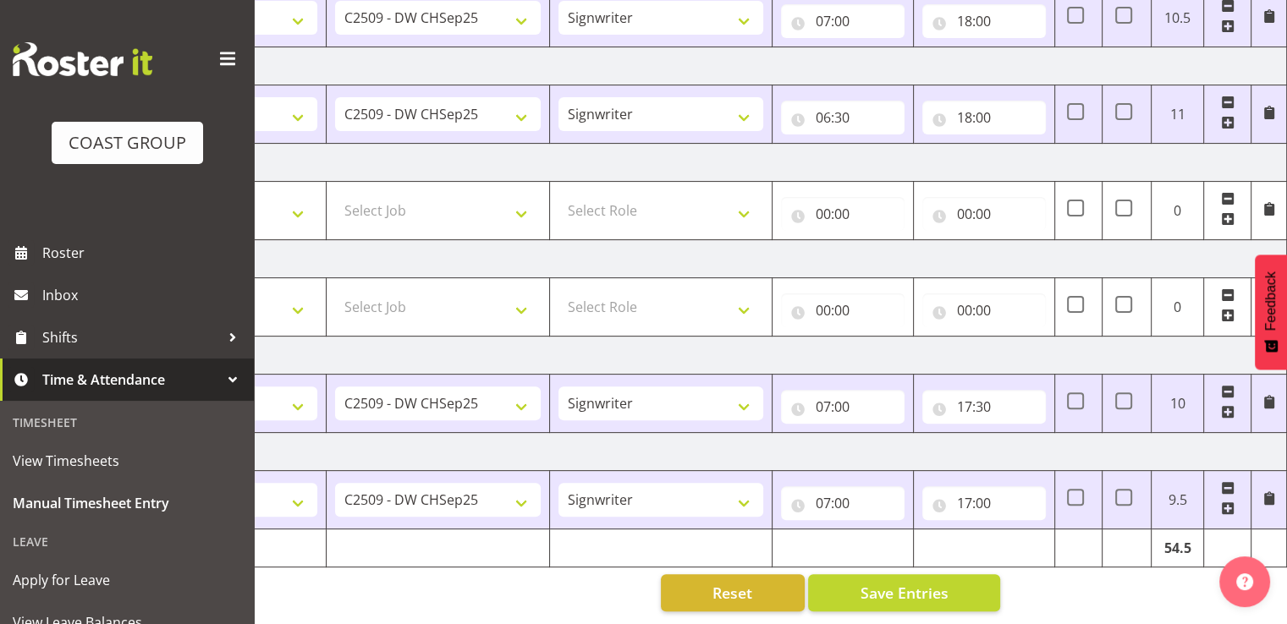
scroll to position [481, 0]
click at [853, 390] on input "07:00" at bounding box center [843, 407] width 124 height 34
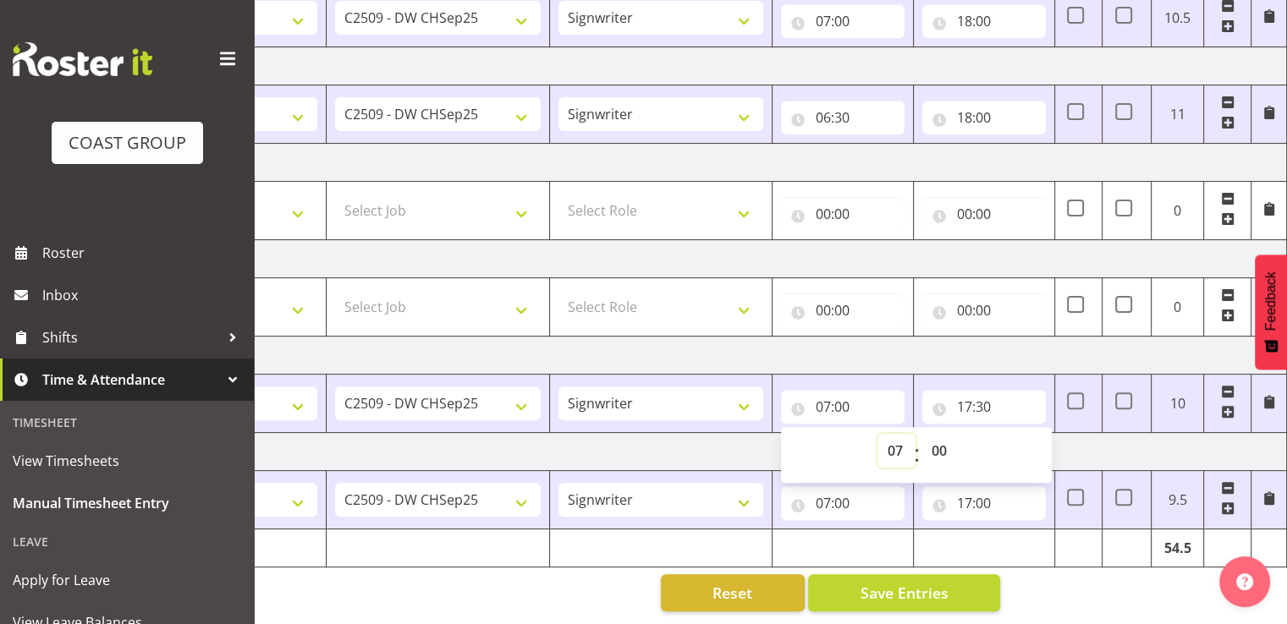
click at [889, 437] on select "00 01 02 03 04 05 06 07 08 09 10 11 12 13 14 15 16 17 18 19 20 21 22 23" at bounding box center [896, 451] width 38 height 34
select select "6"
click at [877, 434] on select "00 01 02 03 04 05 06 07 08 09 10 11 12 13 14 15 16 17 18 19 20 21 22 23" at bounding box center [896, 451] width 38 height 34
type input "06:00"
click at [968, 397] on input "17:30" at bounding box center [984, 407] width 124 height 34
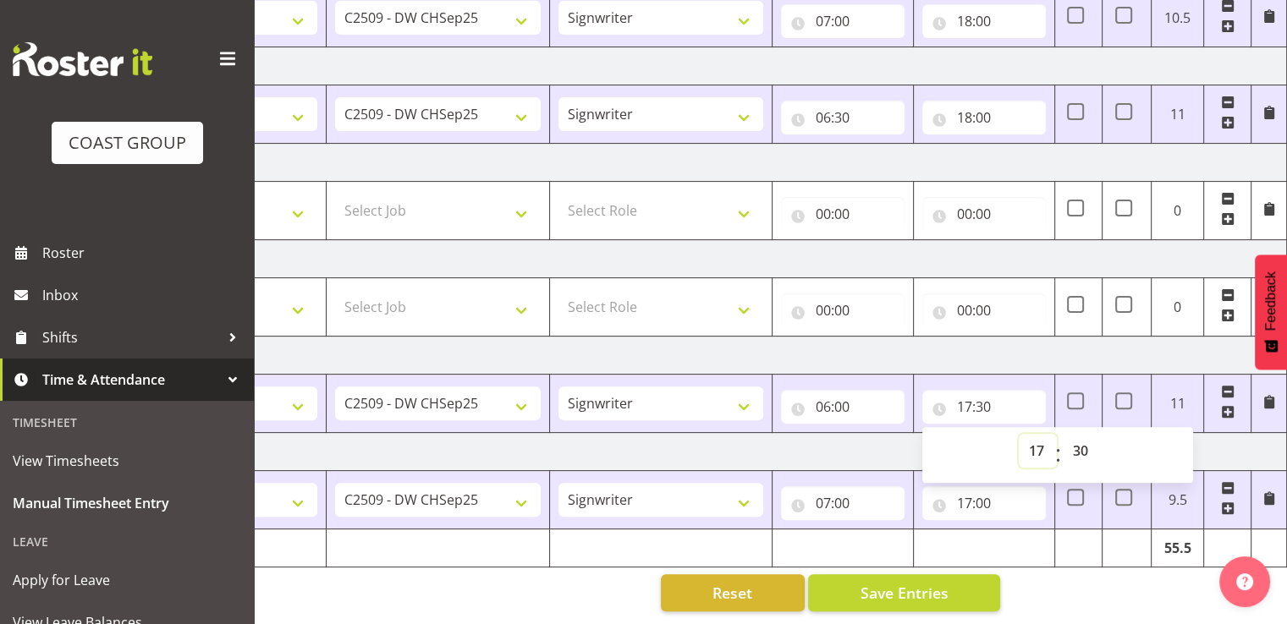
click at [1041, 438] on select "00 01 02 03 04 05 06 07 08 09 10 11 12 13 14 15 16 17 18 19 20 21 22 23" at bounding box center [1038, 451] width 38 height 34
select select "18"
click at [1019, 434] on select "00 01 02 03 04 05 06 07 08 09 10 11 12 13 14 15 16 17 18 19 20 21 22 23" at bounding box center [1038, 451] width 38 height 34
type input "18:30"
click at [845, 487] on input "07:00" at bounding box center [843, 504] width 124 height 34
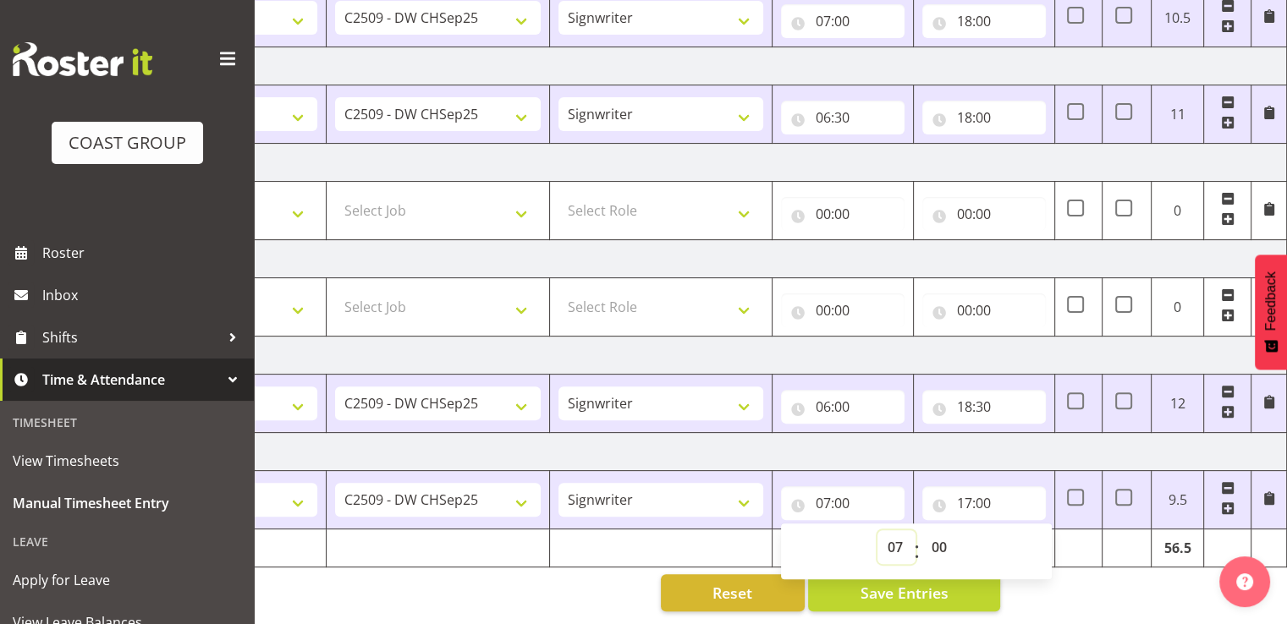
click at [890, 531] on select "00 01 02 03 04 05 06 07 08 09 10 11 12 13 14 15 16 17 18 19 20 21 22 23" at bounding box center [896, 548] width 38 height 34
select select "6"
click at [877, 531] on select "00 01 02 03 04 05 06 07 08 09 10 11 12 13 14 15 16 17 18 19 20 21 22 23" at bounding box center [896, 548] width 38 height 34
type input "06:00"
click at [976, 491] on input "17:00" at bounding box center [984, 504] width 124 height 34
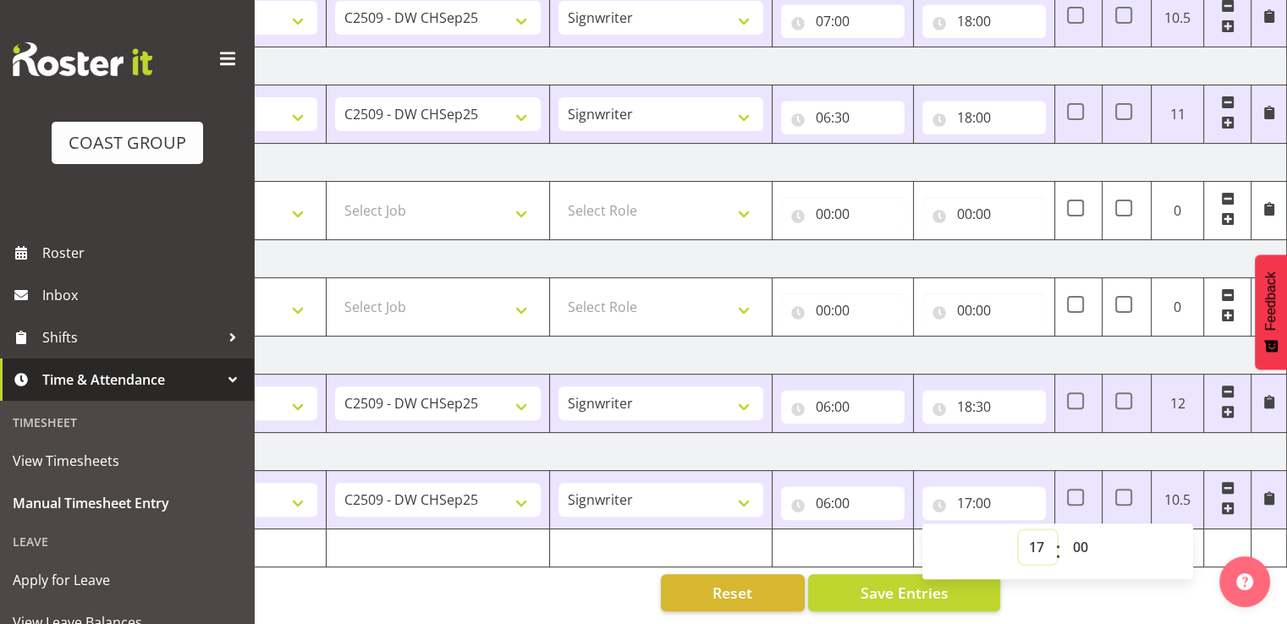
click at [1041, 536] on select "00 01 02 03 04 05 06 07 08 09 10 11 12 13 14 15 16 17 18 19 20 21 22 23" at bounding box center [1038, 548] width 38 height 34
select select "18"
click at [1019, 531] on select "00 01 02 03 04 05 06 07 08 09 10 11 12 13 14 15 16 17 18 19 20 21 22 23" at bounding box center [1038, 548] width 38 height 34
type input "18:00"
click at [1057, 448] on td "[DATE]" at bounding box center [695, 452] width 1184 height 38
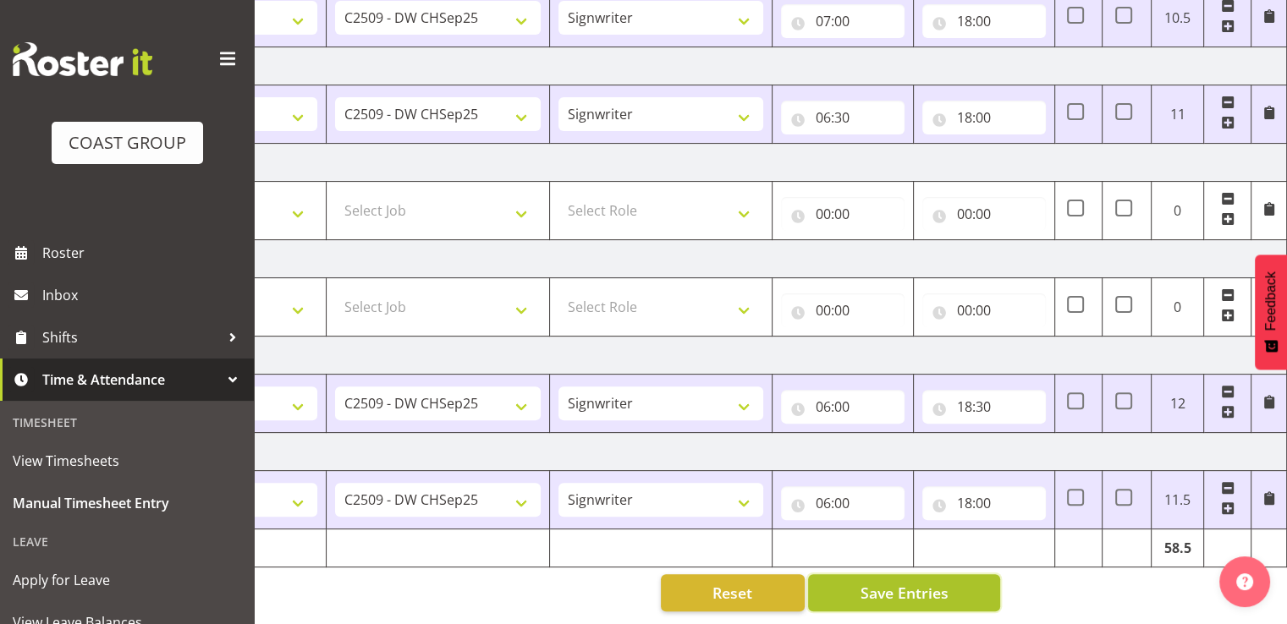
click at [927, 584] on span "Save Entries" at bounding box center [904, 593] width 88 height 22
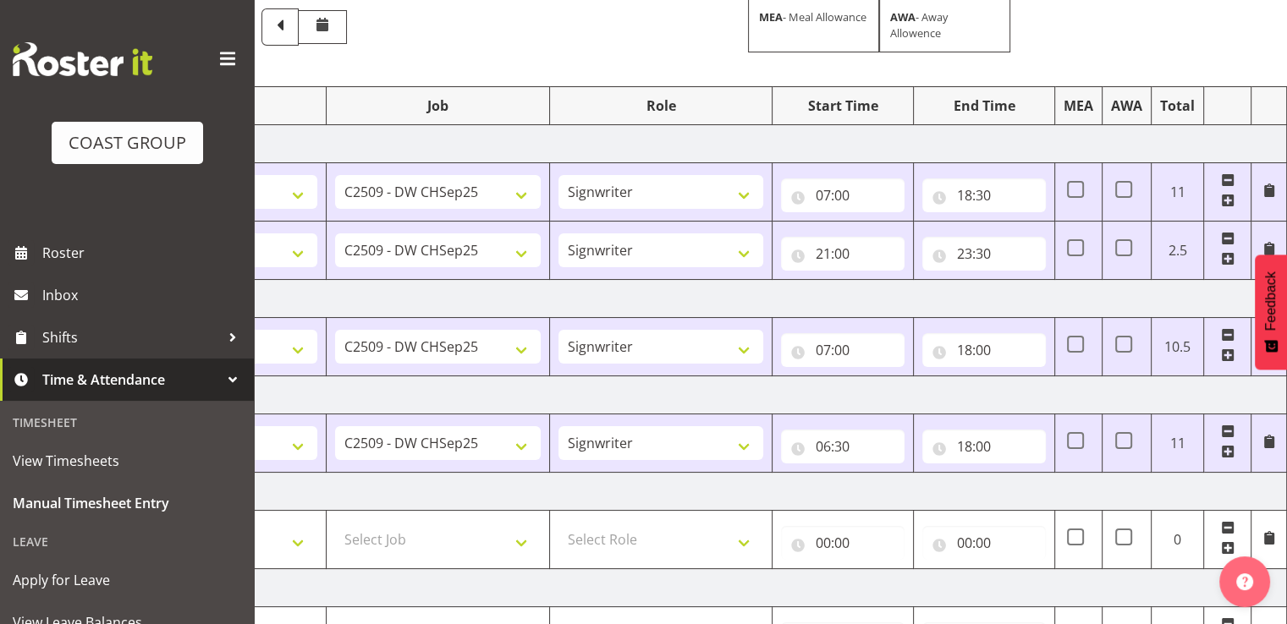
scroll to position [0, 0]
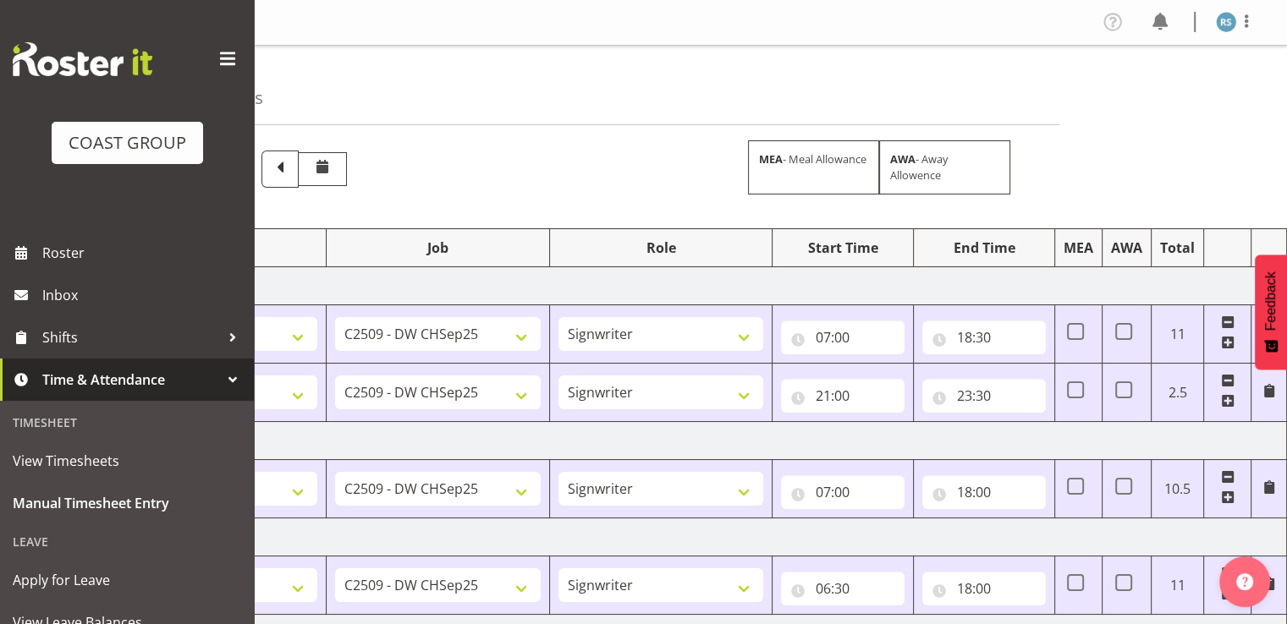
click at [1245, 33] on div at bounding box center [1246, 22] width 20 height 22
click at [1164, 90] on link "Log Out" at bounding box center [1175, 89] width 162 height 30
